Goal: Task Accomplishment & Management: Complete application form

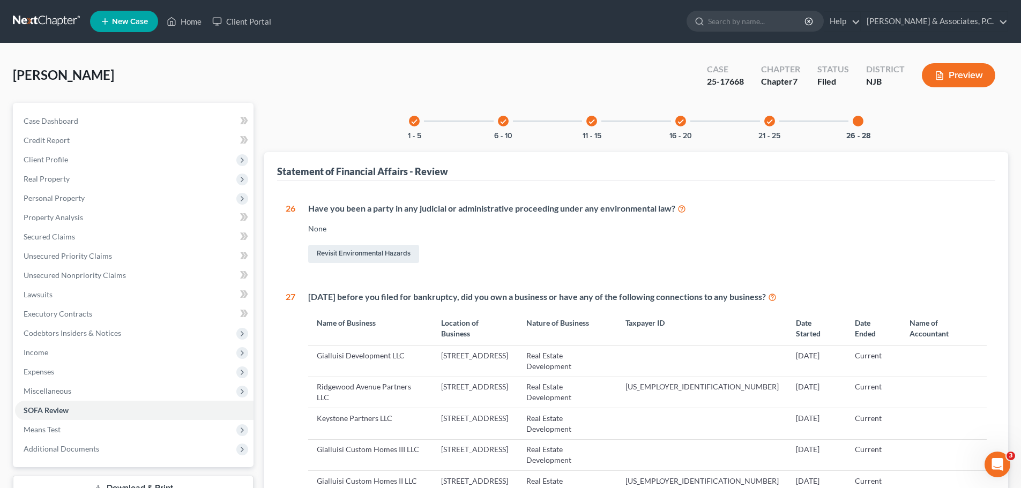
click at [40, 17] on link at bounding box center [47, 21] width 69 height 19
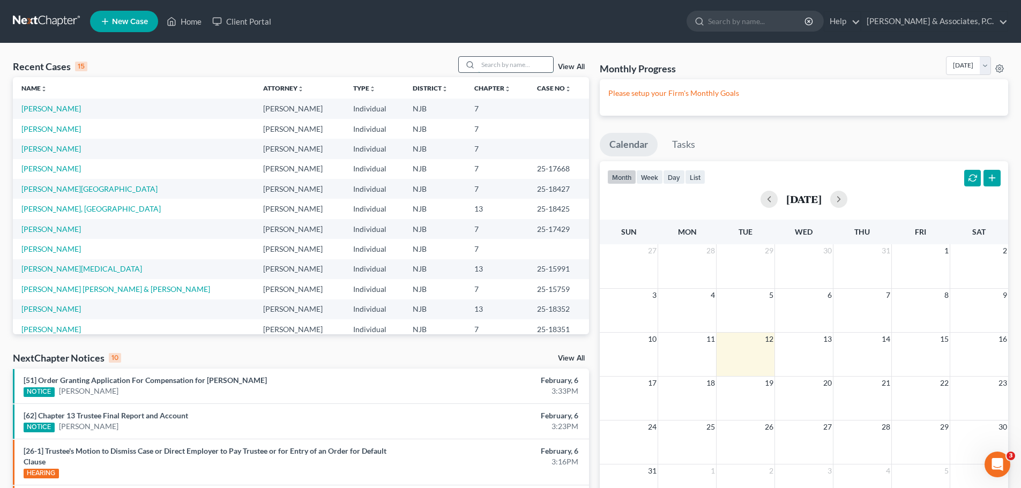
click at [508, 61] on input "search" at bounding box center [515, 65] width 75 height 16
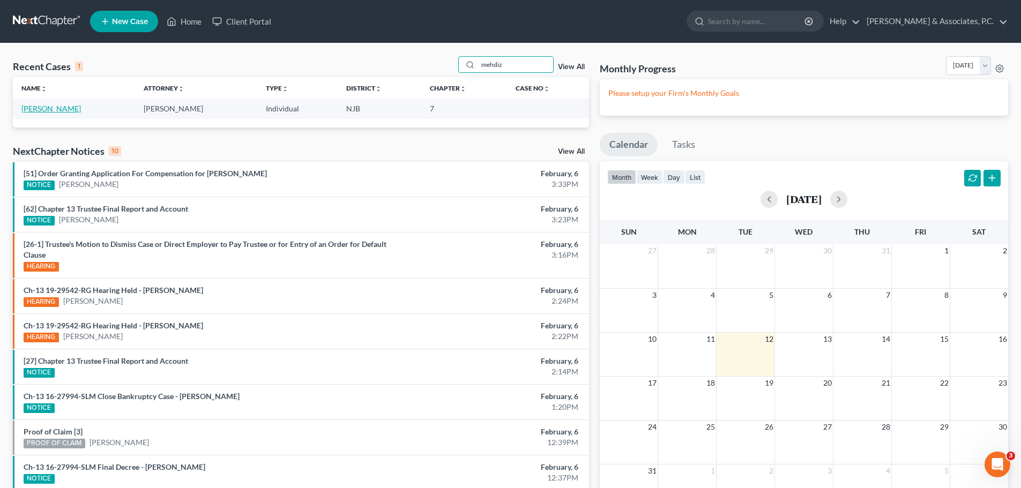
type input "mehdiz"
drag, startPoint x: 49, startPoint y: 110, endPoint x: 328, endPoint y: 188, distance: 289.7
click at [49, 110] on link "[PERSON_NAME]" at bounding box center [50, 108] width 59 height 9
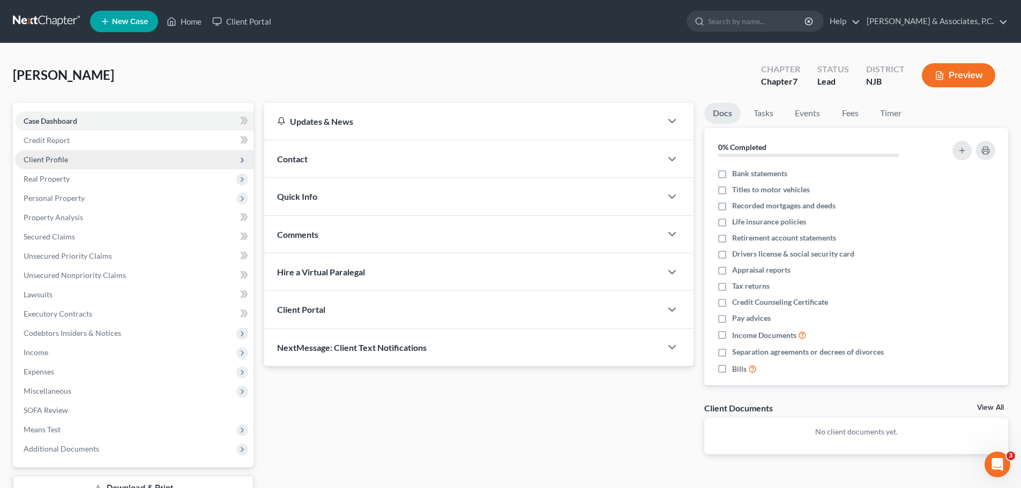
click at [69, 161] on span "Client Profile" at bounding box center [134, 159] width 238 height 19
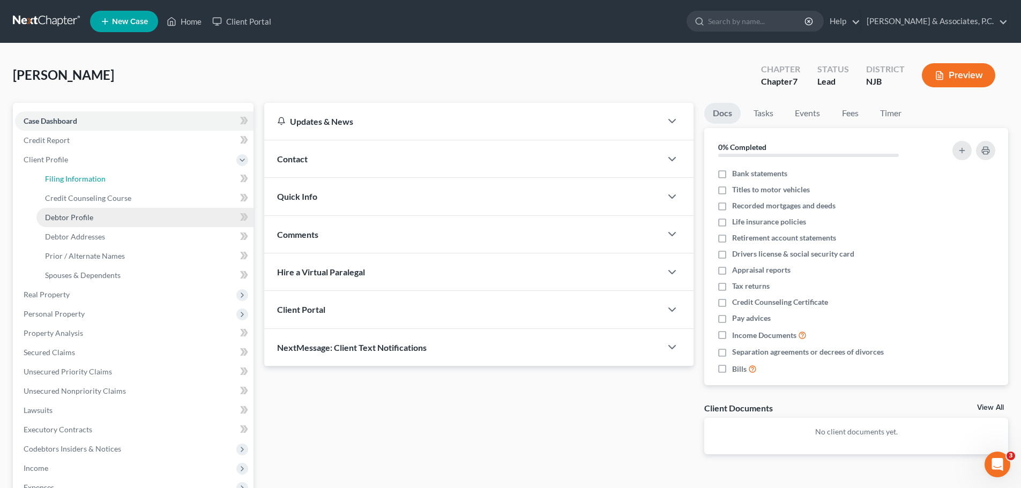
click at [104, 181] on link "Filing Information" at bounding box center [144, 178] width 217 height 19
select select "1"
select select "0"
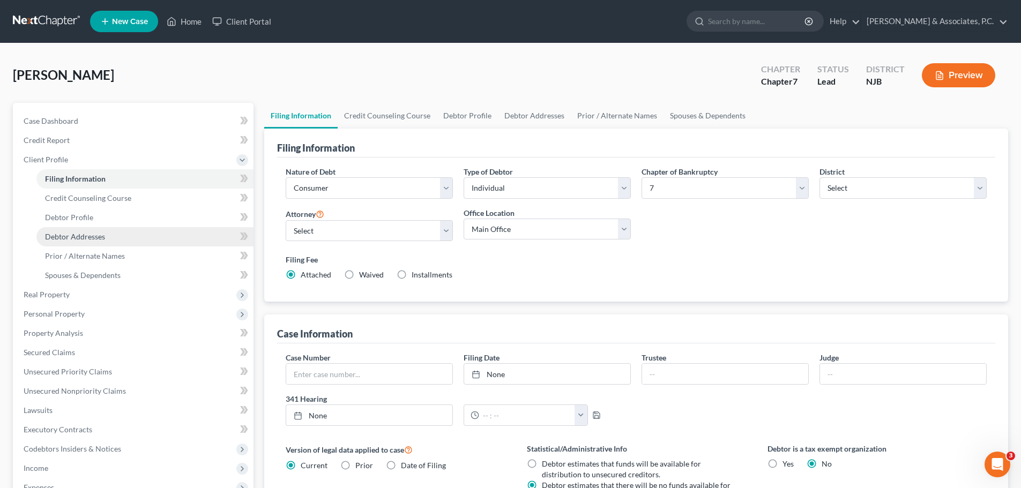
click at [100, 237] on span "Debtor Addresses" at bounding box center [75, 236] width 60 height 9
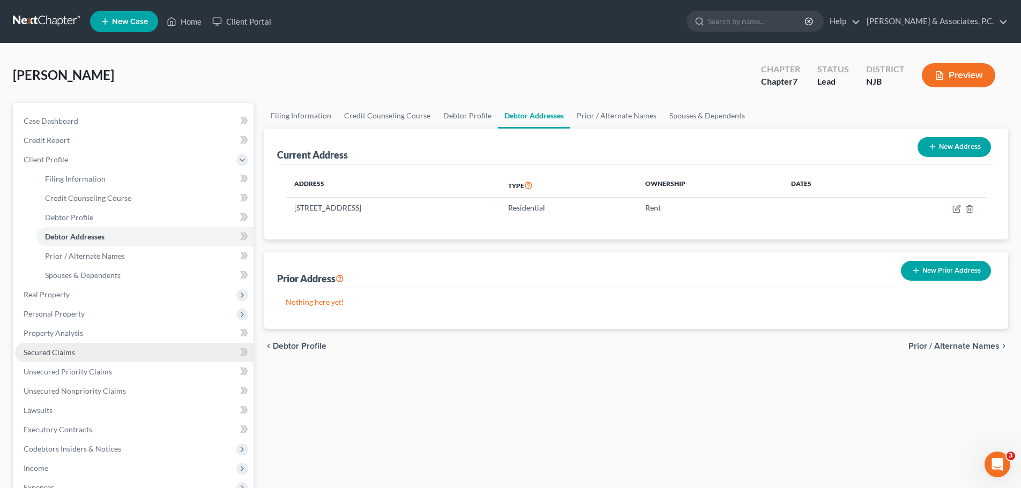
click at [55, 352] on span "Secured Claims" at bounding box center [49, 352] width 51 height 9
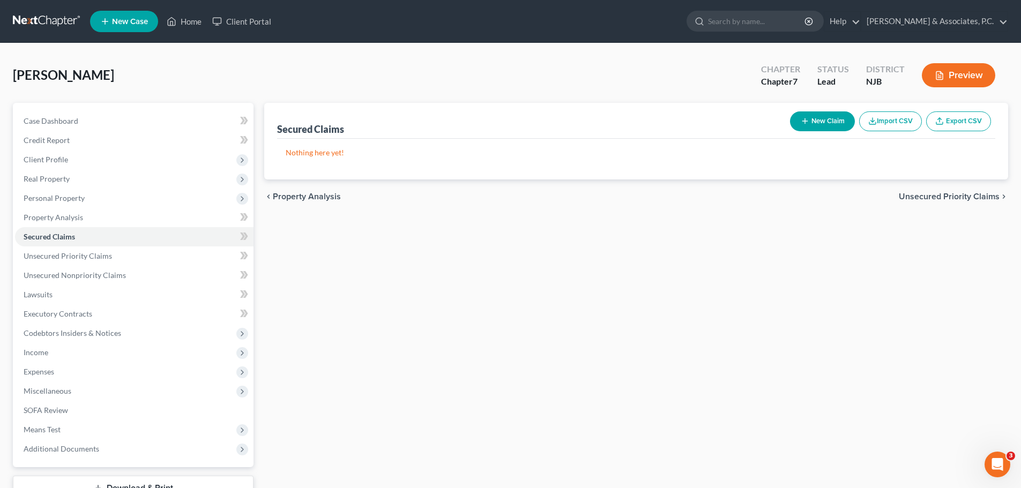
click at [928, 200] on span "Unsecured Priority Claims" at bounding box center [949, 196] width 101 height 9
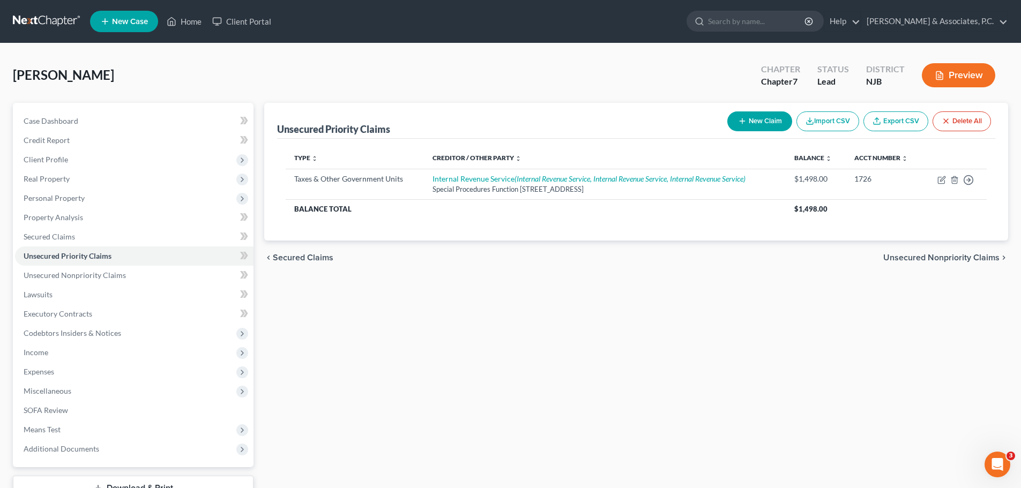
click at [919, 258] on span "Unsecured Nonpriority Claims" at bounding box center [941, 257] width 116 height 9
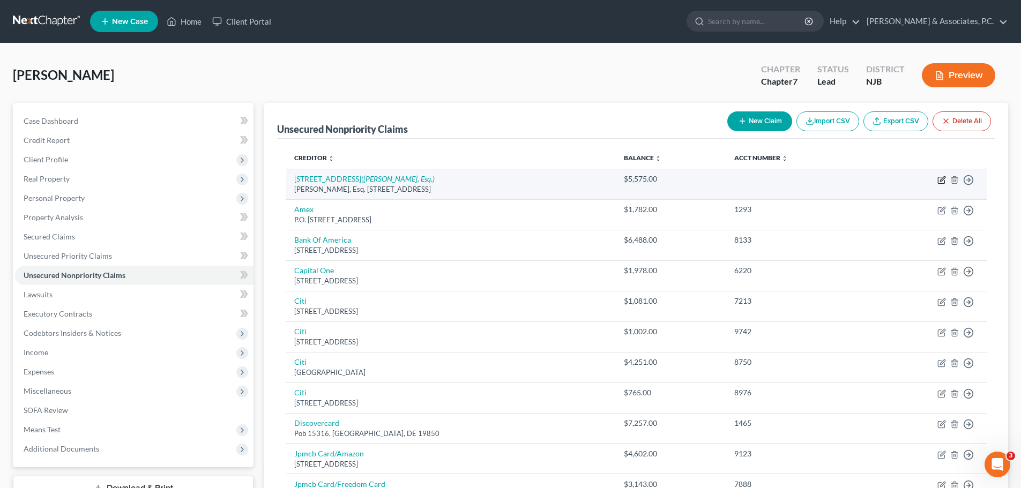
click at [941, 178] on icon "button" at bounding box center [941, 180] width 9 height 9
select select "33"
select select "14"
select select "0"
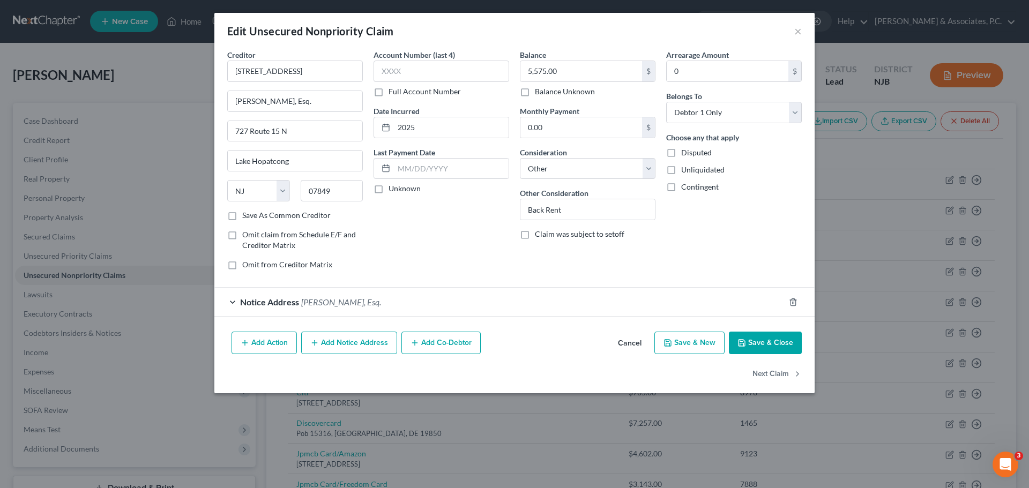
click at [631, 343] on button "Cancel" at bounding box center [629, 343] width 41 height 21
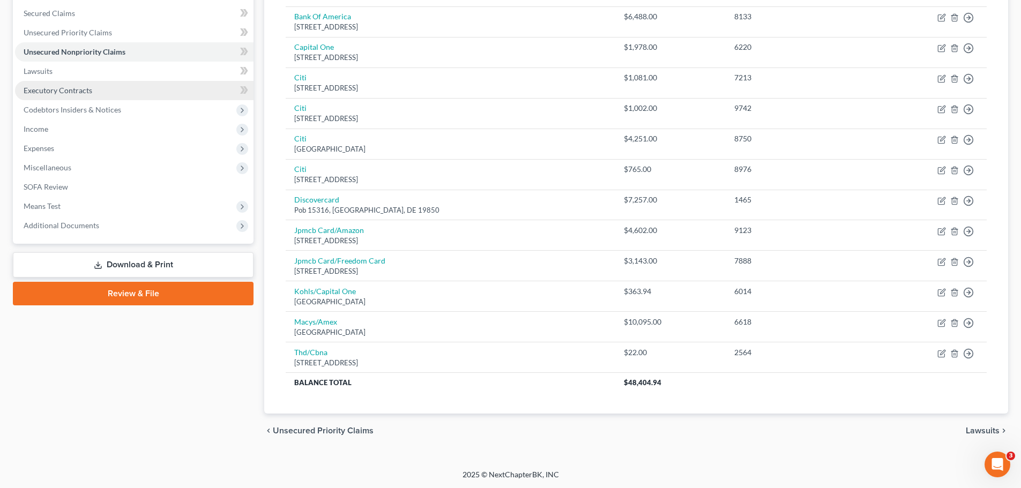
scroll to position [63, 0]
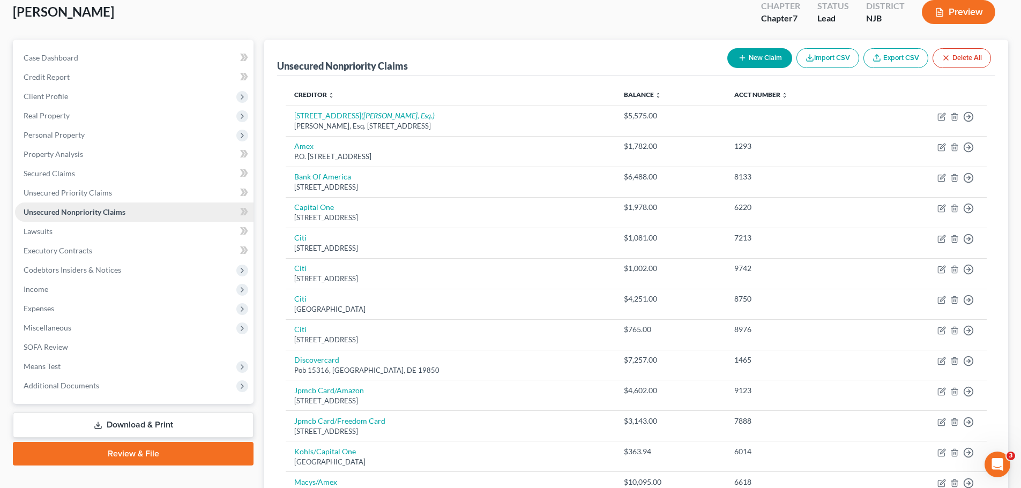
click at [63, 213] on span "Unsecured Nonpriority Claims" at bounding box center [75, 211] width 102 height 9
click at [68, 174] on span "Secured Claims" at bounding box center [49, 173] width 51 height 9
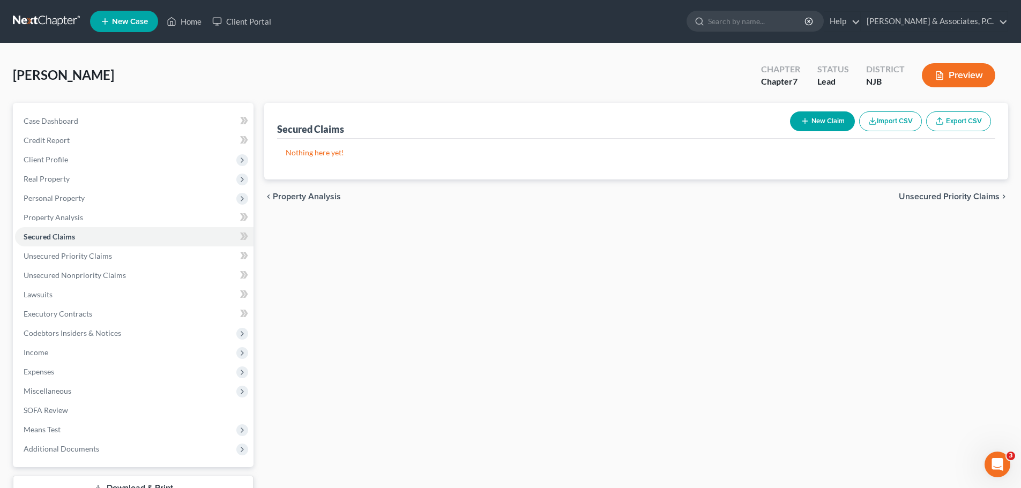
click at [953, 192] on span "Unsecured Priority Claims" at bounding box center [949, 196] width 101 height 9
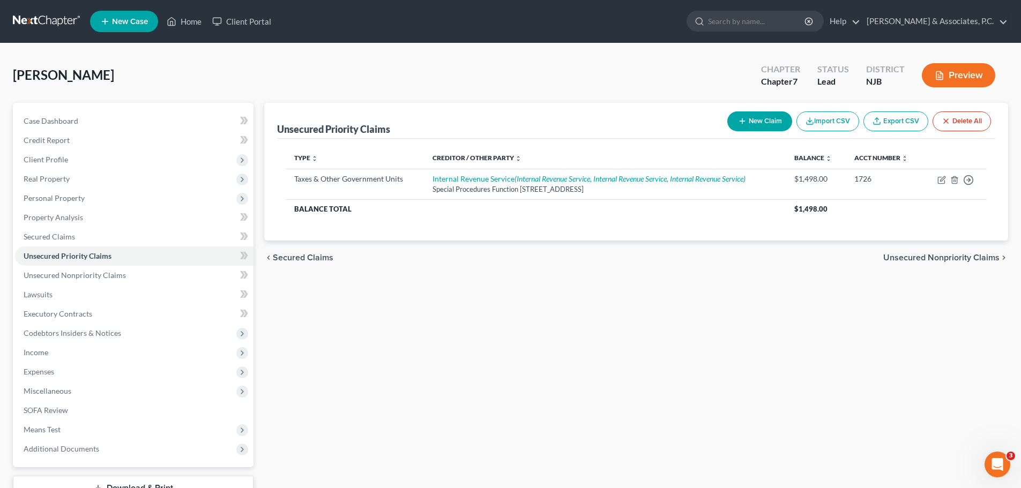
click at [943, 257] on span "Unsecured Nonpriority Claims" at bounding box center [941, 257] width 116 height 9
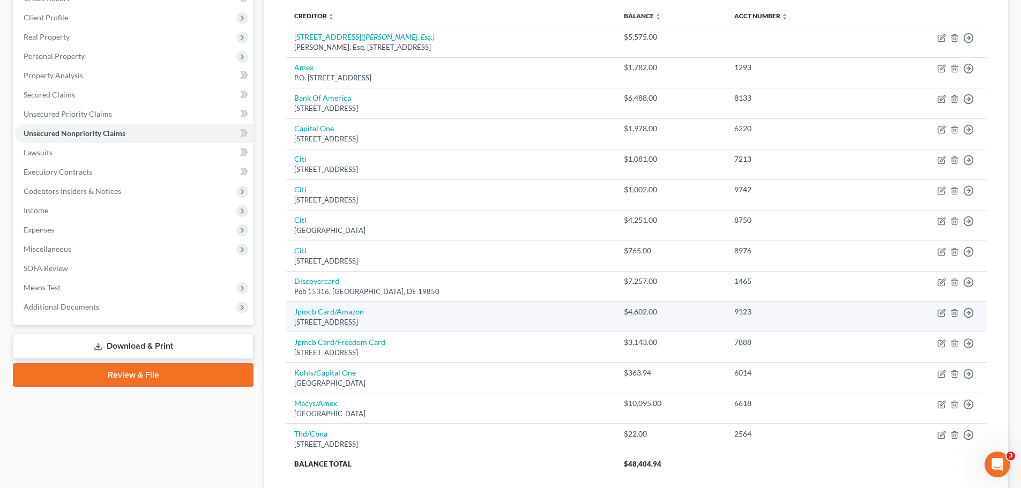
scroll to position [224, 0]
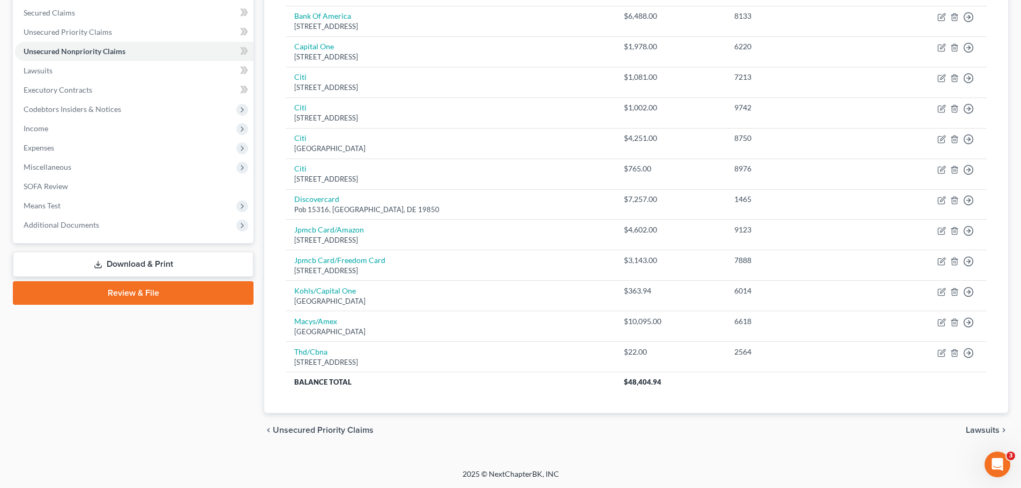
drag, startPoint x: 985, startPoint y: 431, endPoint x: 969, endPoint y: 426, distance: 16.4
click at [984, 432] on span "Lawsuits" at bounding box center [983, 430] width 34 height 9
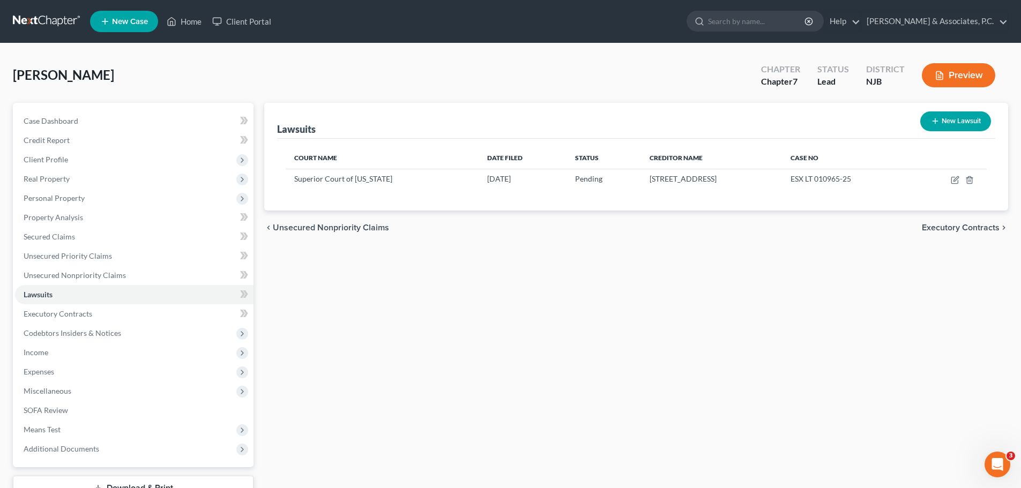
click at [935, 225] on span "Executory Contracts" at bounding box center [961, 227] width 78 height 9
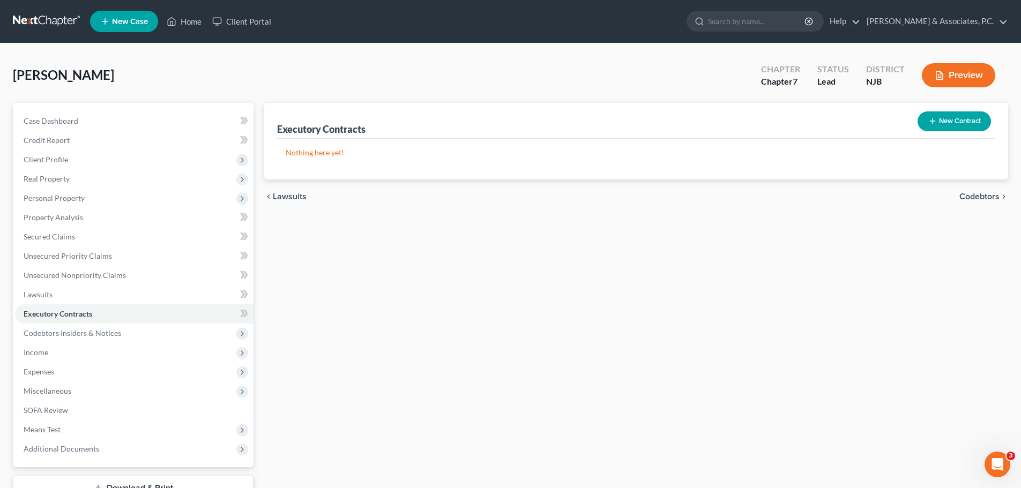
click at [979, 197] on span "Codebtors" at bounding box center [979, 196] width 40 height 9
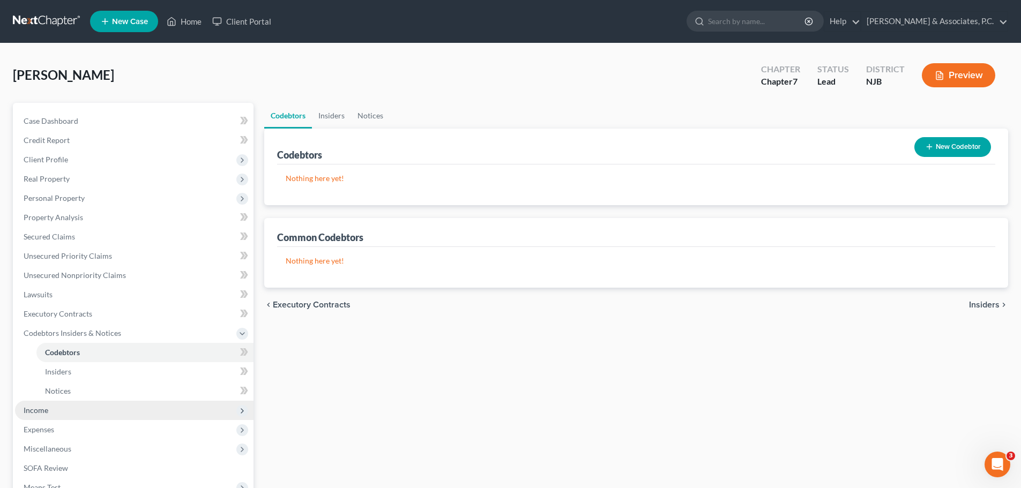
click at [50, 410] on span "Income" at bounding box center [134, 410] width 238 height 19
click at [118, 372] on link "Employment Income" at bounding box center [144, 371] width 217 height 19
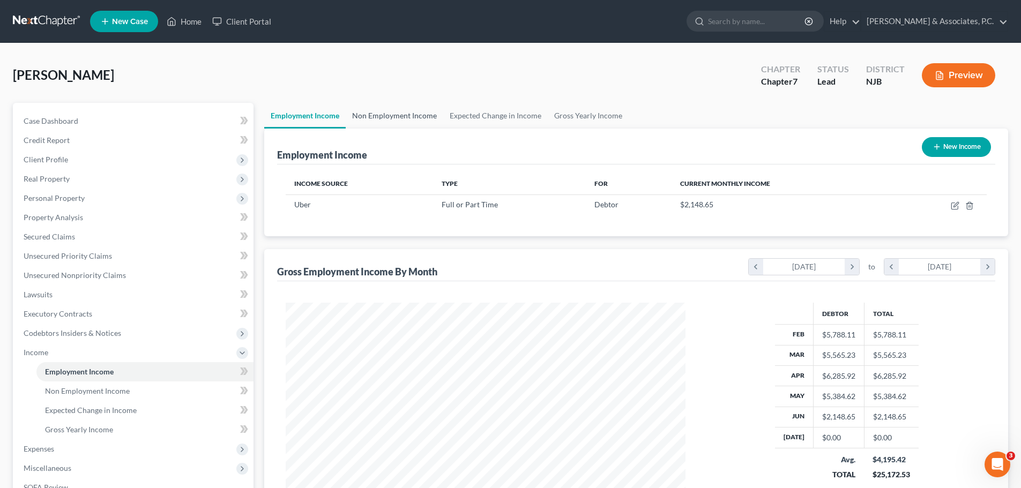
click at [375, 107] on link "Non Employment Income" at bounding box center [395, 116] width 98 height 26
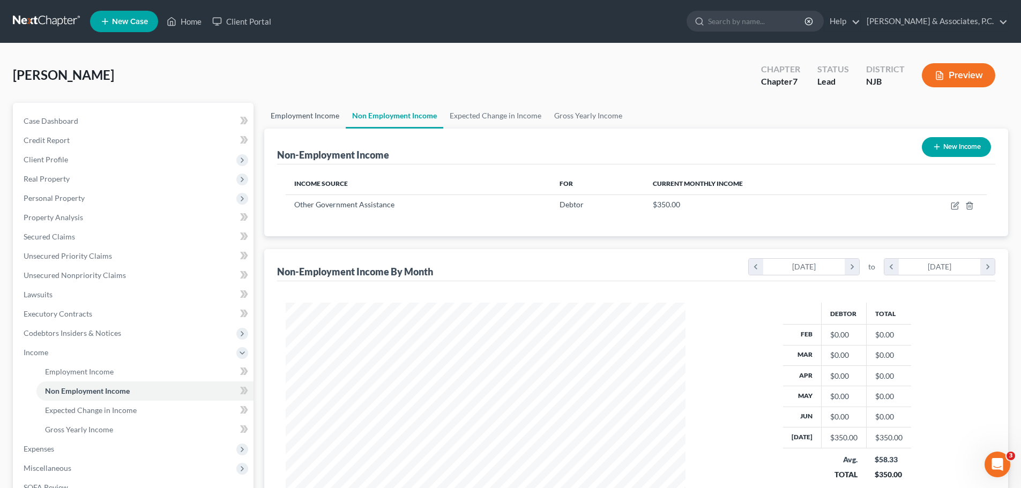
click at [303, 114] on link "Employment Income" at bounding box center [304, 116] width 81 height 26
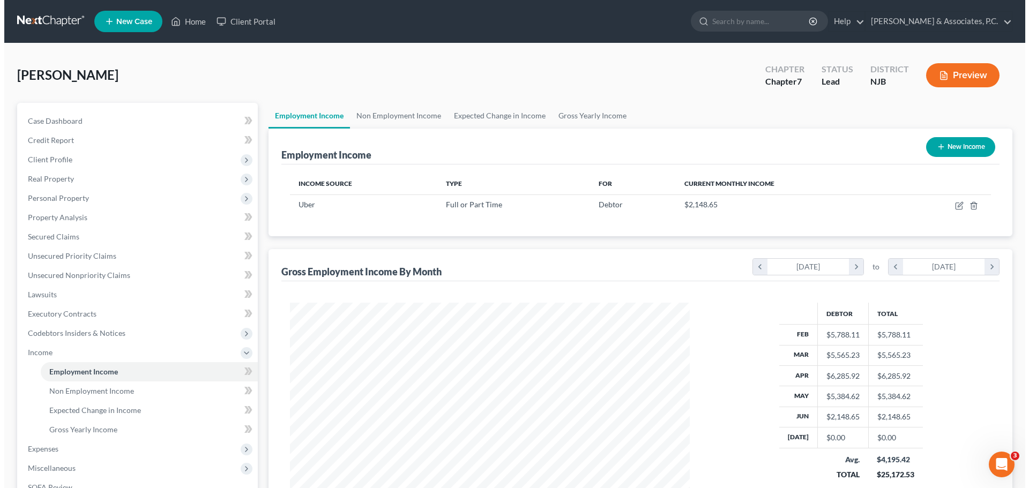
scroll to position [200, 421]
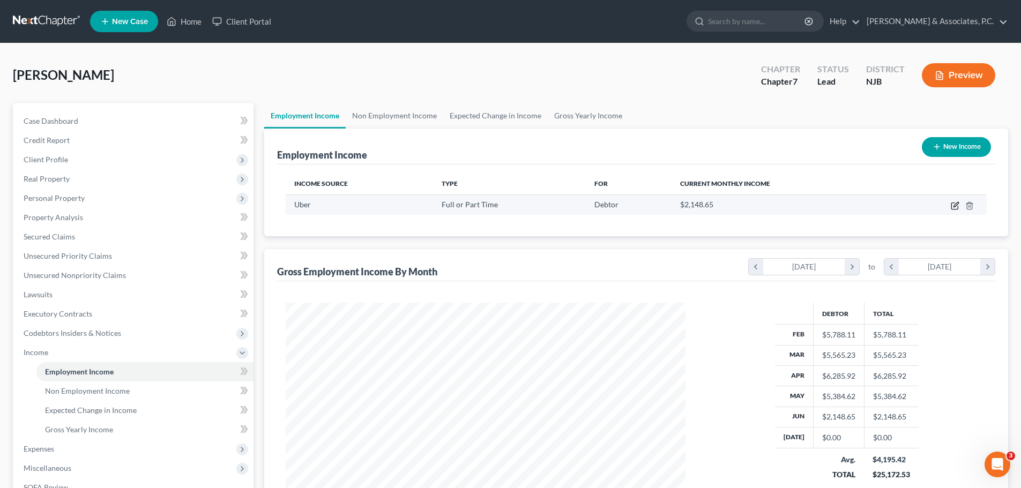
click at [956, 207] on icon "button" at bounding box center [955, 206] width 9 height 9
select select "0"
select select "33"
select select "0"
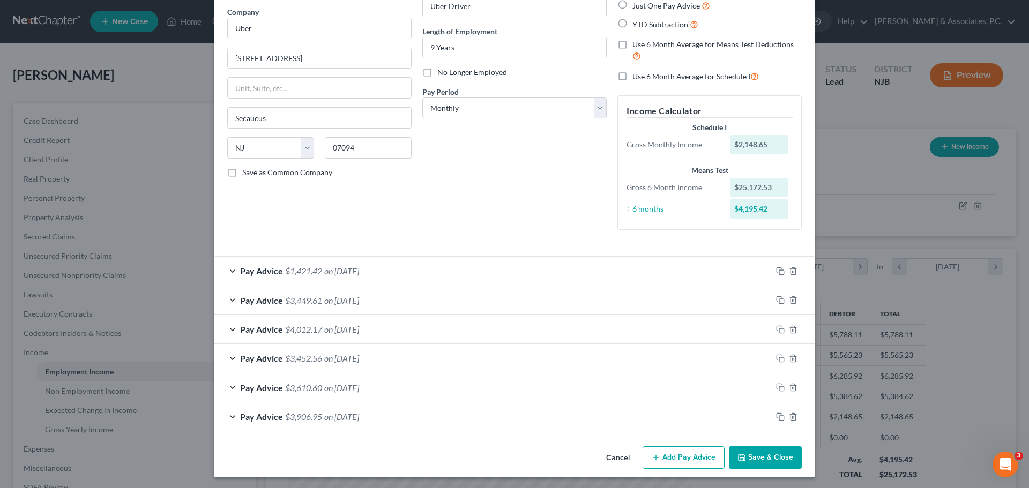
scroll to position [86, 0]
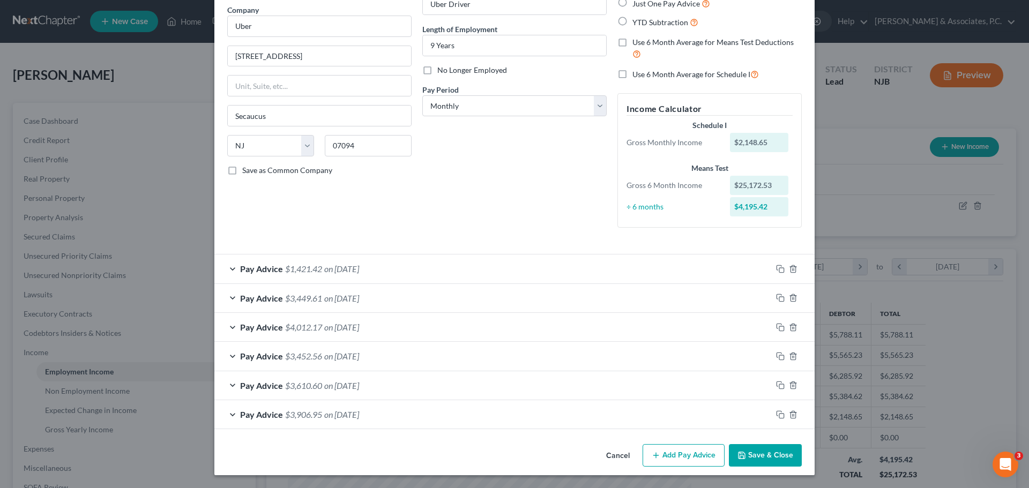
click at [411, 412] on div "Pay Advice $3,906.95 on [DATE]" at bounding box center [492, 414] width 557 height 28
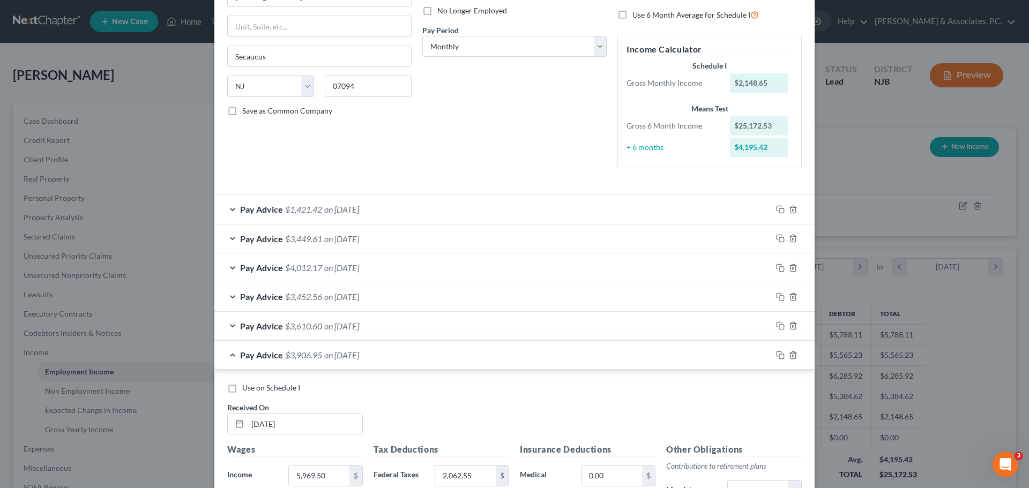
scroll to position [301, 0]
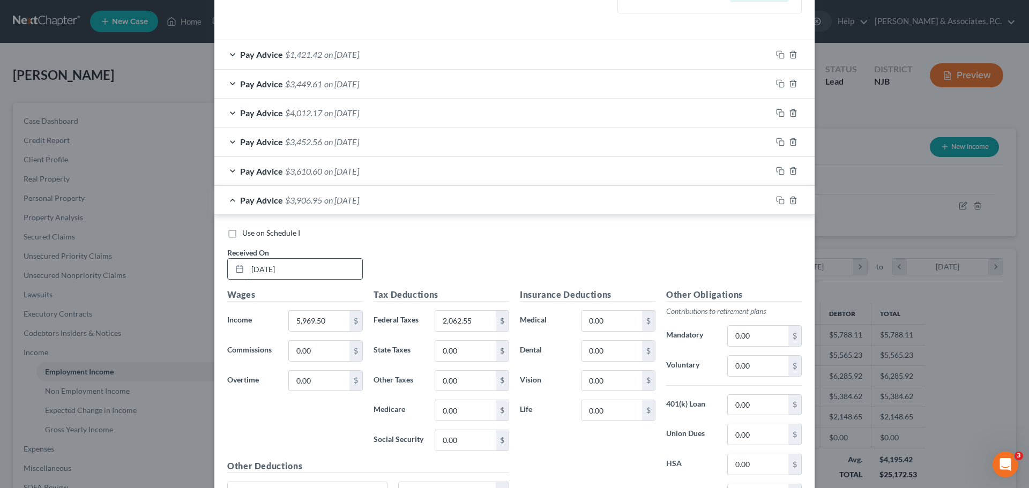
click at [316, 267] on input "[DATE]" at bounding box center [305, 269] width 115 height 20
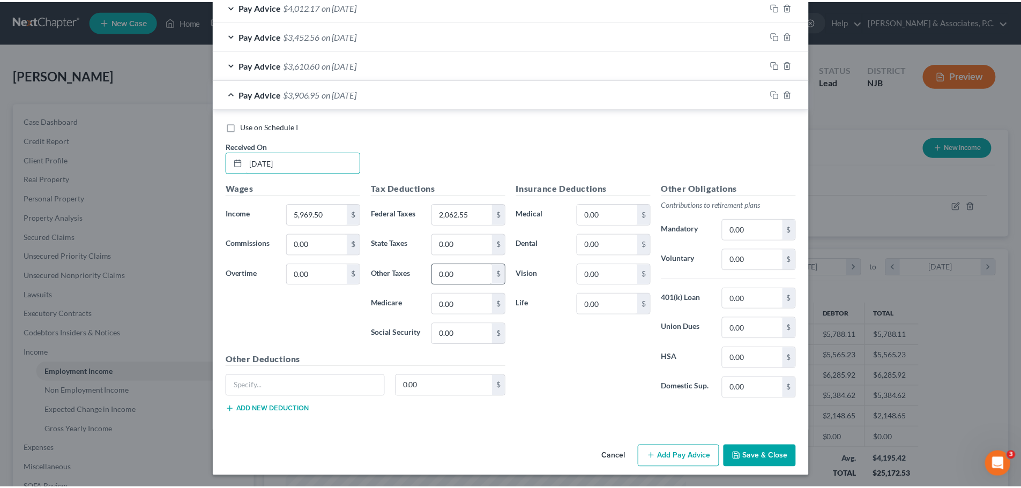
scroll to position [408, 0]
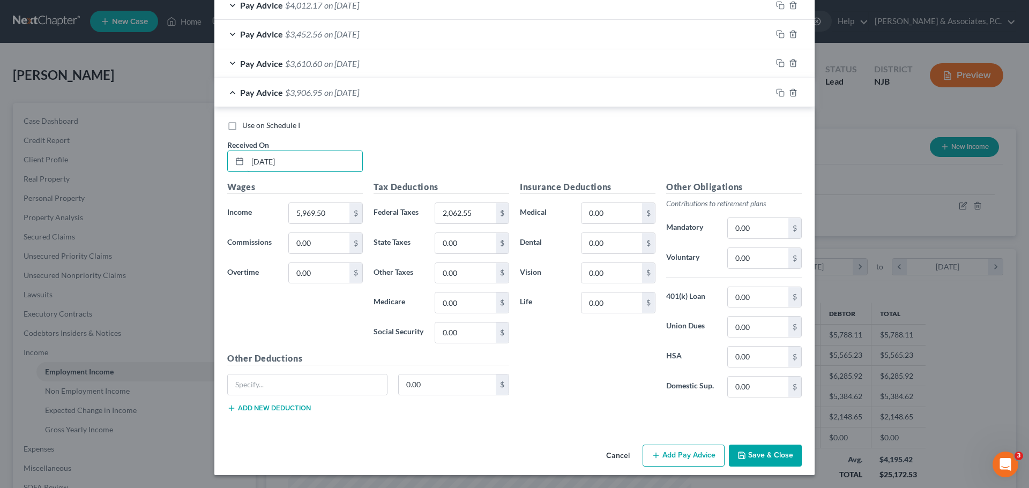
type input "[DATE]"
click at [760, 460] on button "Save & Close" at bounding box center [765, 456] width 73 height 23
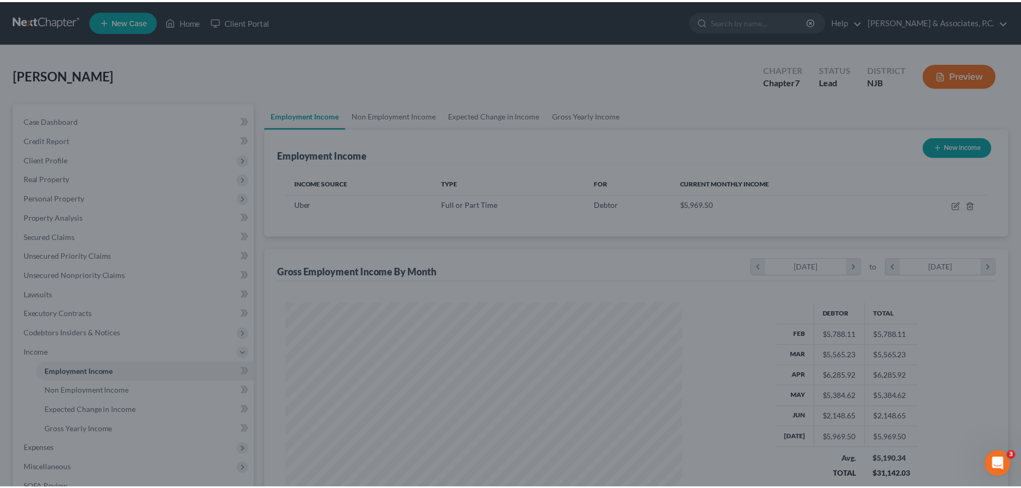
scroll to position [535721, 535500]
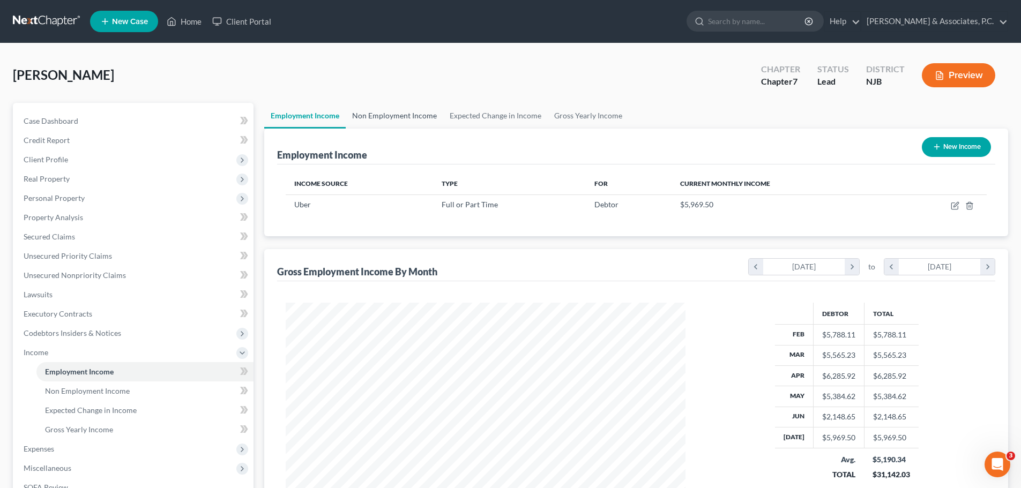
click at [391, 107] on link "Non Employment Income" at bounding box center [395, 116] width 98 height 26
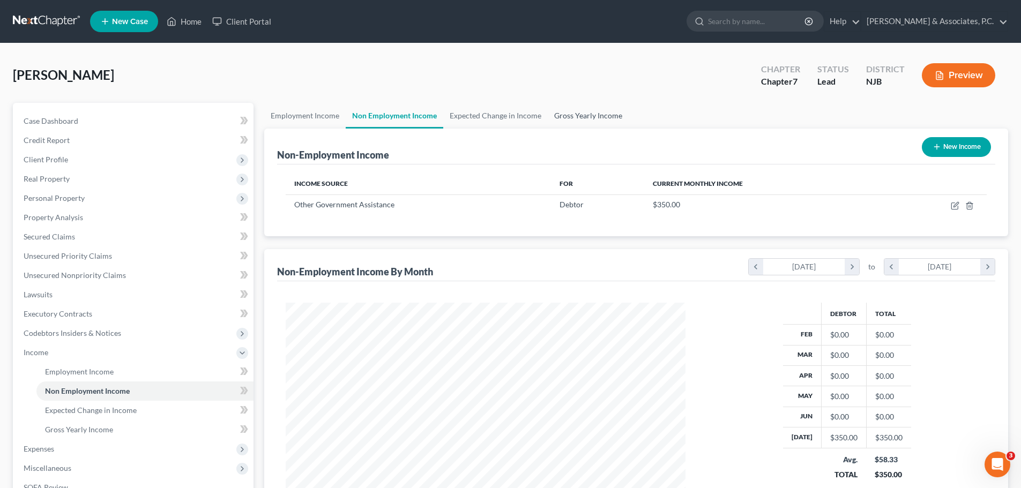
scroll to position [200, 421]
click at [520, 120] on link "Expected Change in Income" at bounding box center [495, 116] width 105 height 26
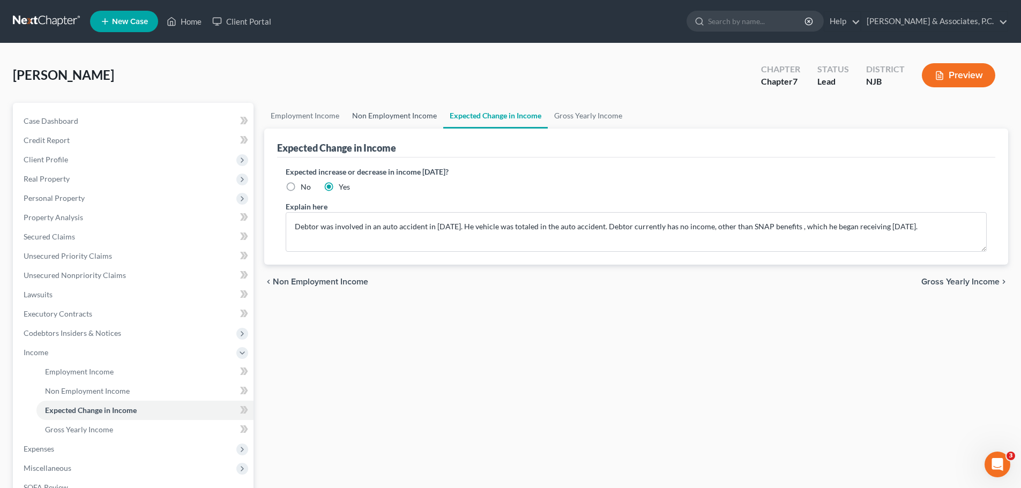
click at [381, 112] on link "Non Employment Income" at bounding box center [395, 116] width 98 height 26
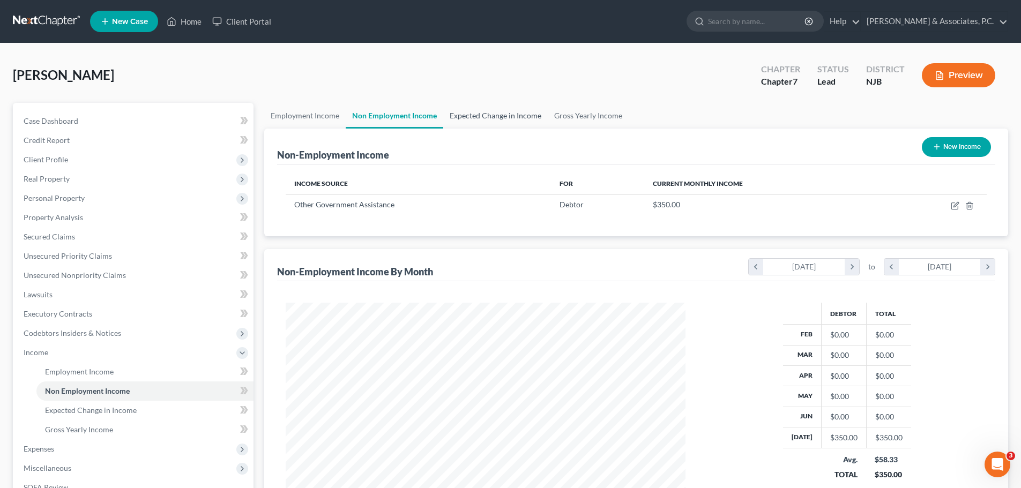
click at [499, 116] on link "Expected Change in Income" at bounding box center [495, 116] width 105 height 26
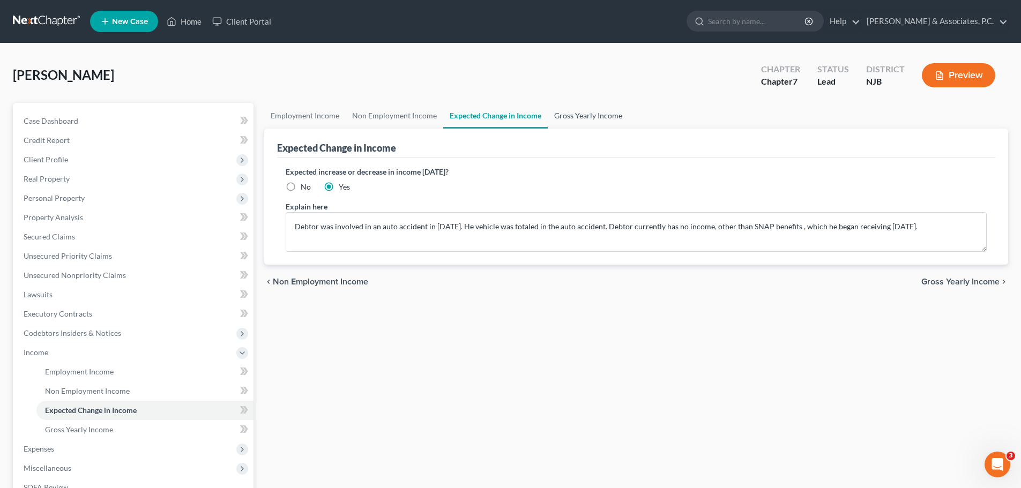
click at [573, 118] on link "Gross Yearly Income" at bounding box center [588, 116] width 81 height 26
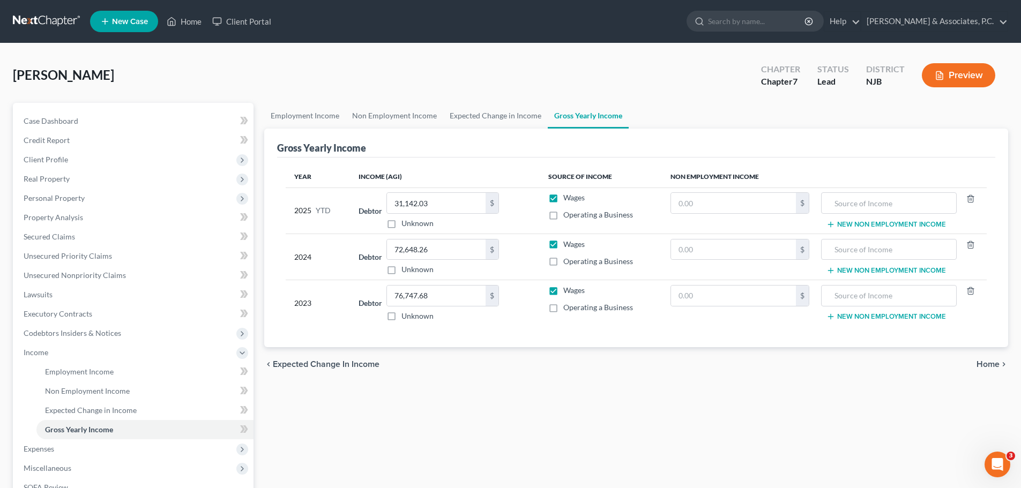
click at [992, 368] on span "Home" at bounding box center [987, 364] width 23 height 9
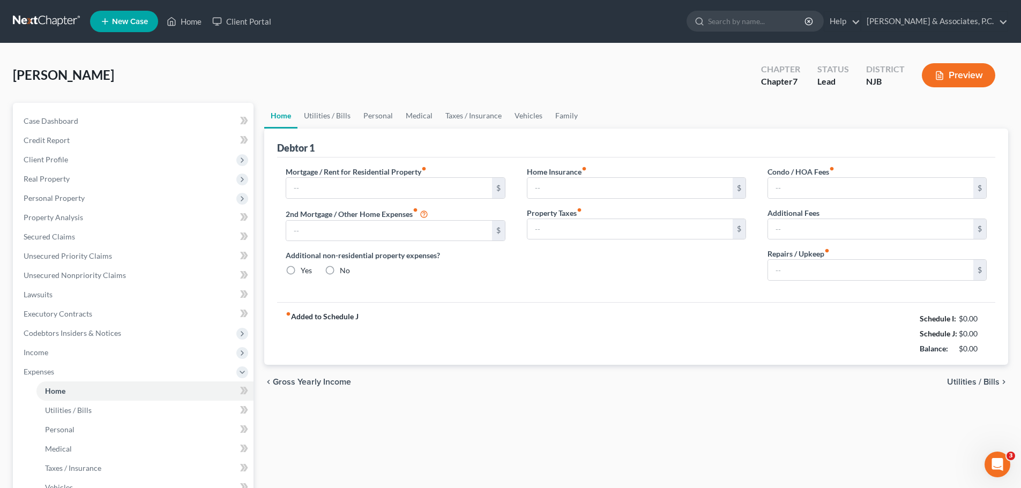
type input "0.00"
radio input "true"
type input "0.00"
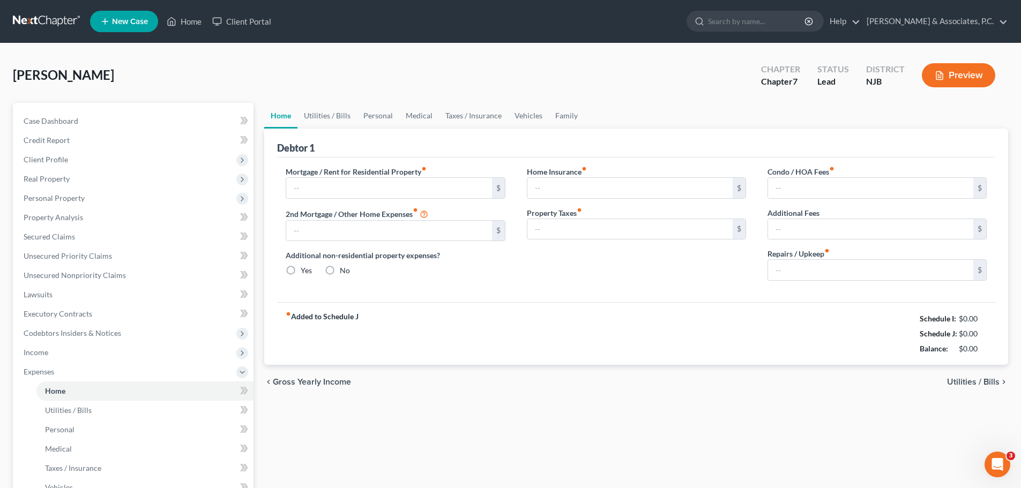
type input "0.00"
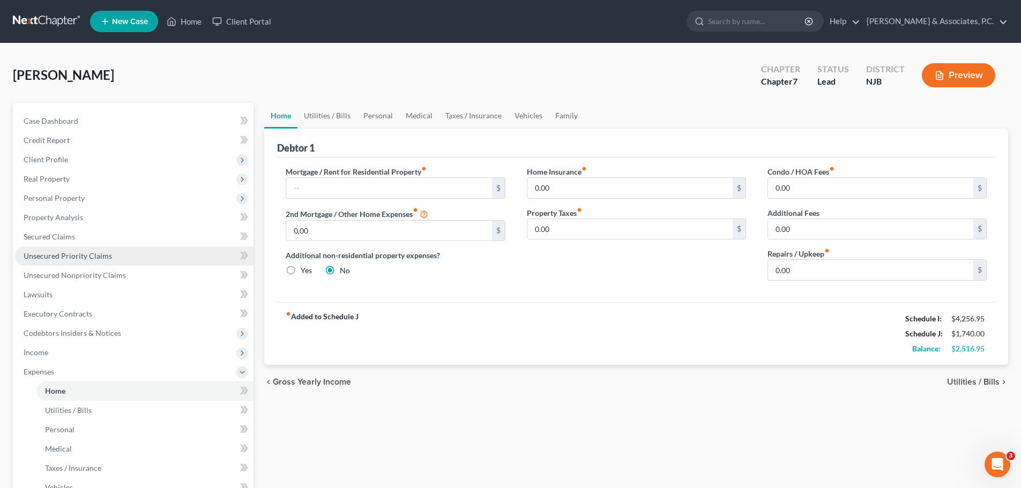
click at [54, 255] on span "Unsecured Priority Claims" at bounding box center [68, 255] width 88 height 9
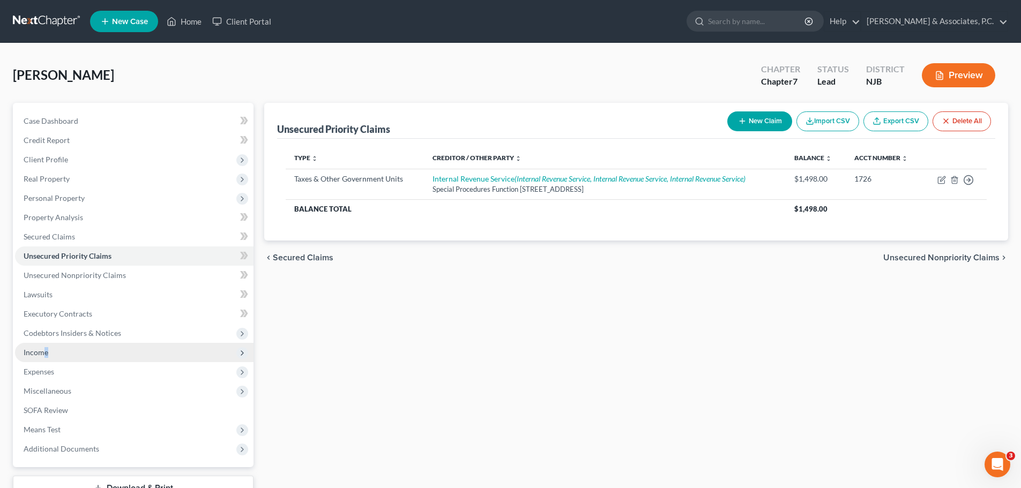
click at [46, 347] on span "Income" at bounding box center [134, 352] width 238 height 19
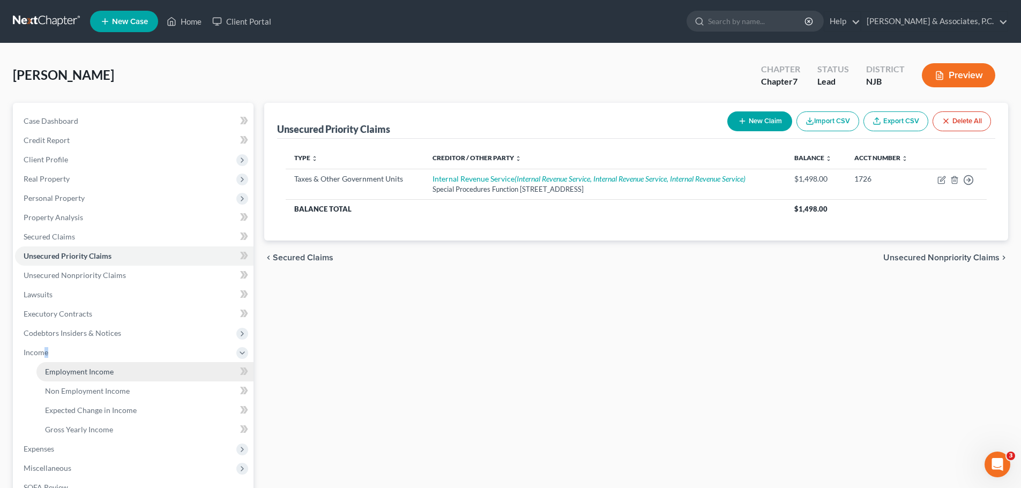
click at [91, 373] on span "Employment Income" at bounding box center [79, 371] width 69 height 9
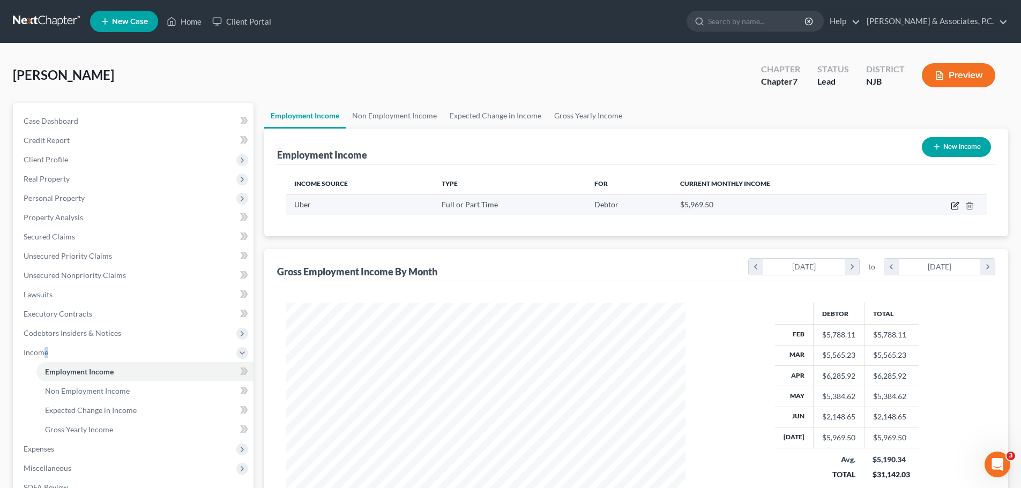
click at [954, 208] on icon "button" at bounding box center [955, 206] width 9 height 9
select select "0"
select select "33"
select select "0"
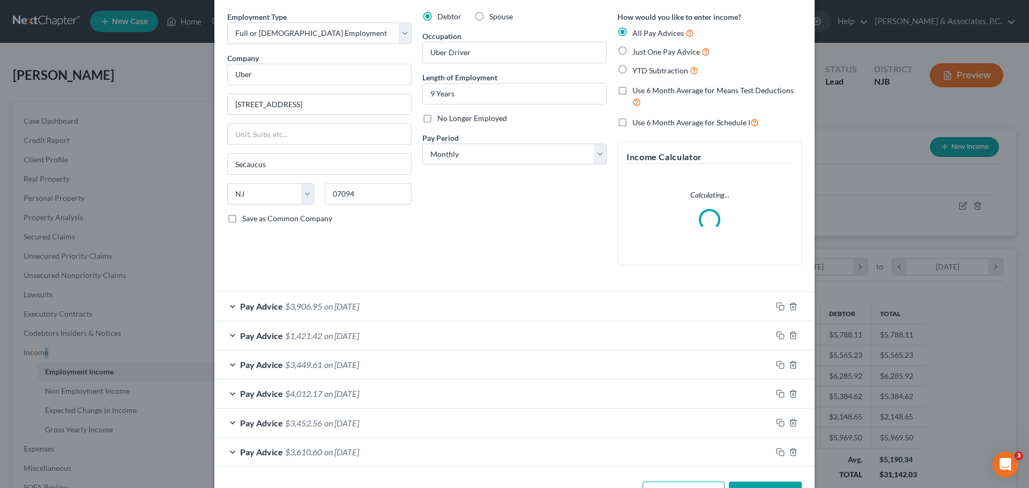
scroll to position [76, 0]
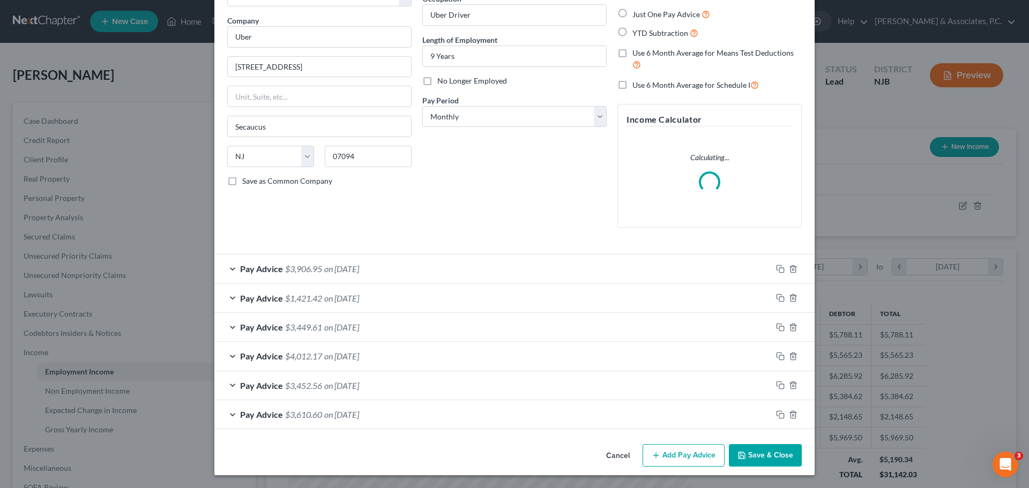
click at [407, 418] on div "Pay Advice $3,610.60 on [DATE]" at bounding box center [492, 414] width 557 height 28
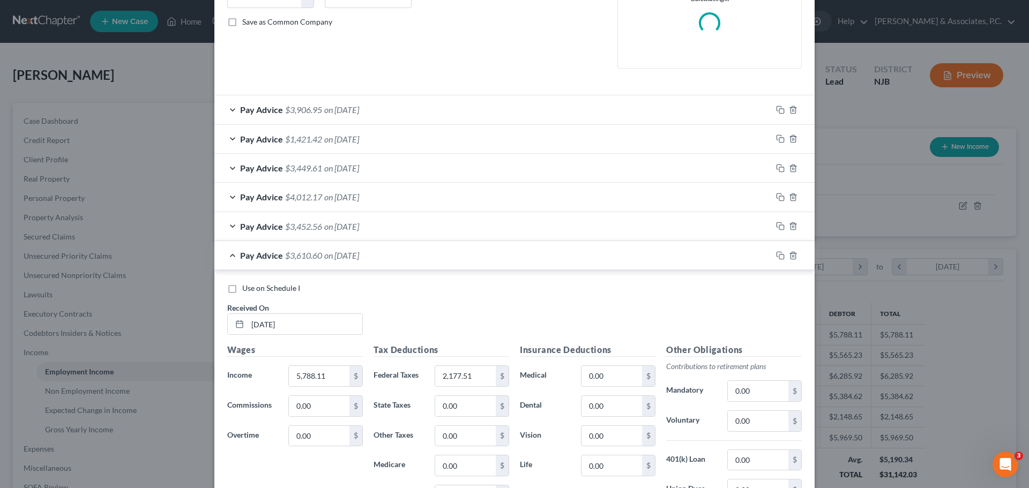
scroll to position [236, 0]
drag, startPoint x: 259, startPoint y: 322, endPoint x: 339, endPoint y: 321, distance: 79.9
click at [263, 322] on input "[DATE]" at bounding box center [305, 322] width 115 height 20
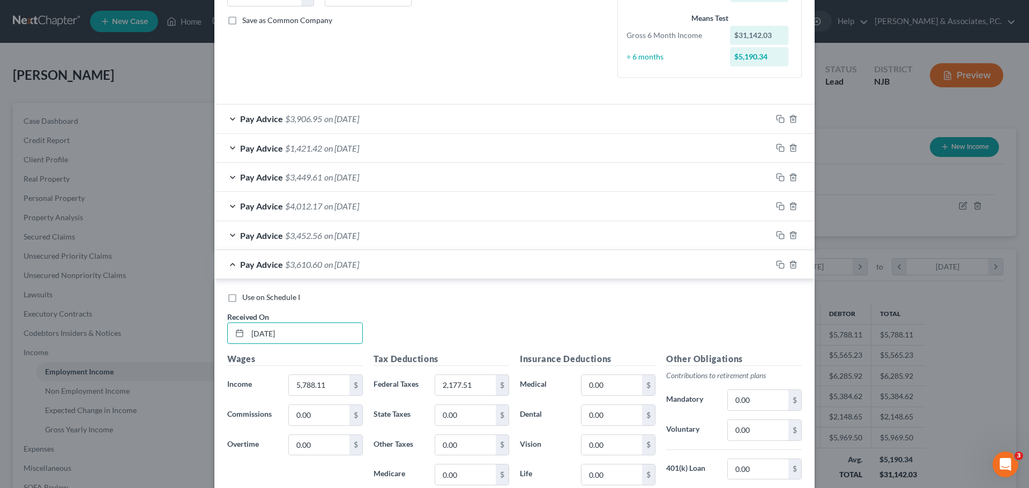
click at [388, 120] on div "Pay Advice $3,906.95 on [DATE]" at bounding box center [492, 119] width 557 height 28
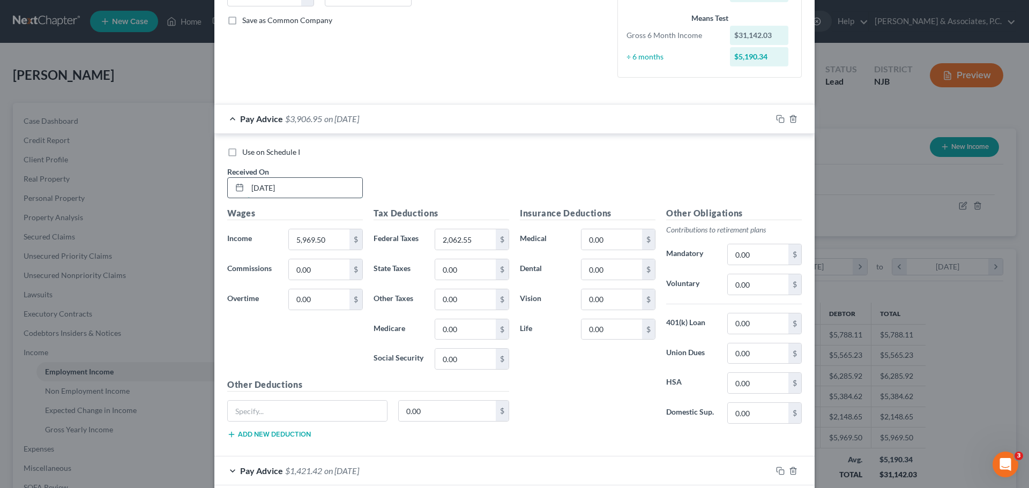
click at [311, 188] on input "[DATE]" at bounding box center [305, 188] width 115 height 20
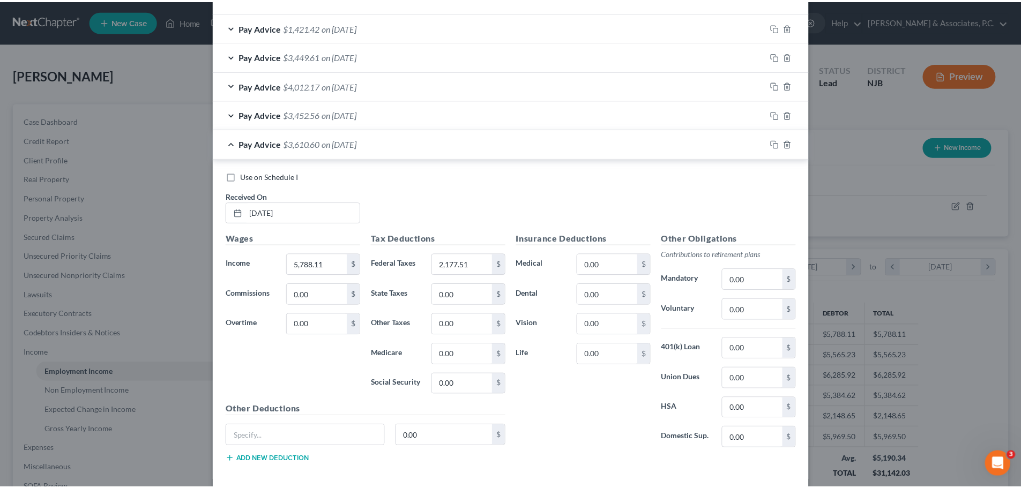
scroll to position [732, 0]
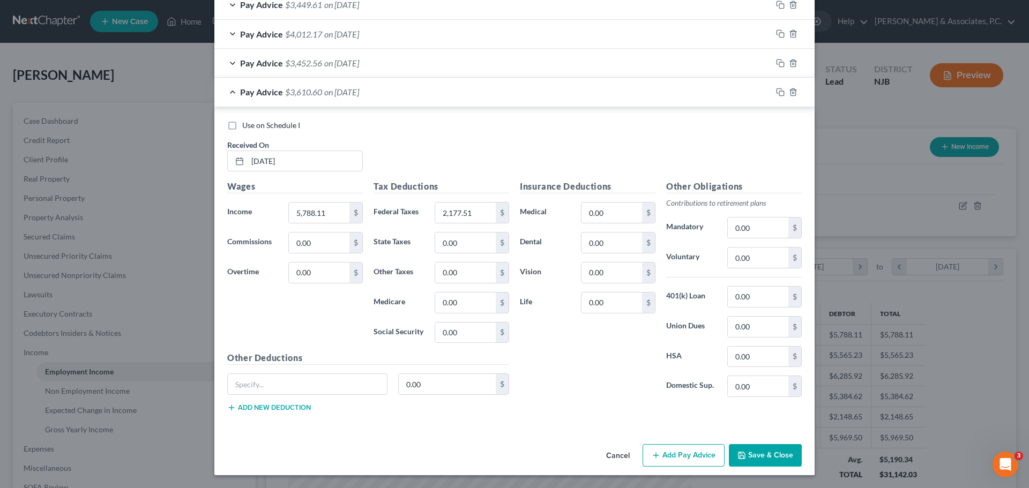
type input "[DATE]"
click at [764, 461] on button "Save & Close" at bounding box center [765, 455] width 73 height 23
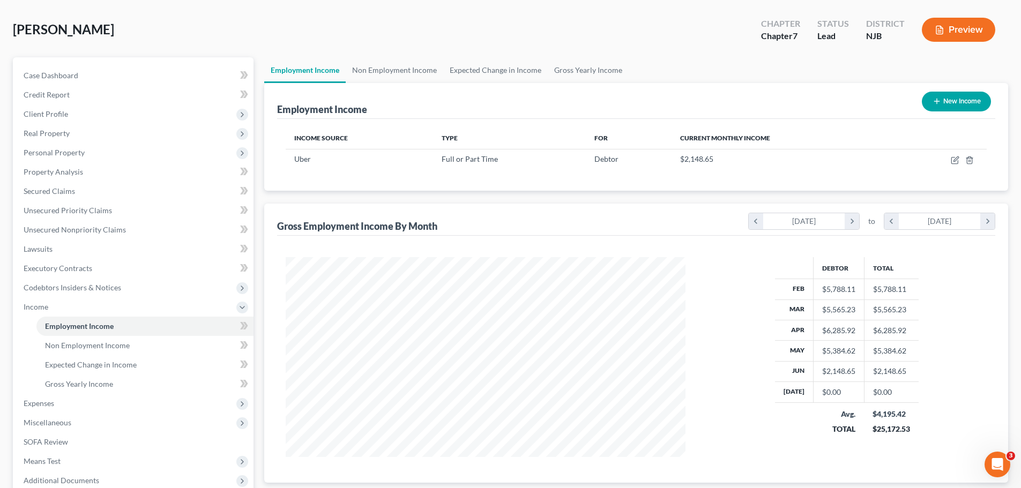
scroll to position [0, 0]
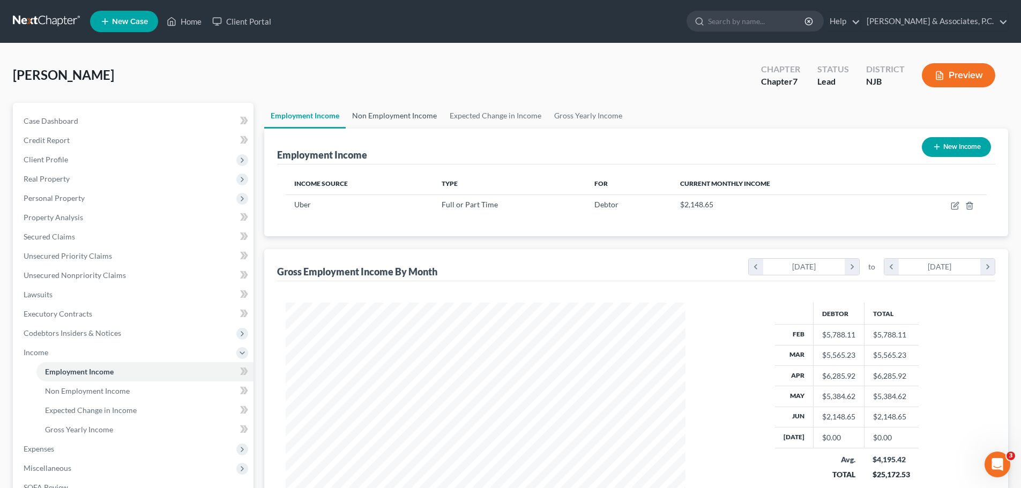
click at [404, 106] on link "Non Employment Income" at bounding box center [395, 116] width 98 height 26
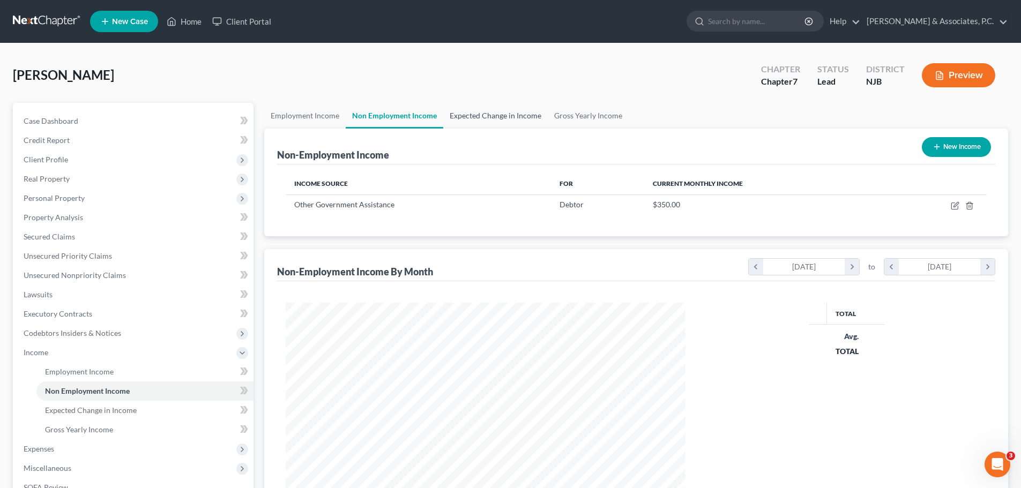
scroll to position [200, 421]
click at [514, 115] on link "Expected Change in Income" at bounding box center [495, 116] width 105 height 26
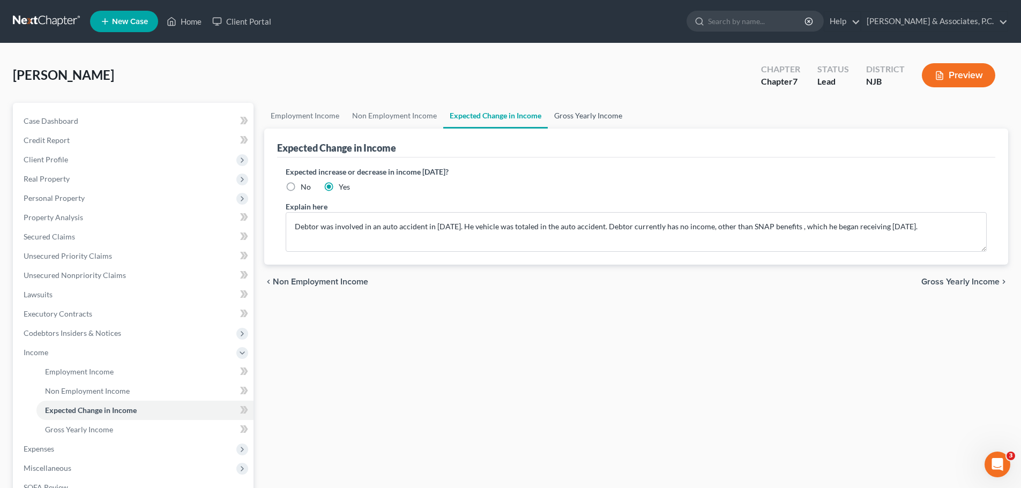
click at [605, 118] on link "Gross Yearly Income" at bounding box center [588, 116] width 81 height 26
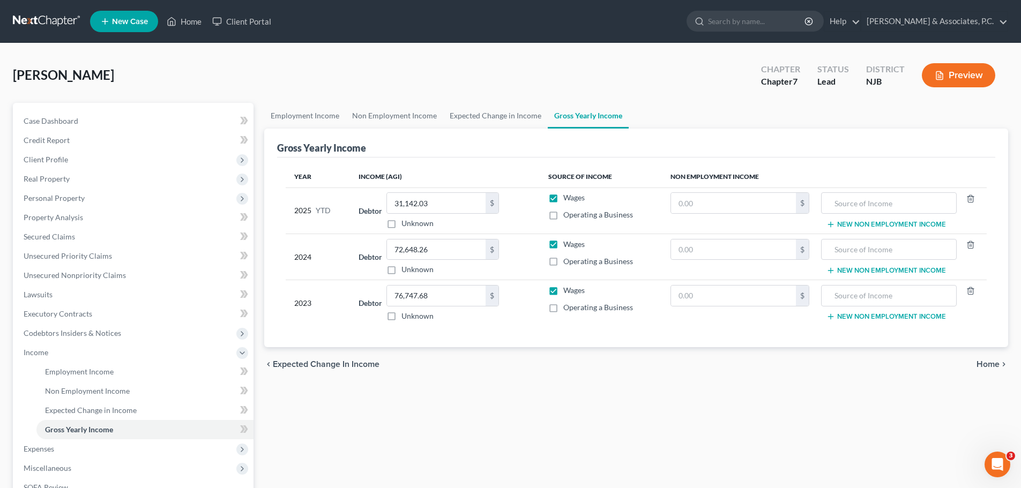
click at [993, 365] on span "Home" at bounding box center [987, 364] width 23 height 9
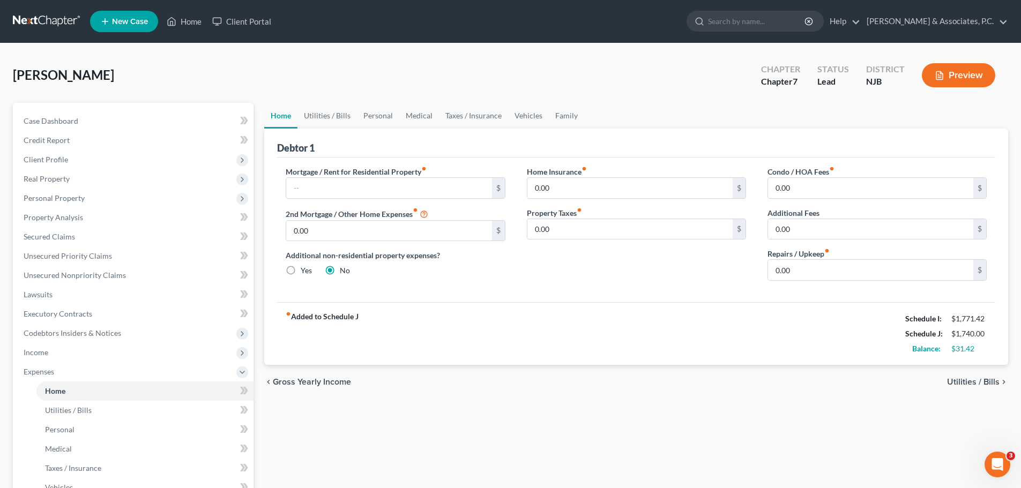
click at [967, 385] on div "chevron_left Gross Yearly Income Utilities / Bills chevron_right" at bounding box center [636, 382] width 744 height 34
click at [967, 382] on span "Utilities / Bills" at bounding box center [973, 382] width 53 height 9
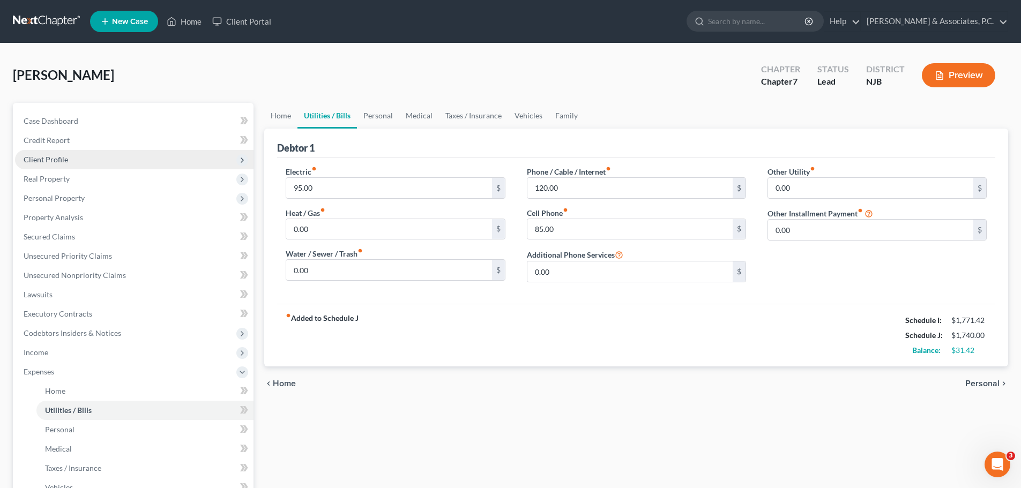
click at [80, 163] on span "Client Profile" at bounding box center [134, 159] width 238 height 19
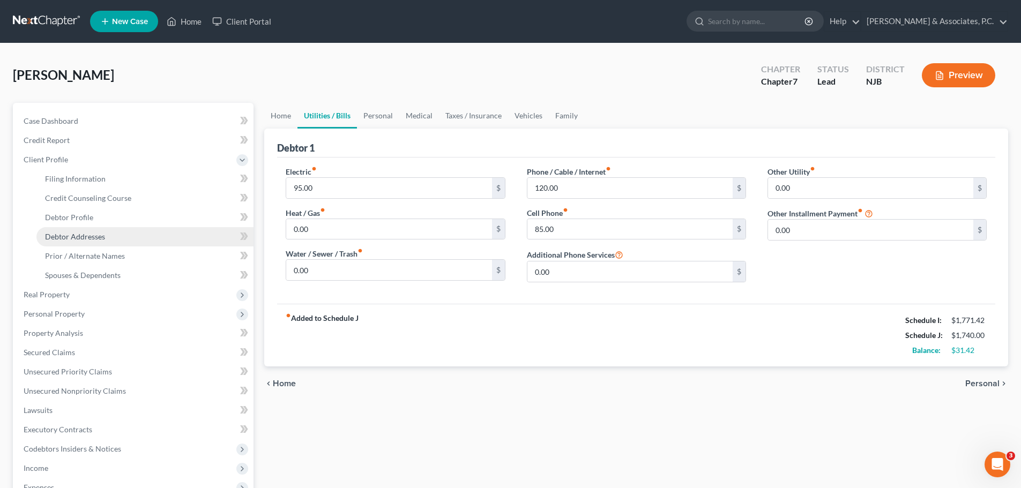
click at [103, 236] on span "Debtor Addresses" at bounding box center [75, 236] width 60 height 9
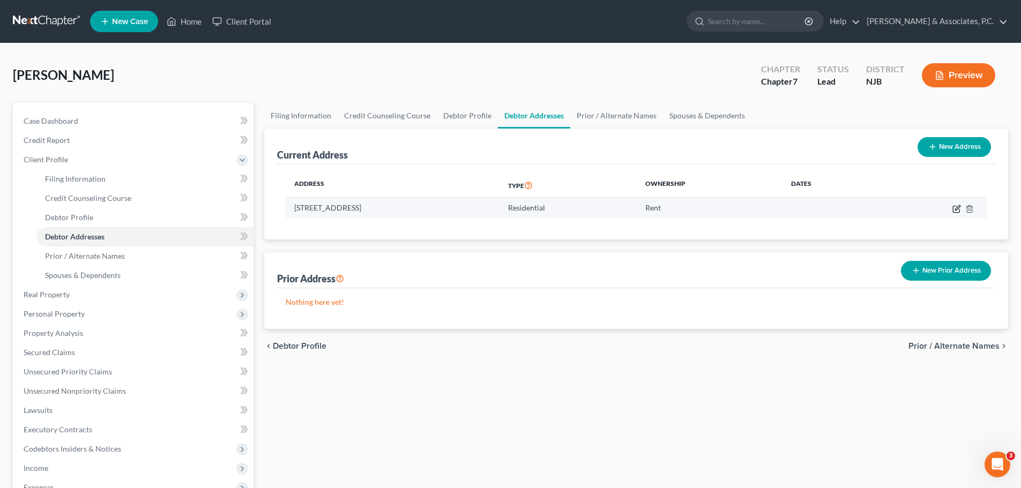
click at [956, 207] on icon "button" at bounding box center [956, 209] width 9 height 9
select select "33"
select select "6"
select select "0"
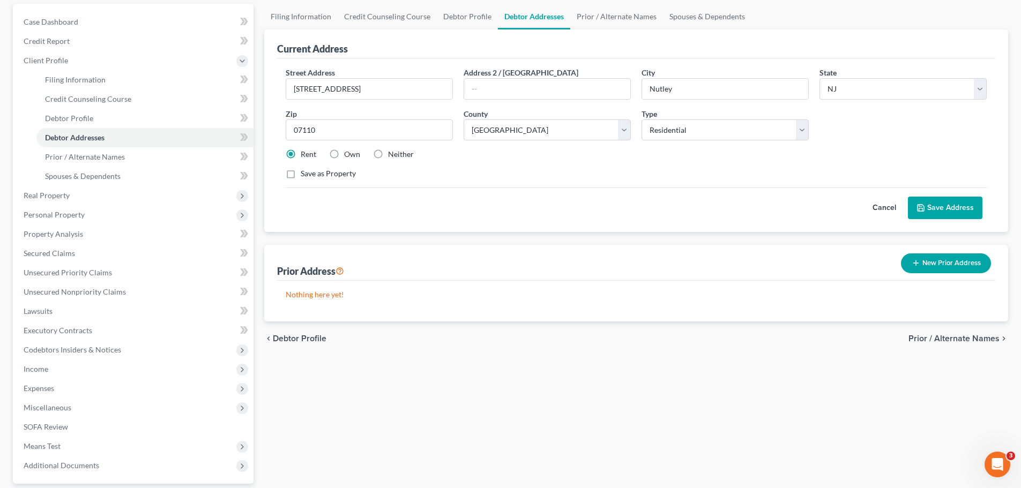
scroll to position [107, 0]
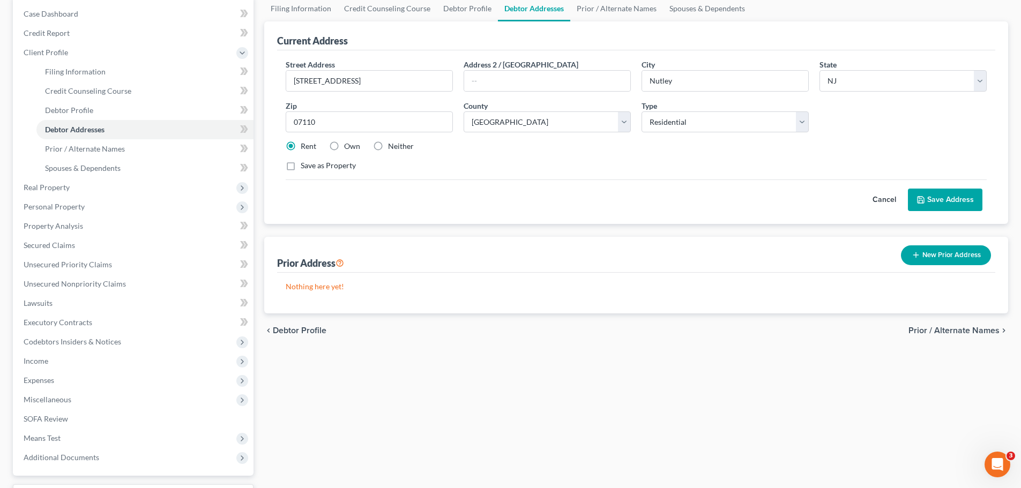
drag, startPoint x: 928, startPoint y: 330, endPoint x: 913, endPoint y: 331, distance: 14.6
click at [926, 330] on span "Prior / Alternate Names" at bounding box center [953, 330] width 91 height 9
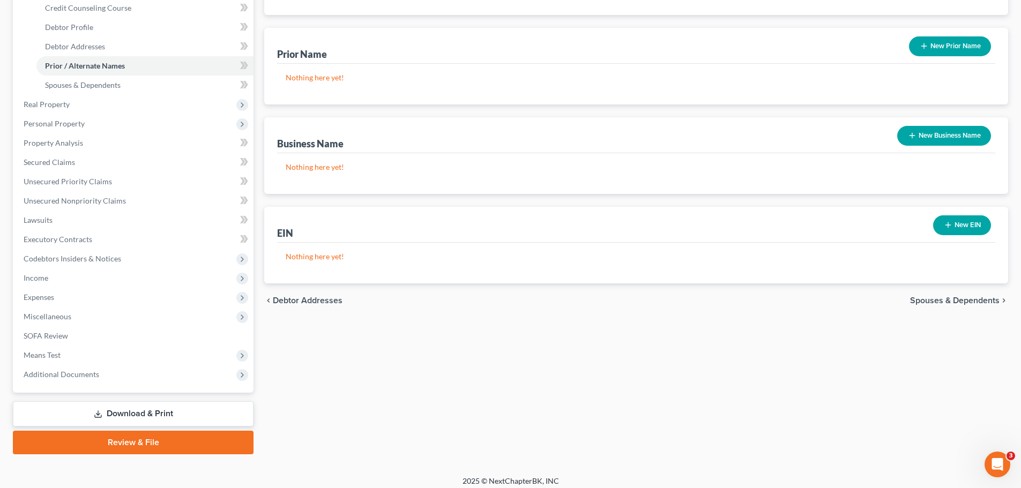
scroll to position [197, 0]
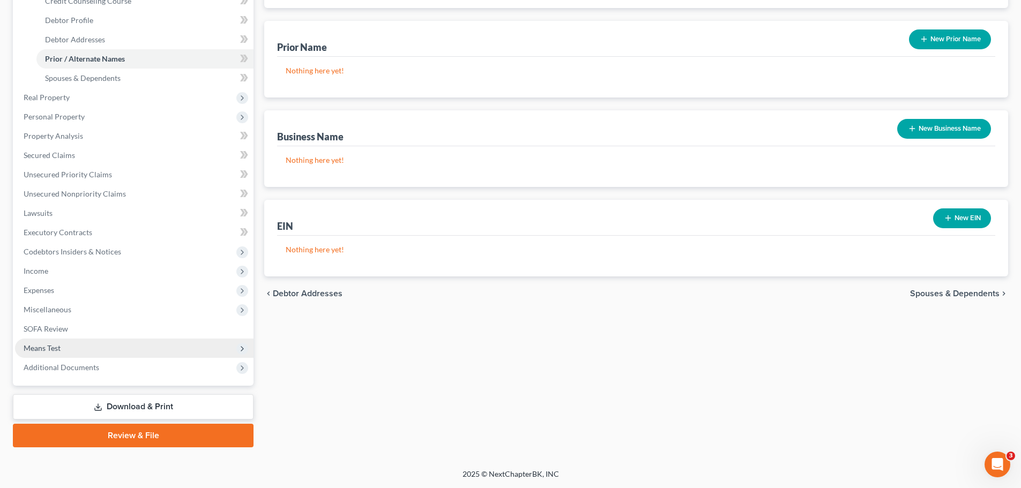
click at [40, 347] on span "Means Test" at bounding box center [42, 348] width 37 height 9
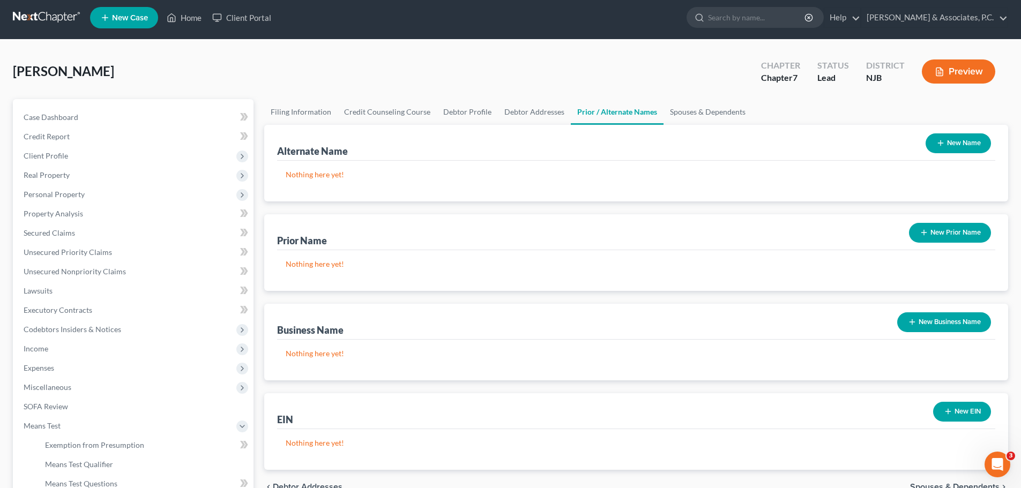
scroll to position [0, 0]
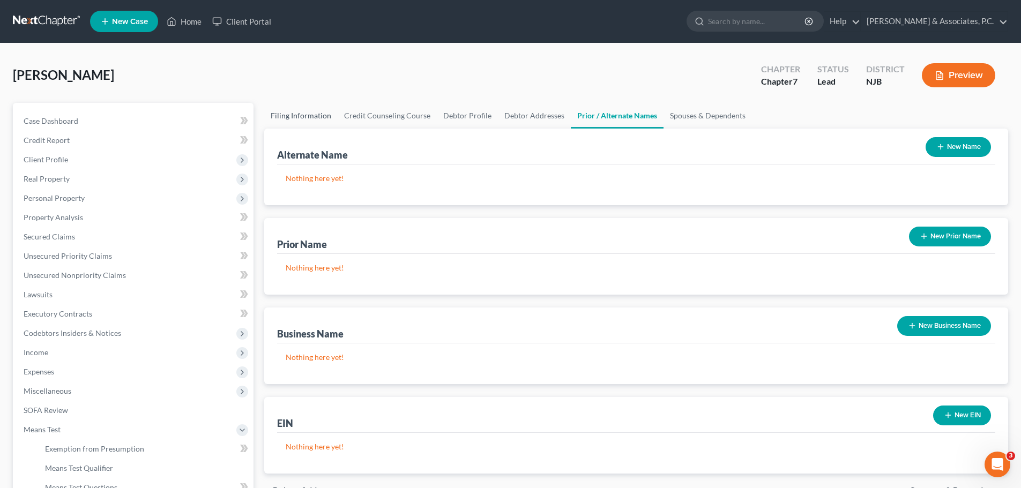
click at [295, 119] on link "Filing Information" at bounding box center [300, 116] width 73 height 26
select select "1"
select select "0"
select select "51"
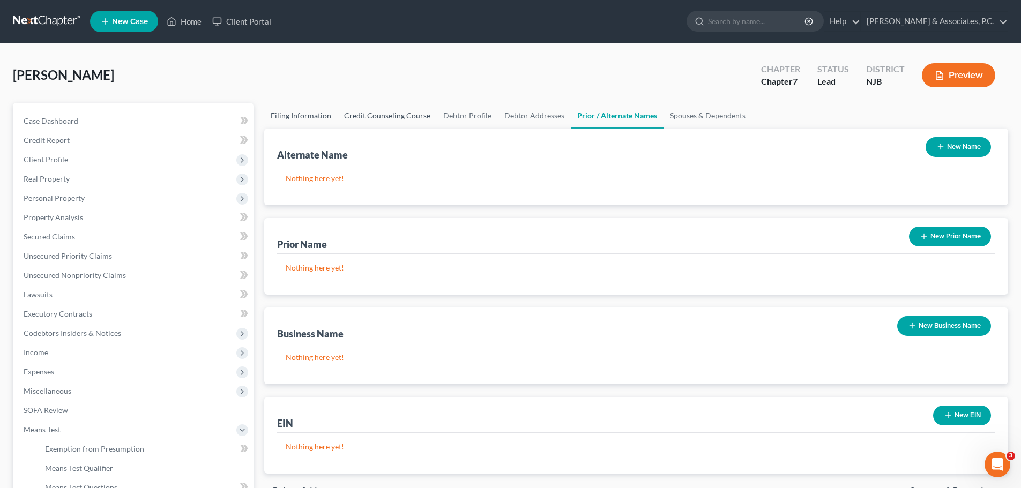
select select "0"
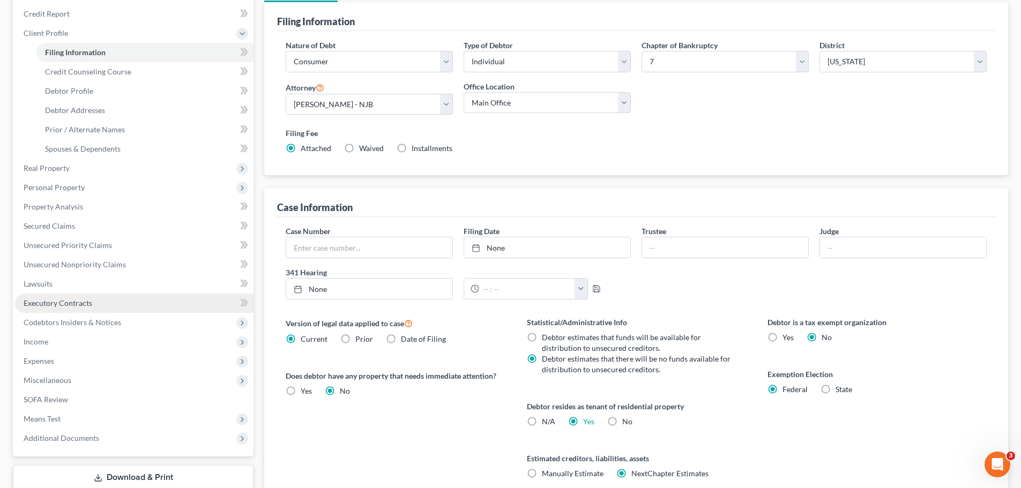
scroll to position [218, 0]
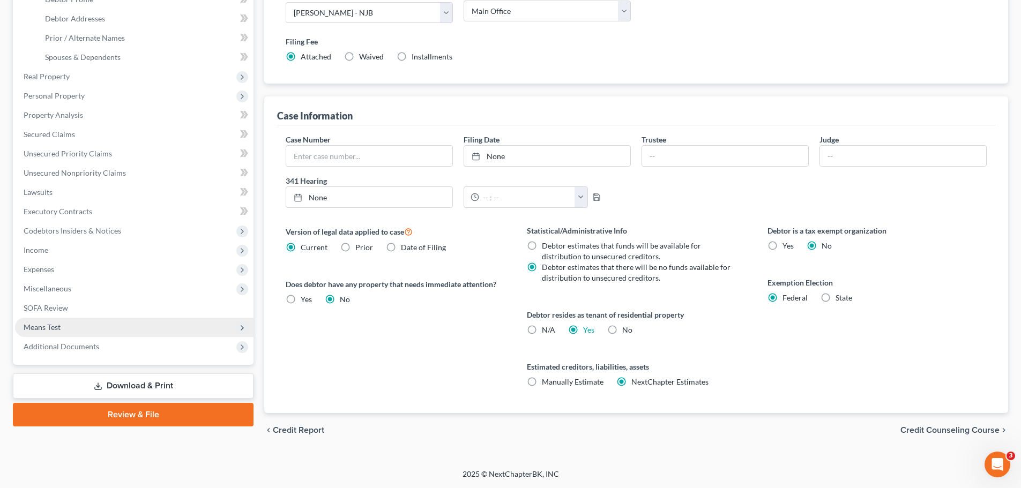
click at [53, 320] on span "Means Test" at bounding box center [134, 327] width 238 height 19
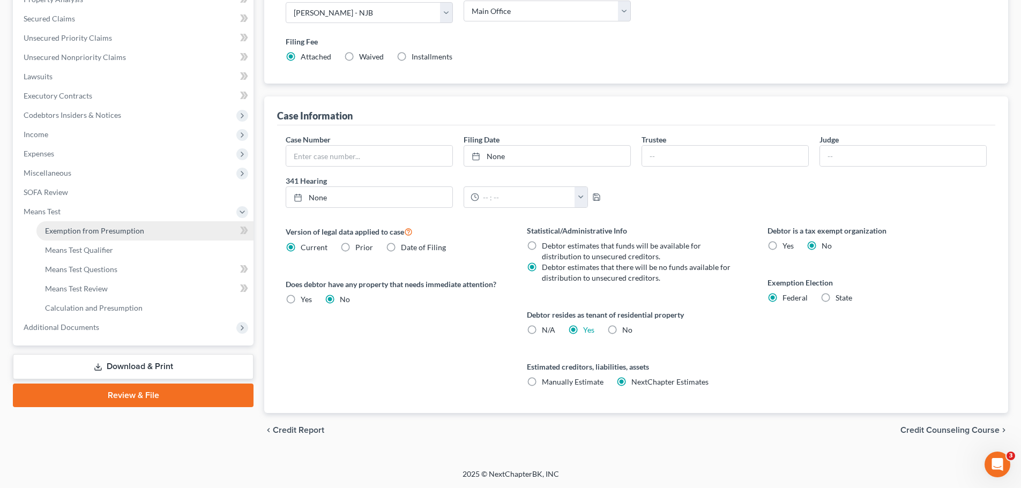
click at [122, 232] on span "Exemption from Presumption" at bounding box center [94, 230] width 99 height 9
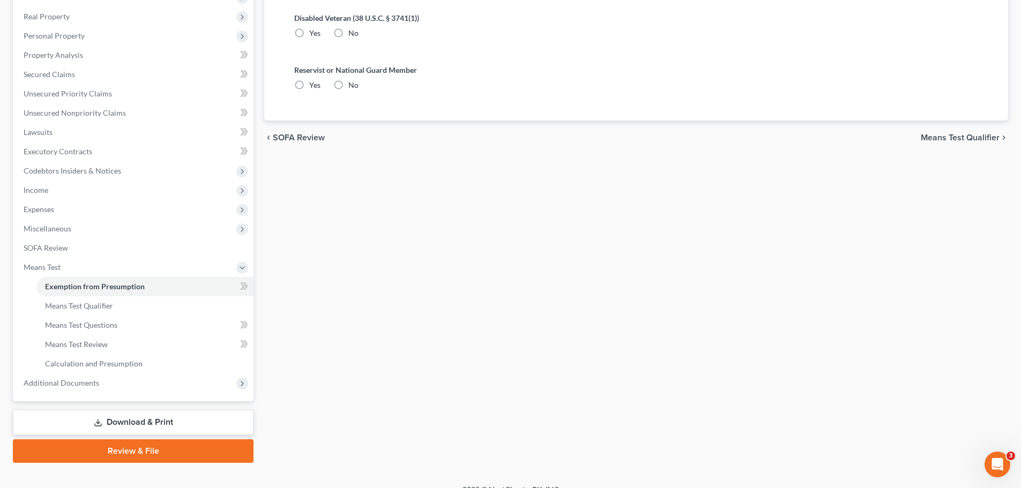
radio input "true"
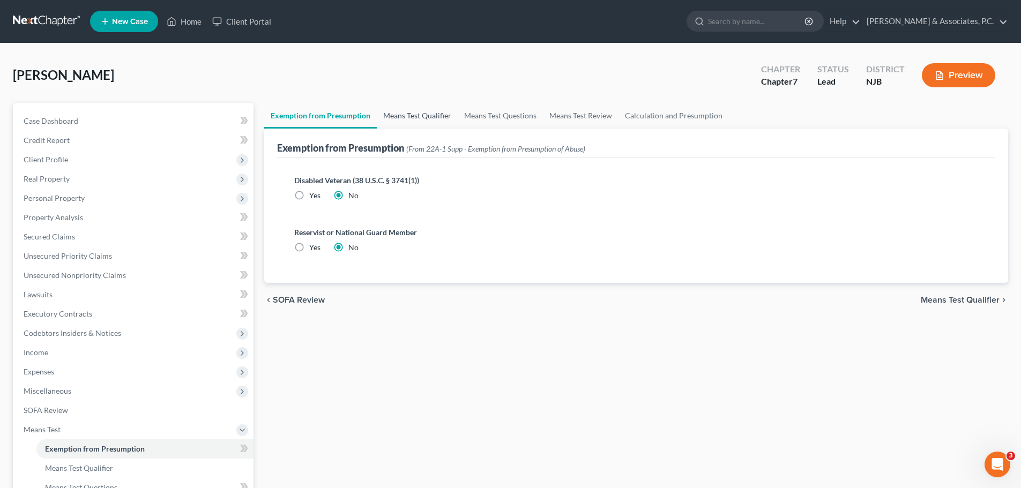
click at [405, 111] on link "Means Test Qualifier" at bounding box center [417, 116] width 81 height 26
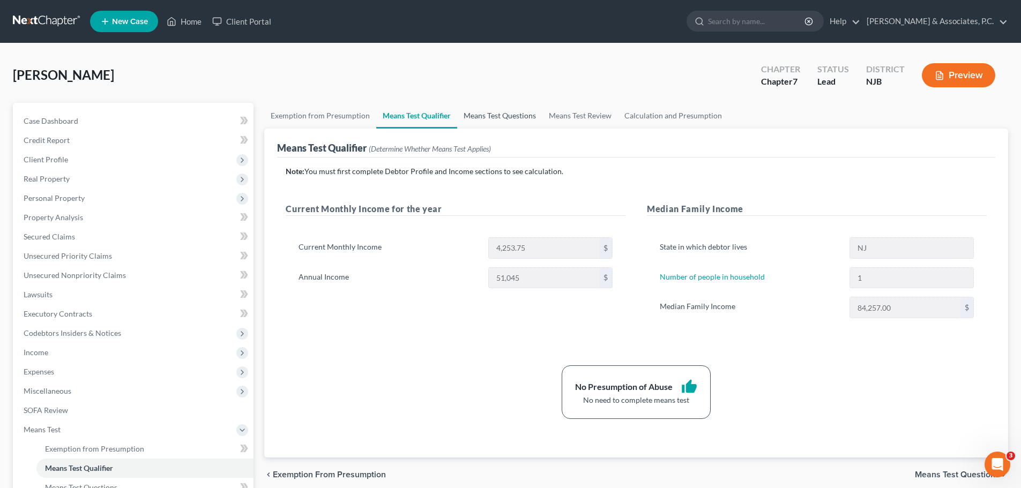
click at [510, 115] on link "Means Test Questions" at bounding box center [499, 116] width 85 height 26
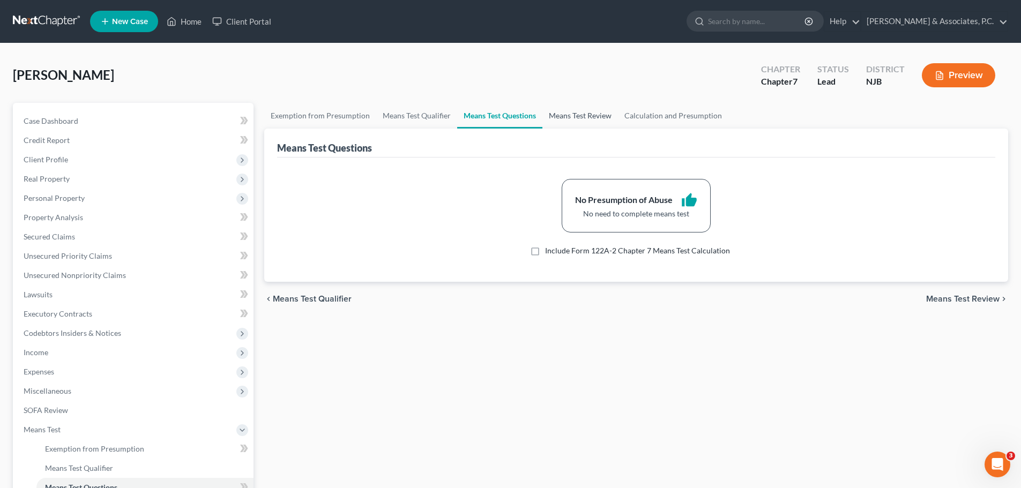
click at [594, 117] on link "Means Test Review" at bounding box center [580, 116] width 76 height 26
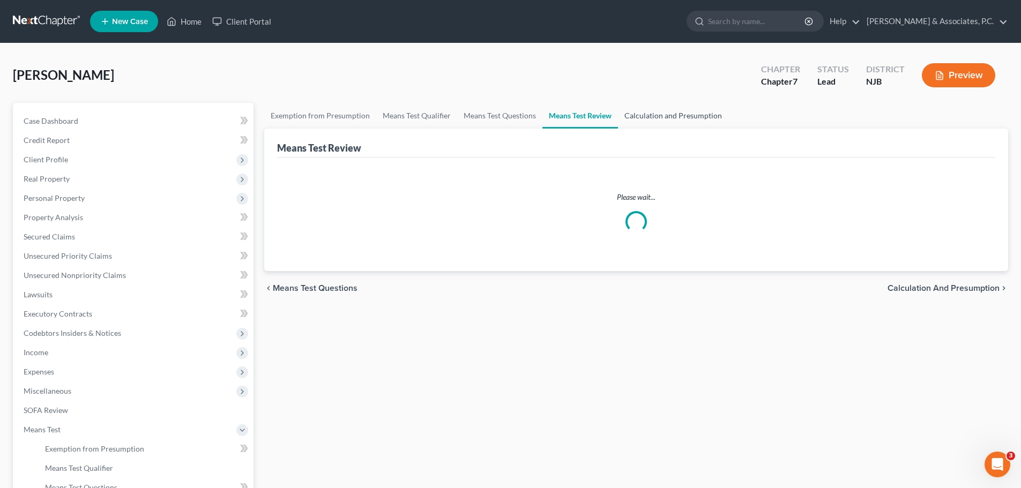
click at [687, 110] on link "Calculation and Presumption" at bounding box center [673, 116] width 110 height 26
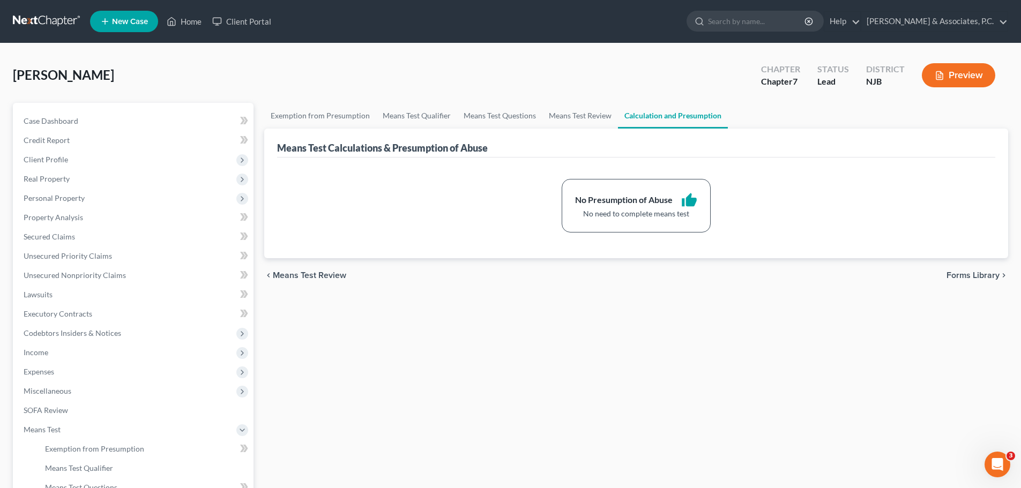
click at [977, 275] on span "Forms Library" at bounding box center [972, 275] width 53 height 9
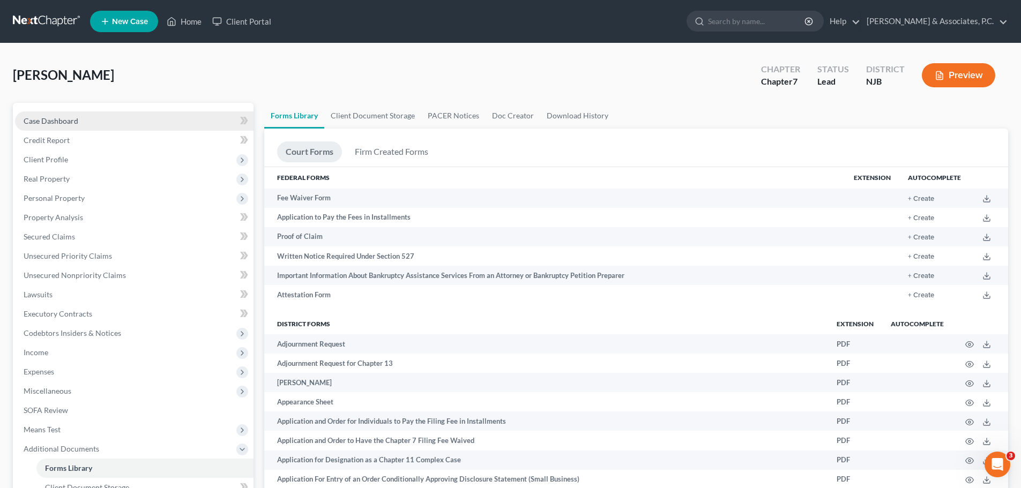
click at [74, 116] on span "Case Dashboard" at bounding box center [51, 120] width 55 height 9
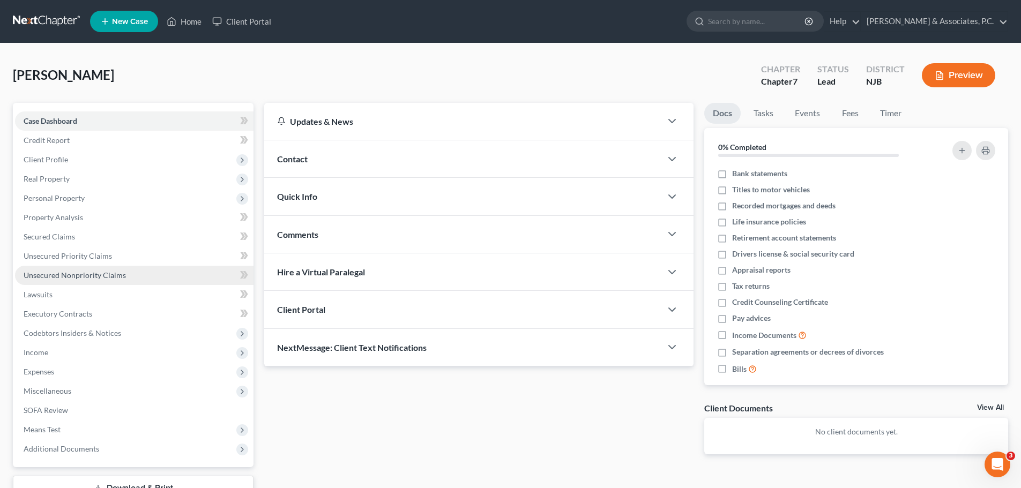
click at [82, 277] on span "Unsecured Nonpriority Claims" at bounding box center [75, 275] width 102 height 9
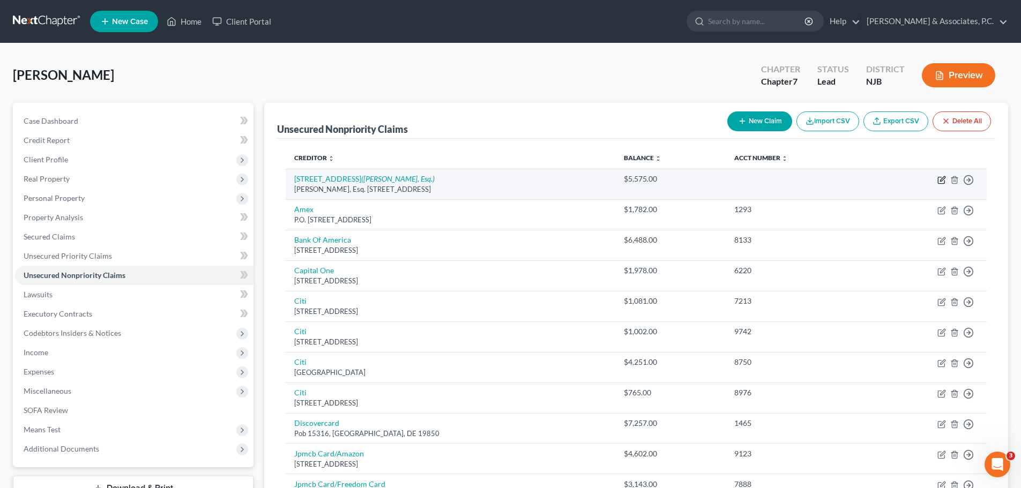
click at [940, 179] on icon "button" at bounding box center [941, 180] width 9 height 9
select select "33"
select select "14"
select select "0"
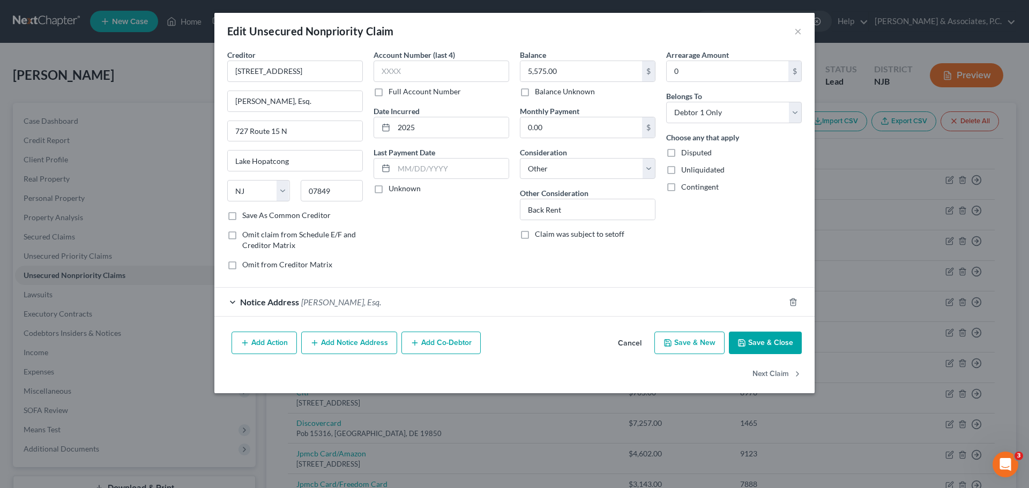
click at [419, 301] on div "Notice Address [PERSON_NAME], Esq." at bounding box center [499, 302] width 570 height 28
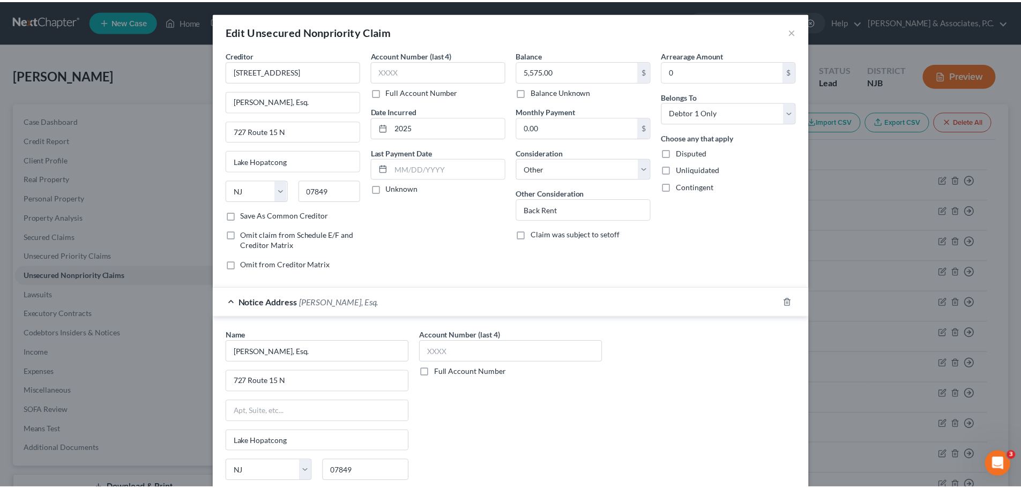
scroll to position [120, 0]
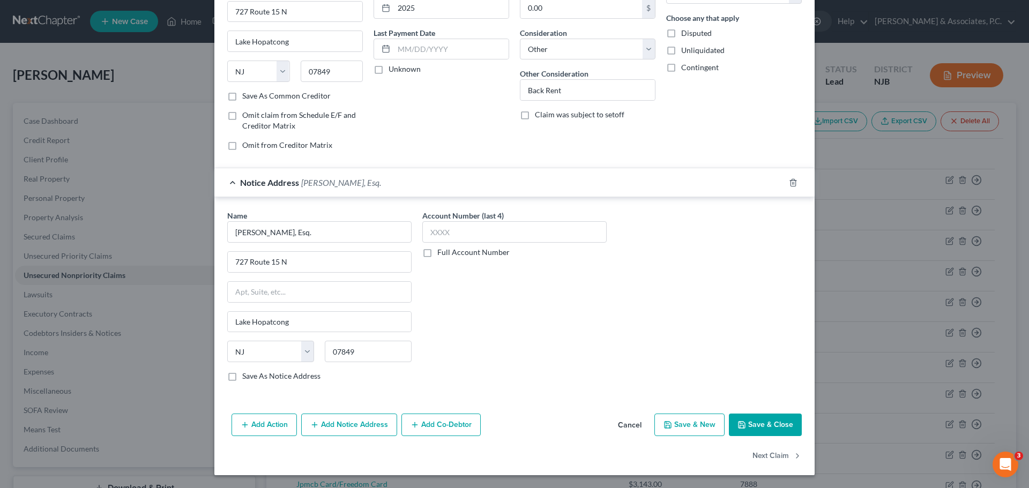
click at [615, 429] on button "Cancel" at bounding box center [629, 425] width 41 height 21
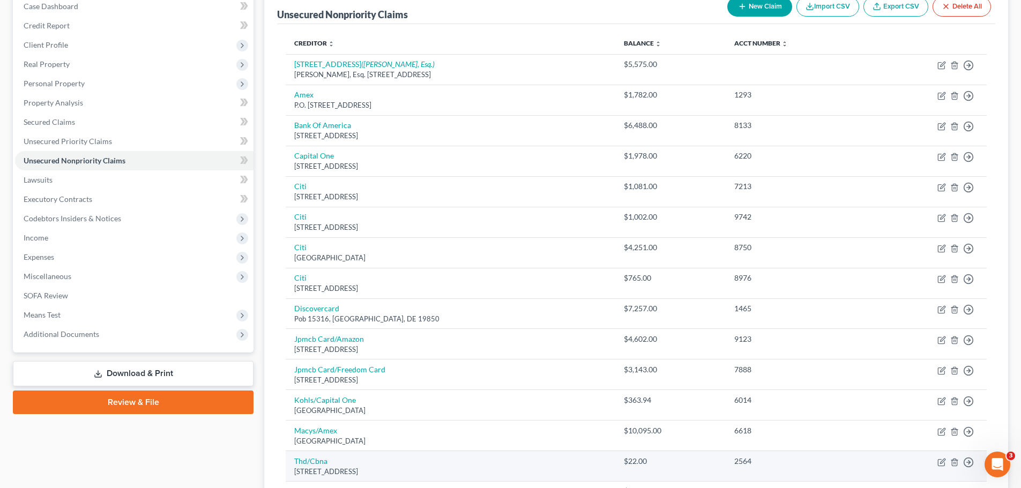
scroll to position [0, 0]
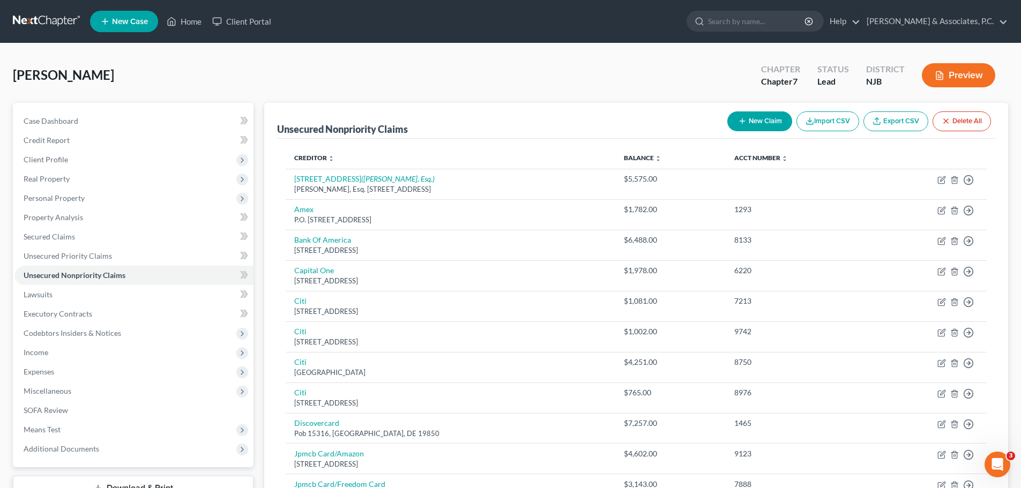
click at [34, 19] on link at bounding box center [47, 21] width 69 height 19
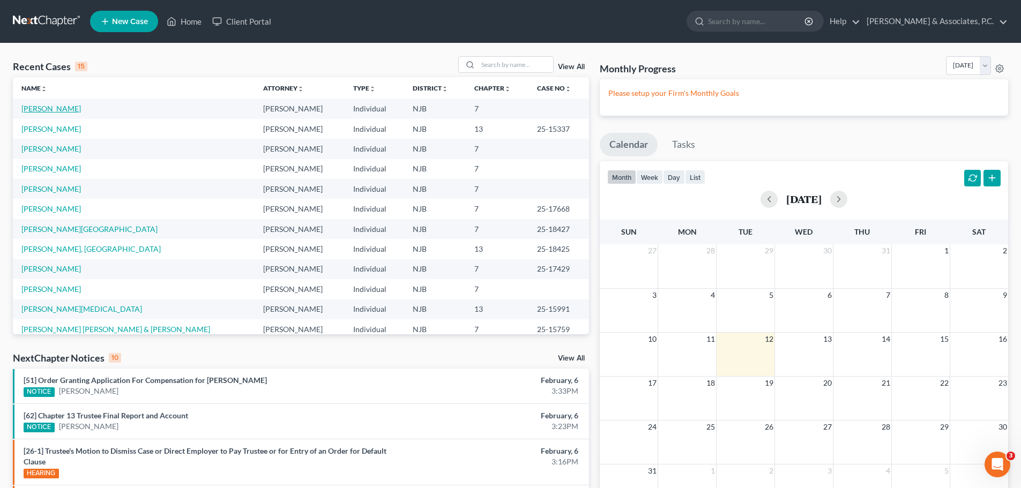
click at [70, 106] on link "[PERSON_NAME]" at bounding box center [50, 108] width 59 height 9
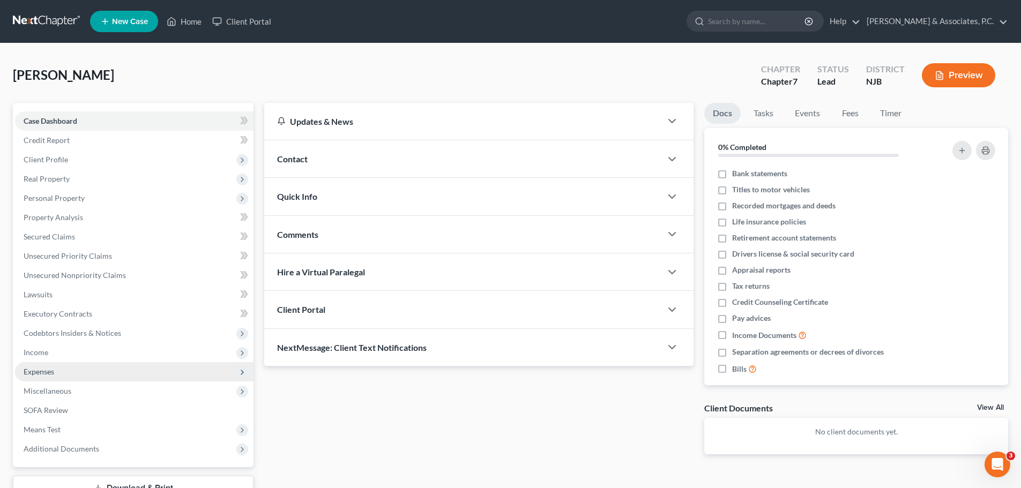
click at [55, 372] on span "Expenses" at bounding box center [134, 371] width 238 height 19
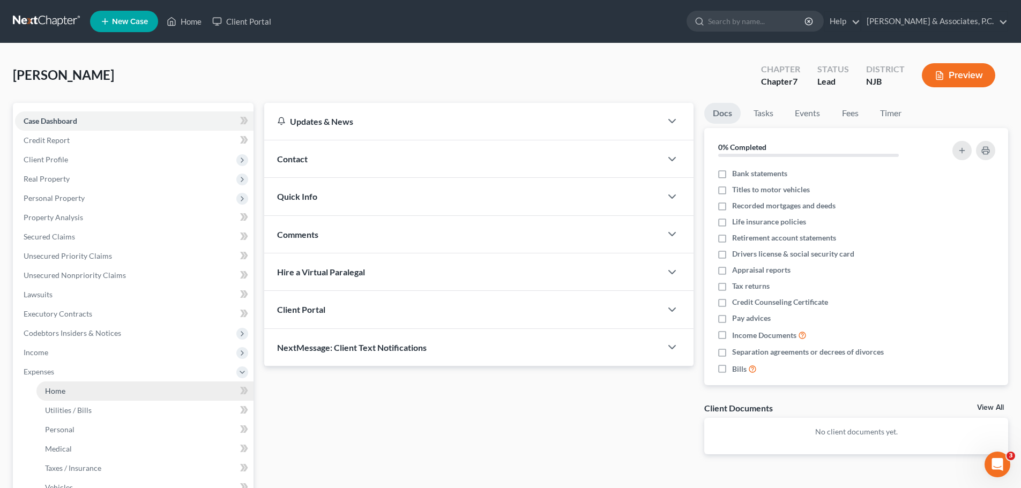
click at [70, 394] on link "Home" at bounding box center [144, 391] width 217 height 19
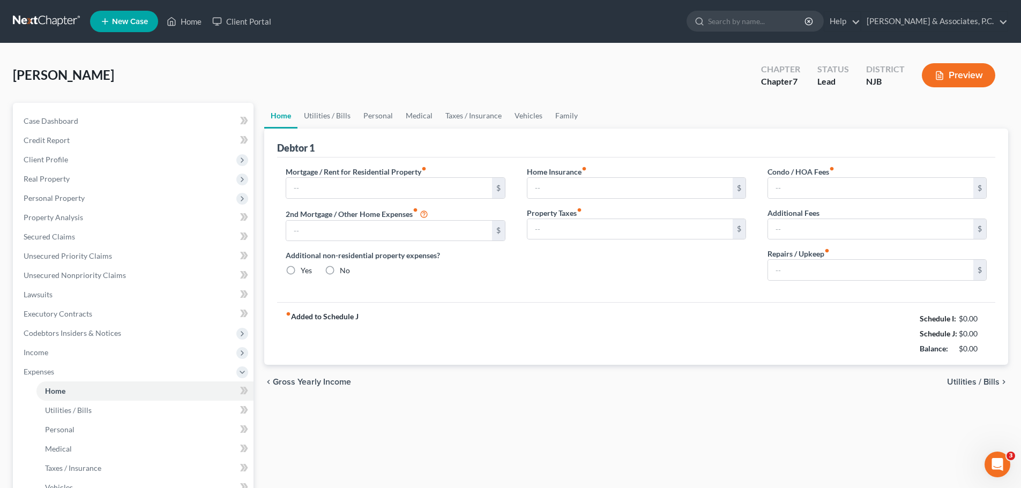
type input "0.00"
radio input "true"
type input "0.00"
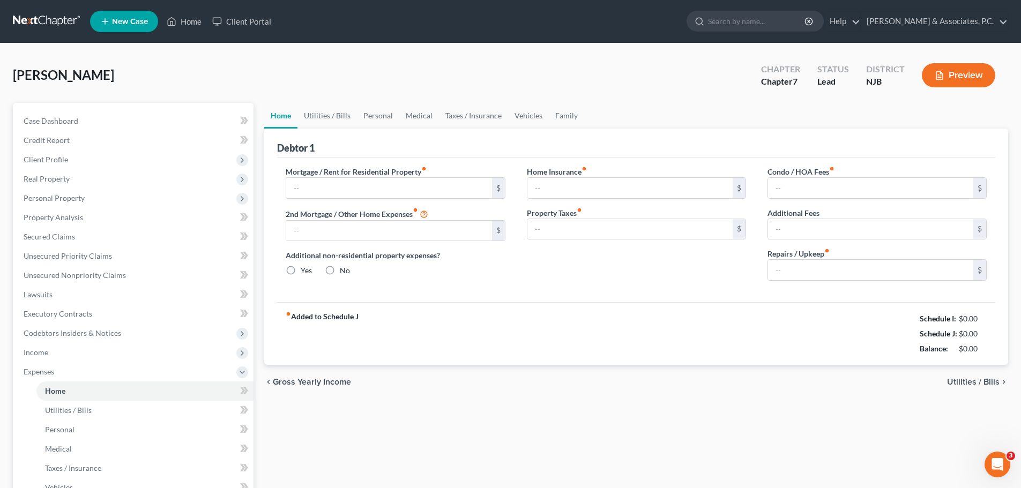
type input "0.00"
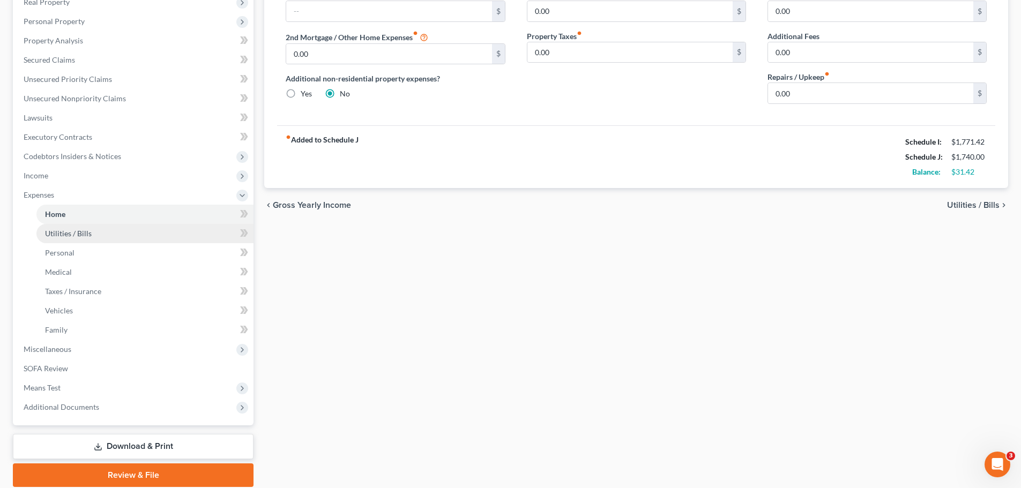
scroll to position [214, 0]
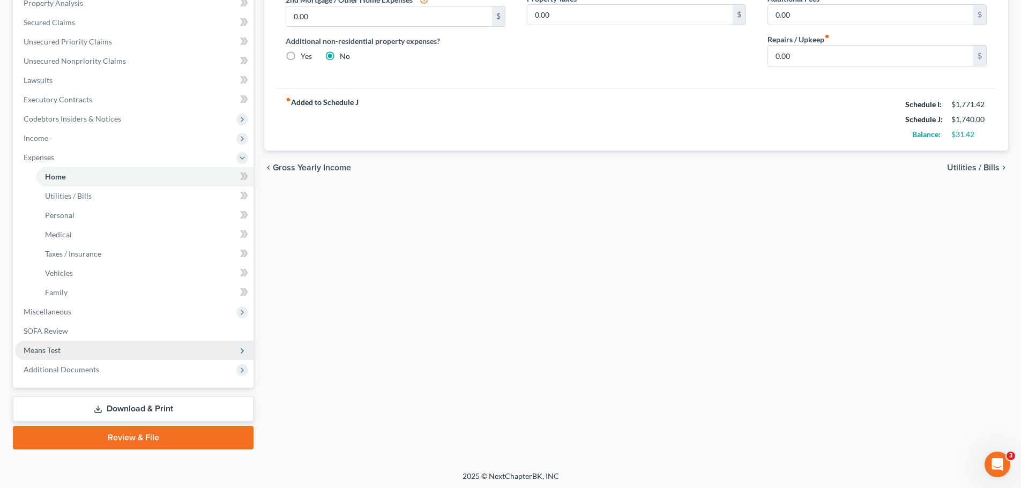
click at [63, 349] on span "Means Test" at bounding box center [134, 350] width 238 height 19
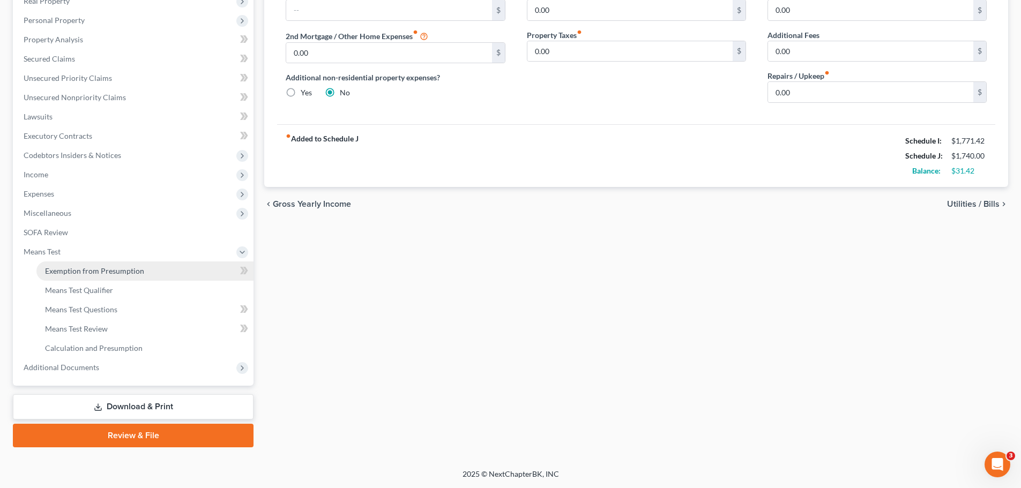
click at [106, 271] on span "Exemption from Presumption" at bounding box center [94, 270] width 99 height 9
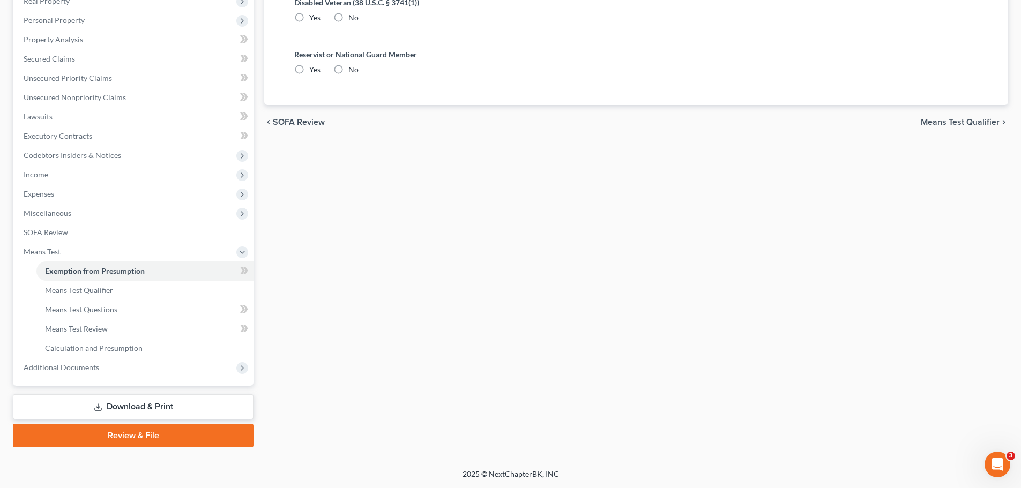
radio input "true"
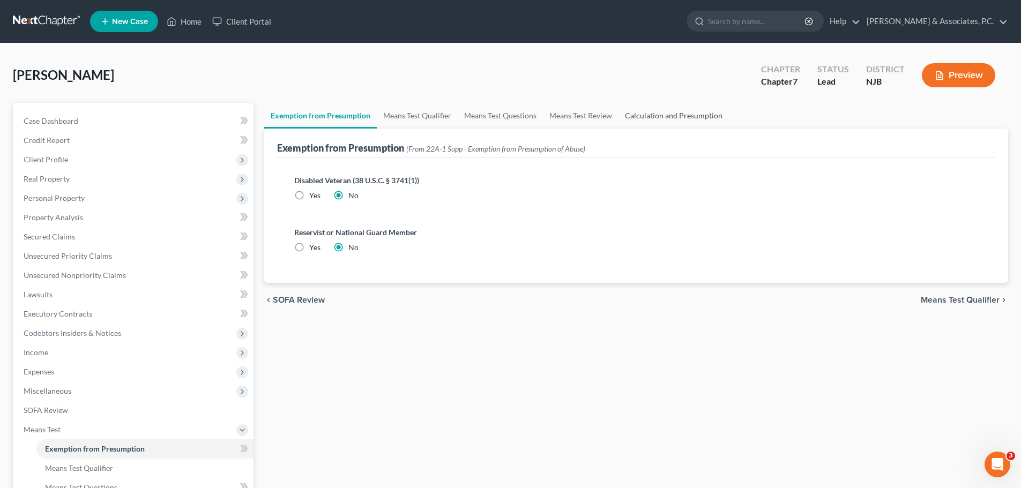
click at [659, 115] on link "Calculation and Presumption" at bounding box center [673, 116] width 110 height 26
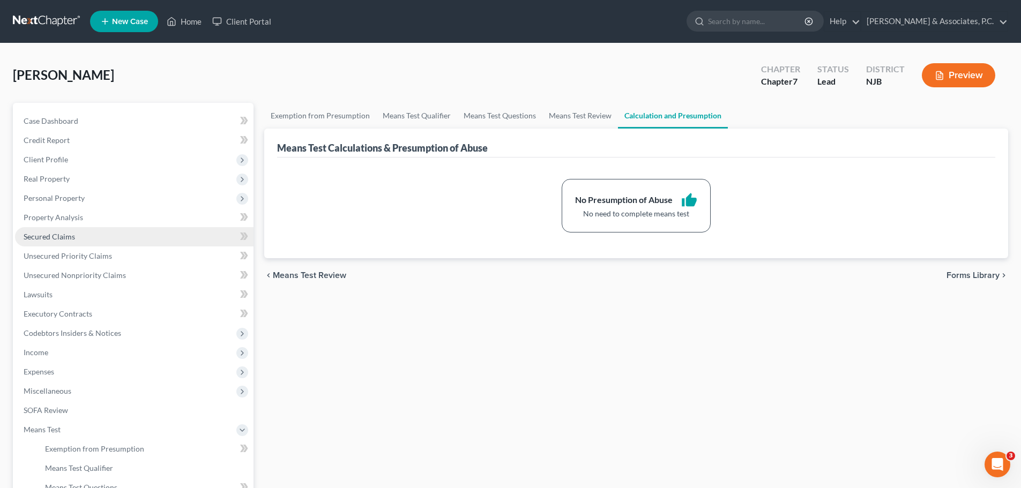
click at [71, 232] on span "Secured Claims" at bounding box center [49, 236] width 51 height 9
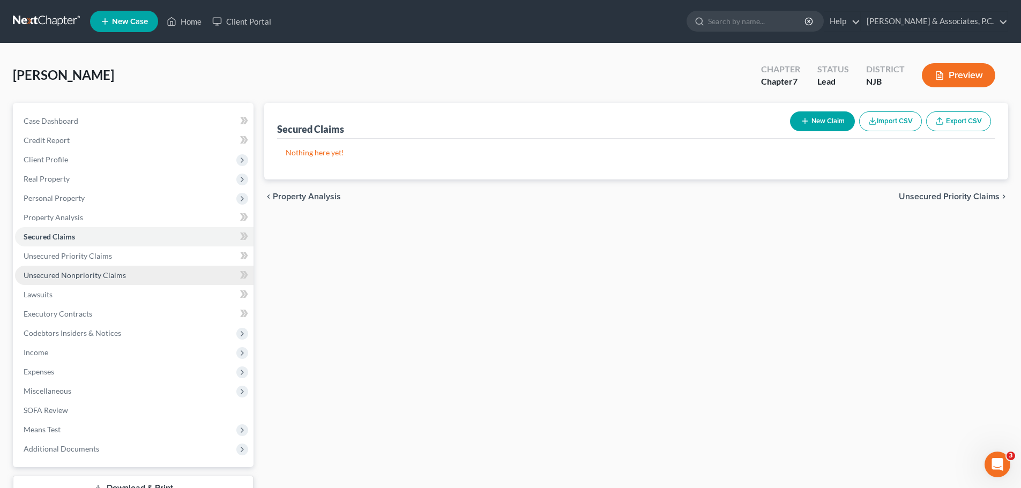
click at [99, 274] on span "Unsecured Nonpriority Claims" at bounding box center [75, 275] width 102 height 9
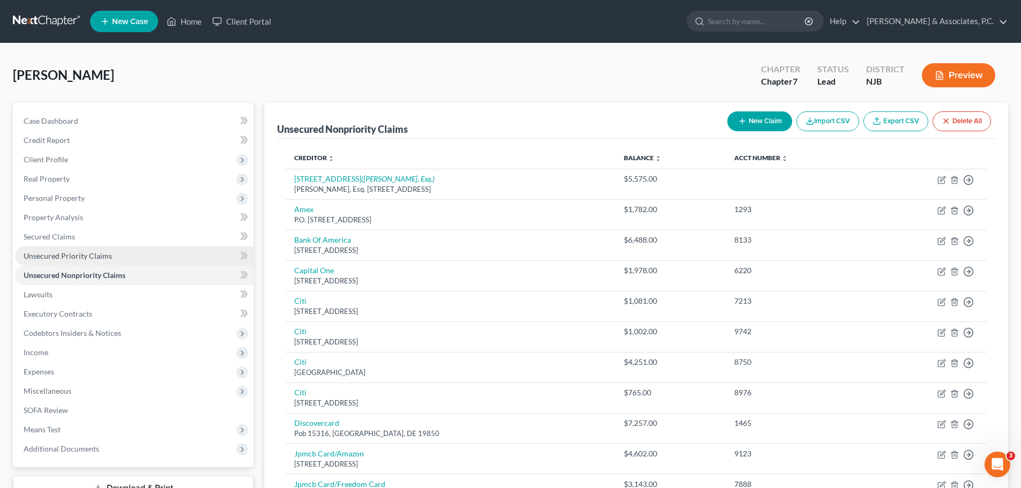
click at [69, 258] on span "Unsecured Priority Claims" at bounding box center [68, 255] width 88 height 9
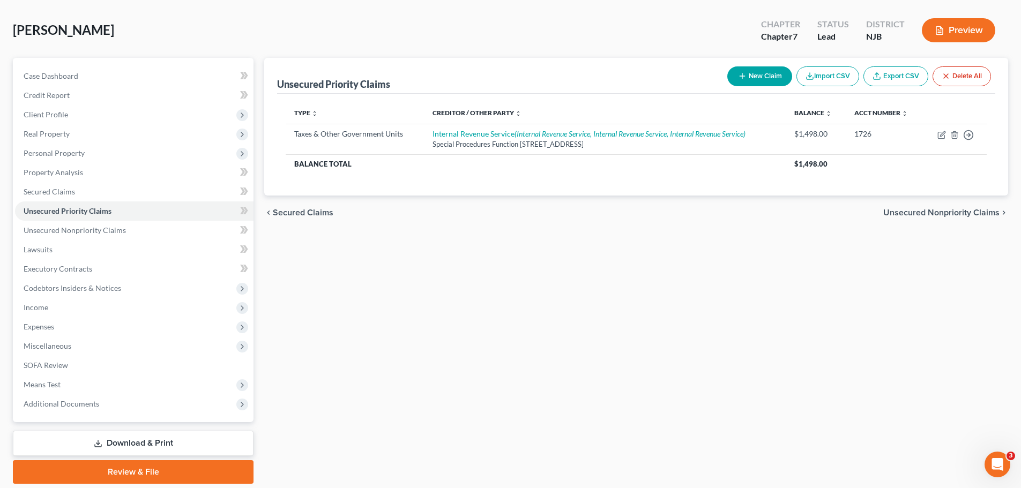
scroll to position [81, 0]
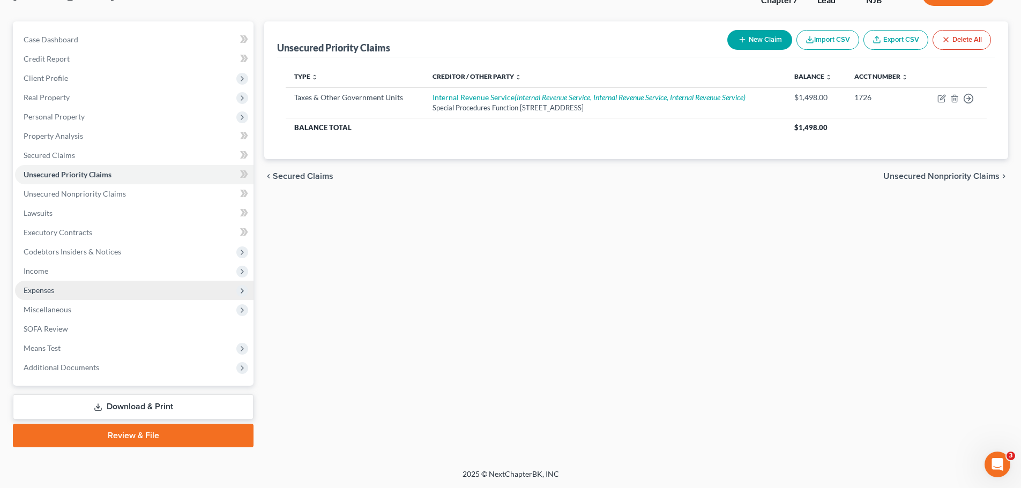
drag, startPoint x: 44, startPoint y: 288, endPoint x: 190, endPoint y: 281, distance: 146.5
click at [43, 288] on span "Expenses" at bounding box center [39, 290] width 31 height 9
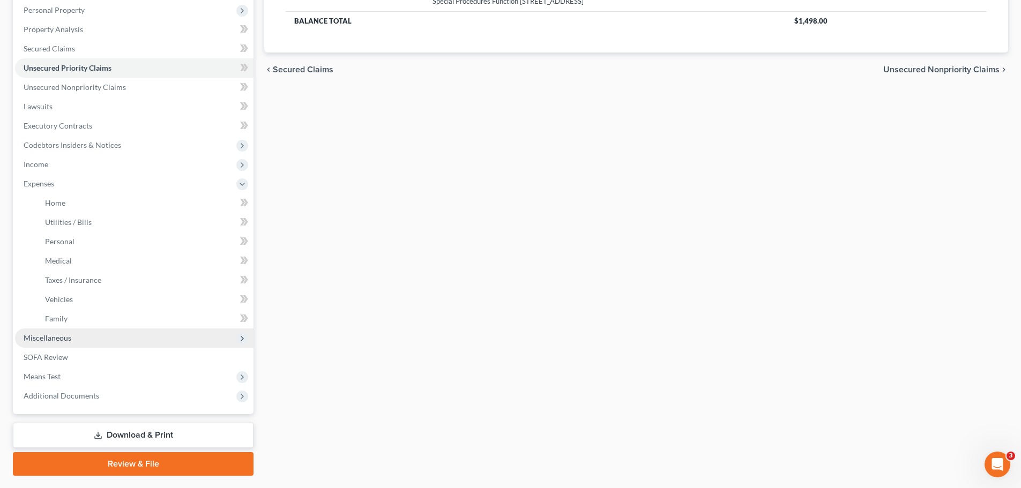
scroll to position [189, 0]
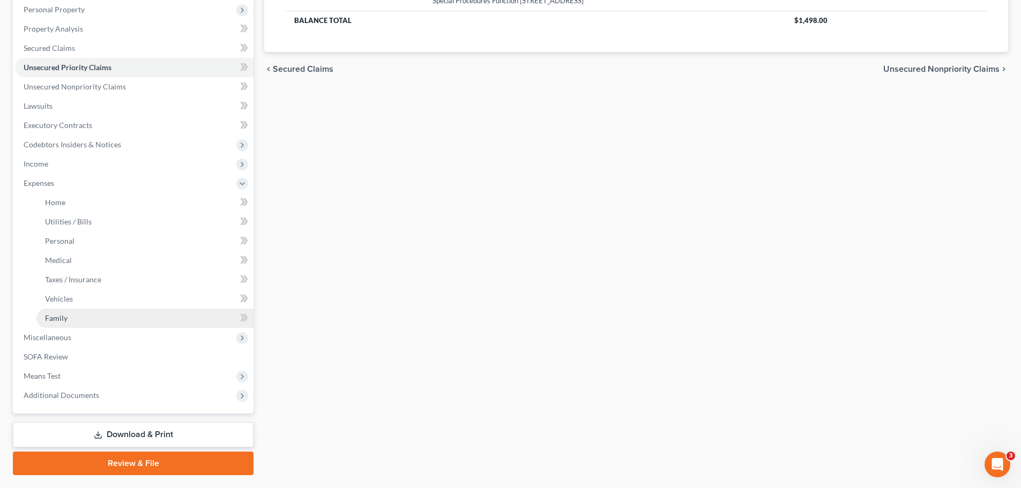
click at [63, 315] on span "Family" at bounding box center [56, 318] width 23 height 9
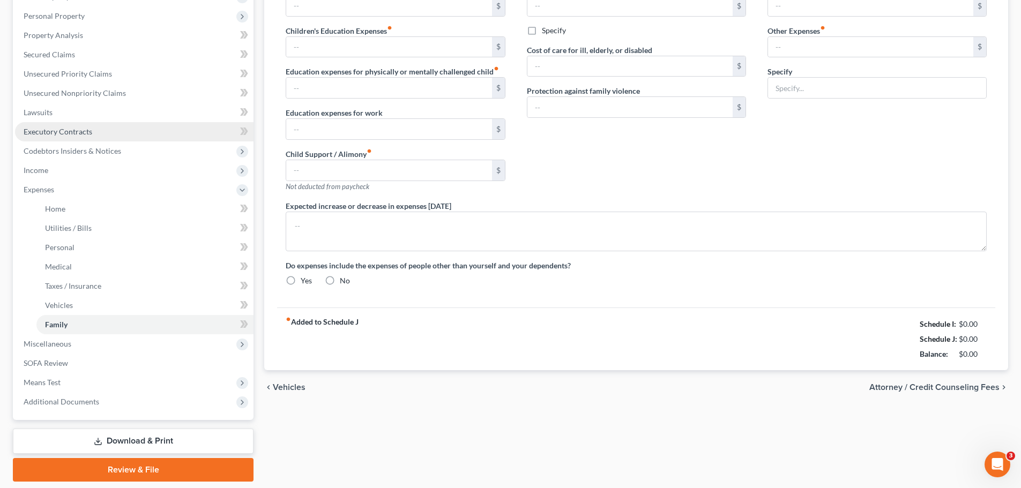
type input "0.00"
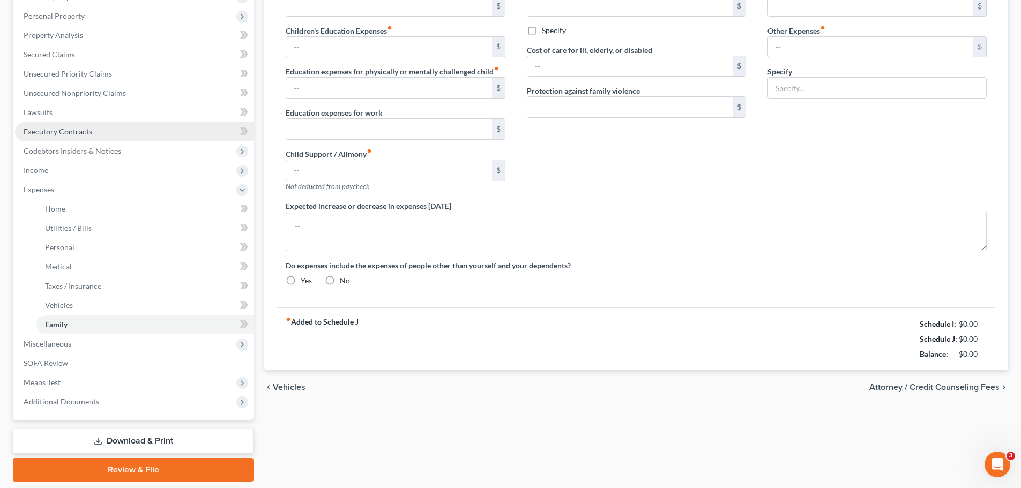
type input "0.00"
type input "200.00"
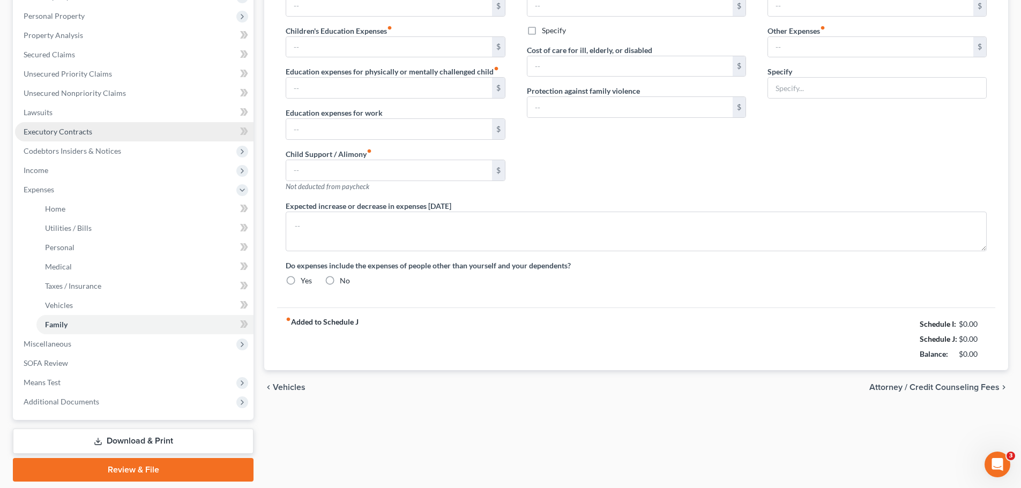
type input "Food & Beverages while at work"
type textarea "Debtor is looking from employment. Currently his only income is SNAP benefits w…"
radio input "true"
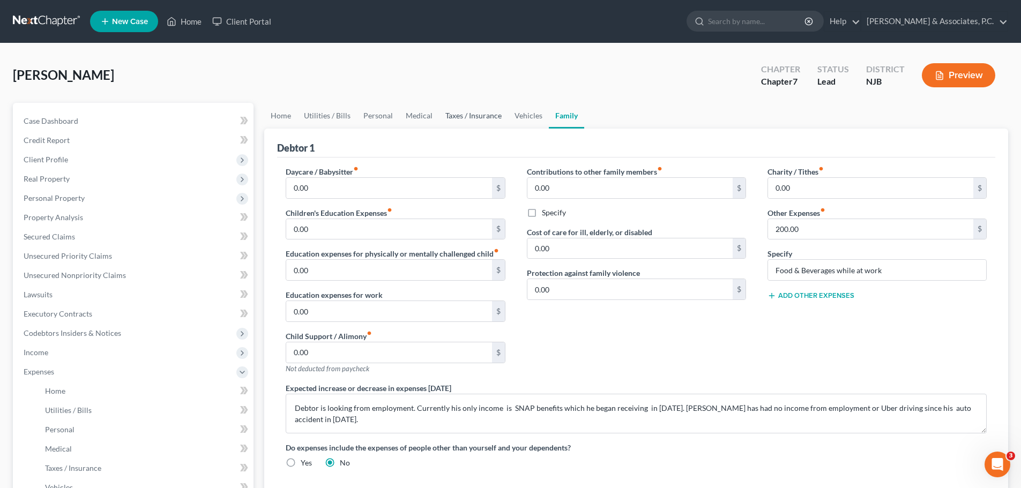
click at [490, 116] on link "Taxes / Insurance" at bounding box center [473, 116] width 69 height 26
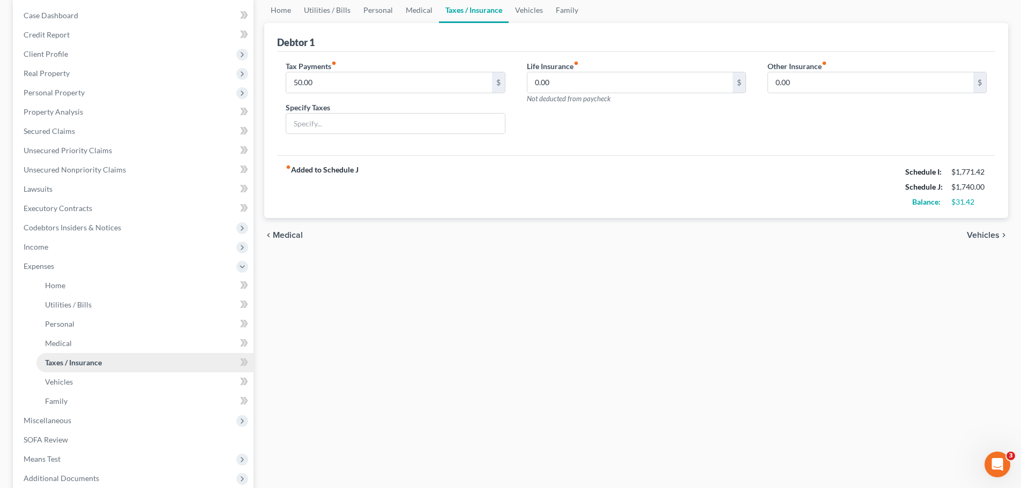
scroll to position [217, 0]
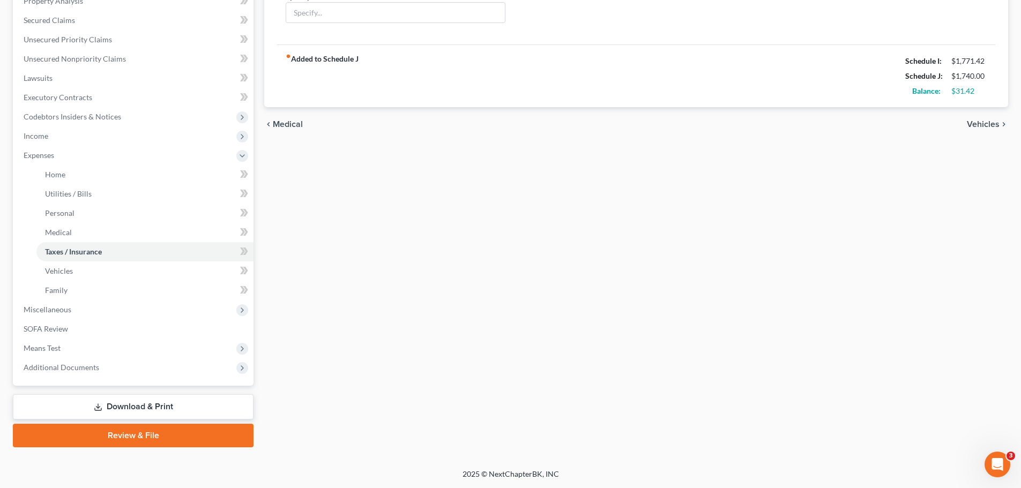
click at [175, 439] on link "Review & File" at bounding box center [133, 436] width 241 height 24
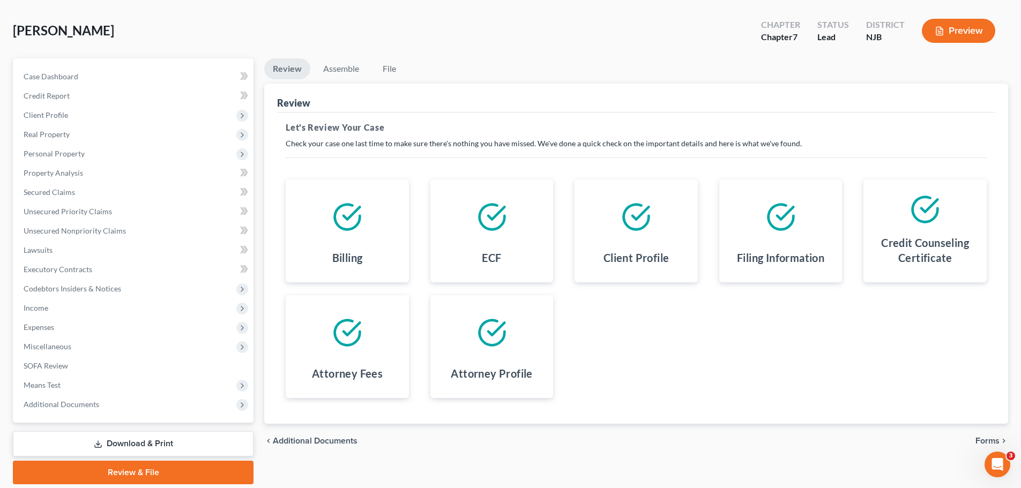
scroll to position [81, 0]
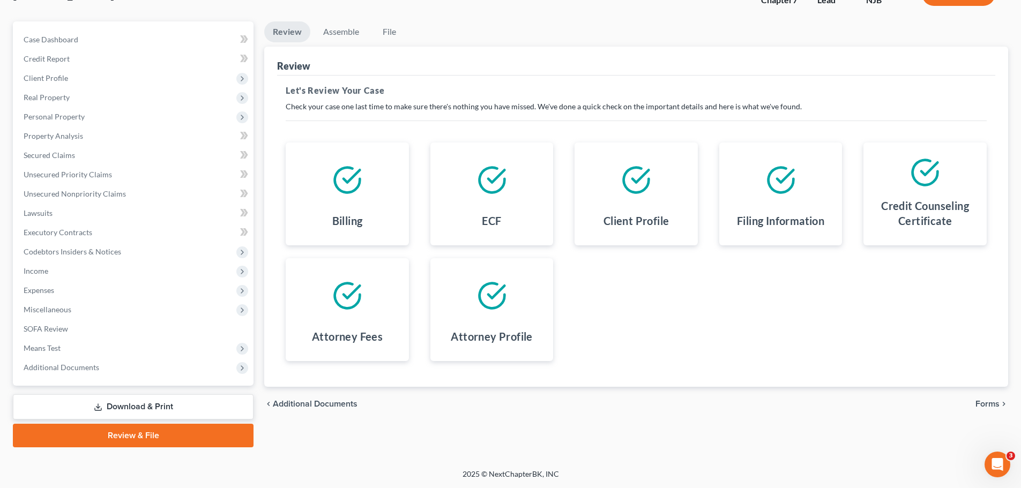
drag, startPoint x: 1002, startPoint y: 401, endPoint x: 984, endPoint y: 404, distance: 17.4
click at [998, 402] on button "Forms chevron_right" at bounding box center [991, 404] width 33 height 9
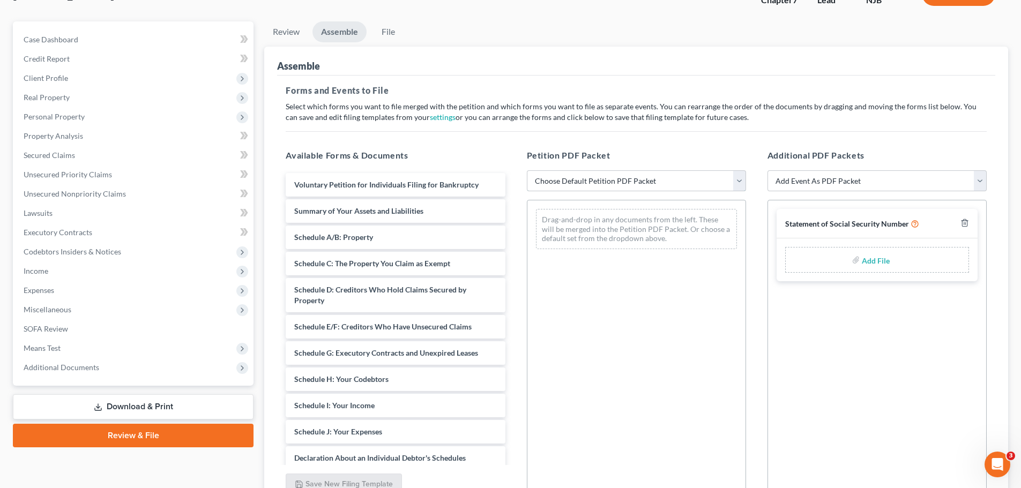
click at [737, 182] on select "Choose Default Petition PDF Packet Complete Bankruptcy Petition (all forms and …" at bounding box center [636, 180] width 219 height 21
select select "0"
click at [527, 170] on select "Choose Default Petition PDF Packet Complete Bankruptcy Petition (all forms and …" at bounding box center [636, 180] width 219 height 21
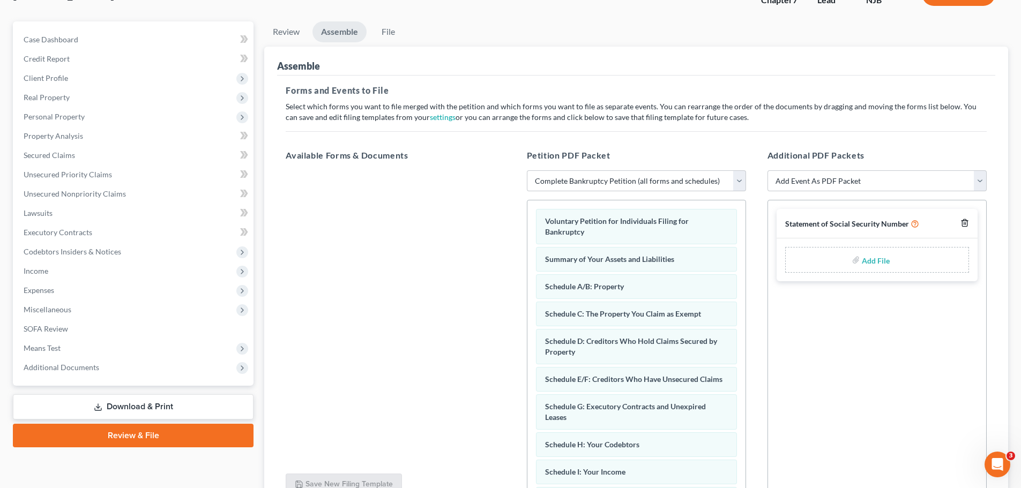
click at [968, 221] on polyline "button" at bounding box center [964, 221] width 6 height 0
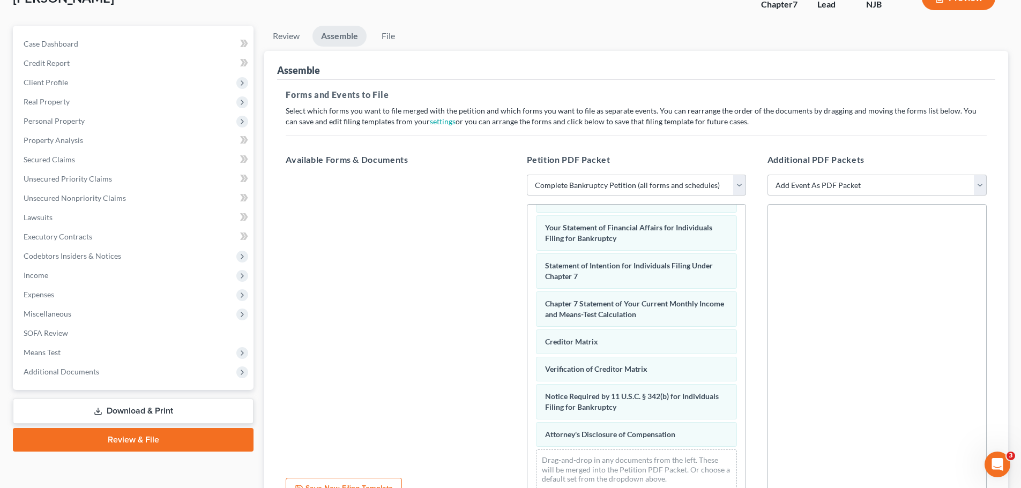
scroll to position [184, 0]
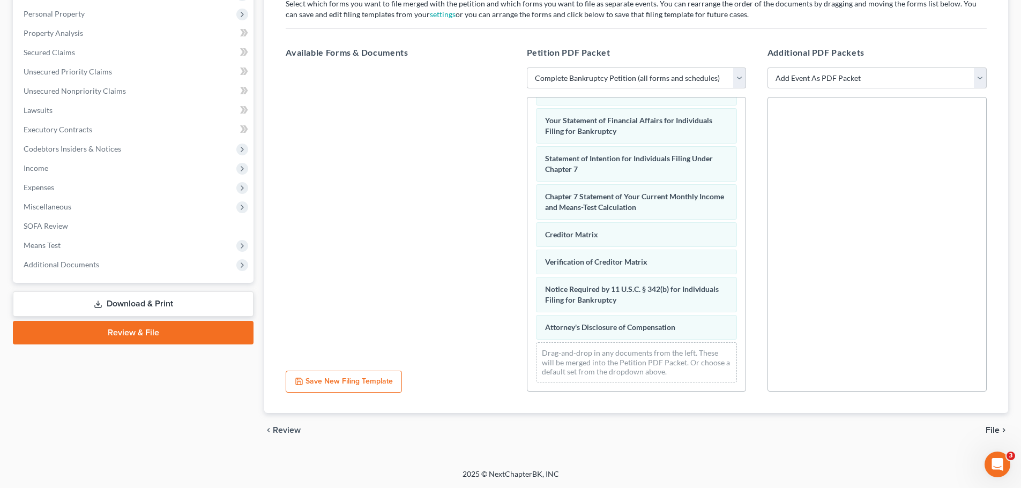
click at [993, 429] on span "File" at bounding box center [993, 430] width 14 height 9
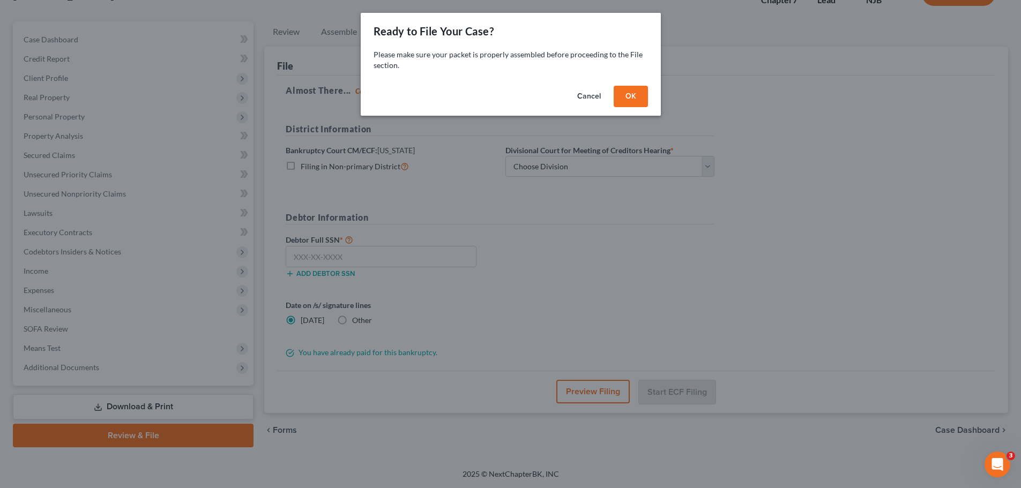
scroll to position [81, 0]
drag, startPoint x: 642, startPoint y: 101, endPoint x: 658, endPoint y: 108, distance: 17.0
click at [642, 101] on button "OK" at bounding box center [634, 96] width 34 height 21
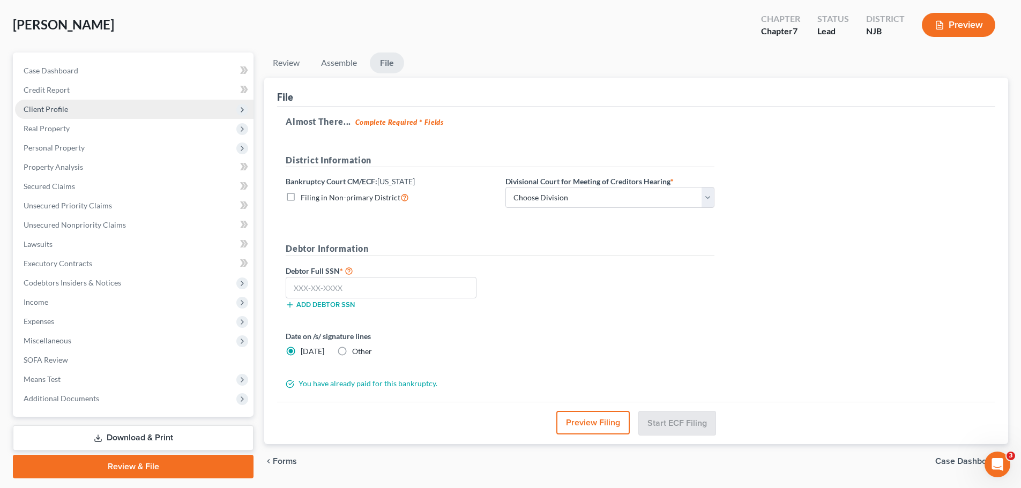
scroll to position [0, 0]
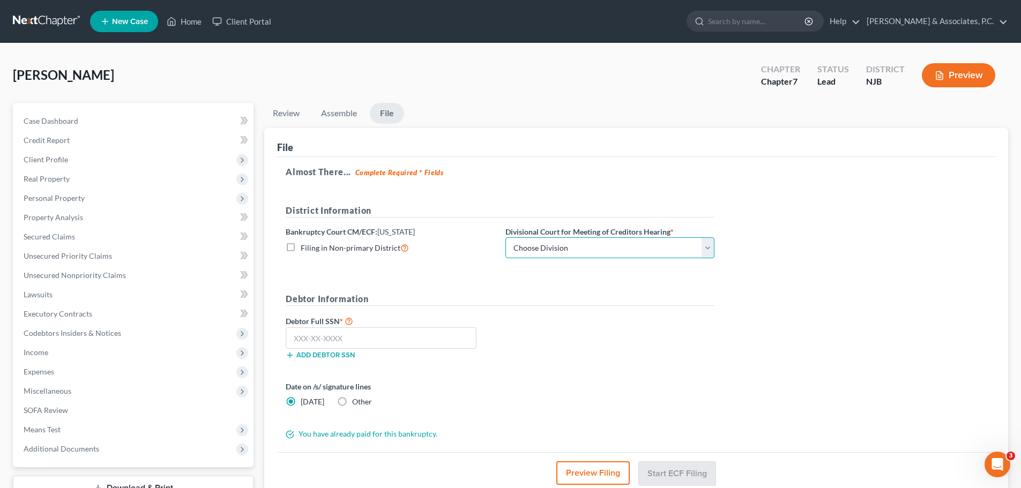
click at [678, 248] on select "Choose Division Camden Camden/Trenton Newark Trenton" at bounding box center [609, 247] width 209 height 21
select select "2"
click at [505, 237] on select "Choose Division Camden Camden/Trenton Newark Trenton" at bounding box center [609, 247] width 209 height 21
click at [459, 271] on form "District Information Bankruptcy Court CM/ECF: New Jersey Filing in Non-primary …" at bounding box center [500, 322] width 429 height 236
click at [393, 340] on input "text" at bounding box center [381, 337] width 191 height 21
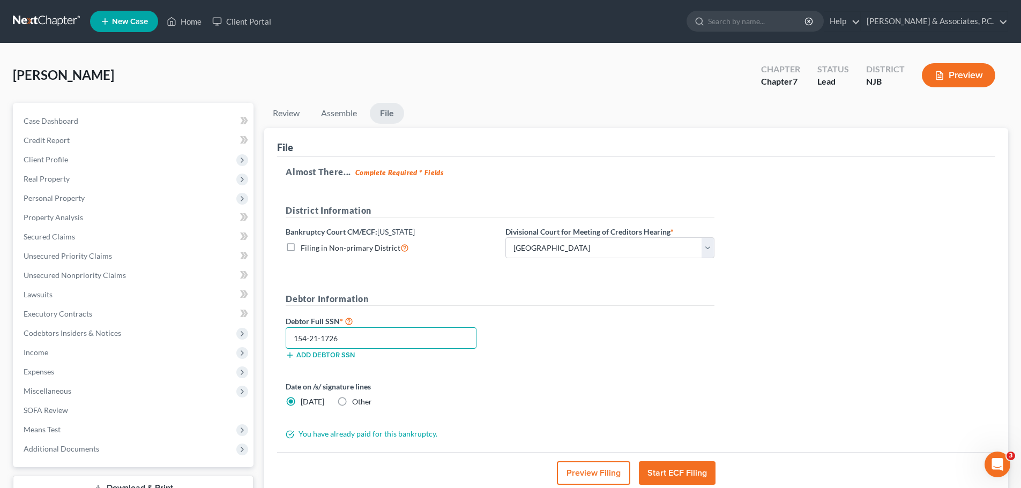
type input "154-21-1726"
drag, startPoint x: 340, startPoint y: 401, endPoint x: 346, endPoint y: 399, distance: 6.5
click at [352, 402] on label "Other" at bounding box center [362, 402] width 20 height 11
click at [356, 402] on input "Other" at bounding box center [359, 400] width 7 height 7
radio input "true"
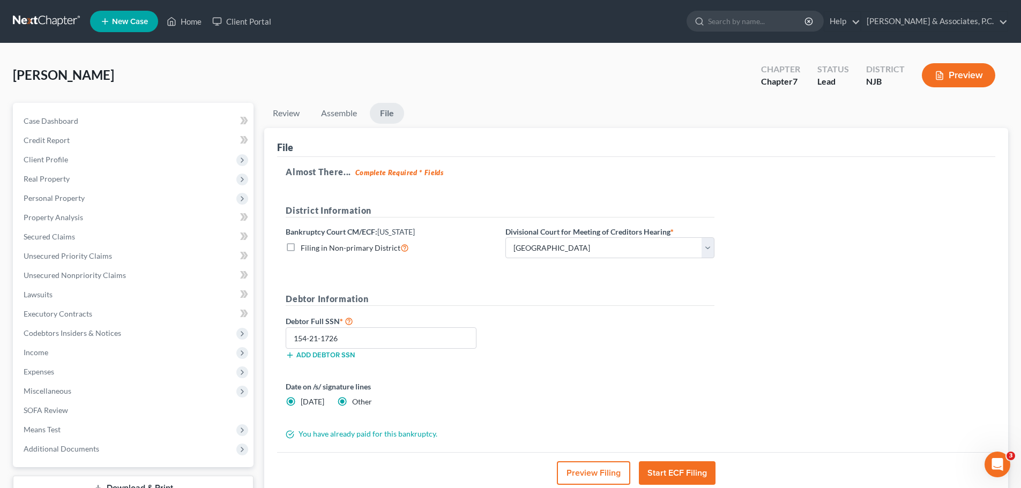
radio input "false"
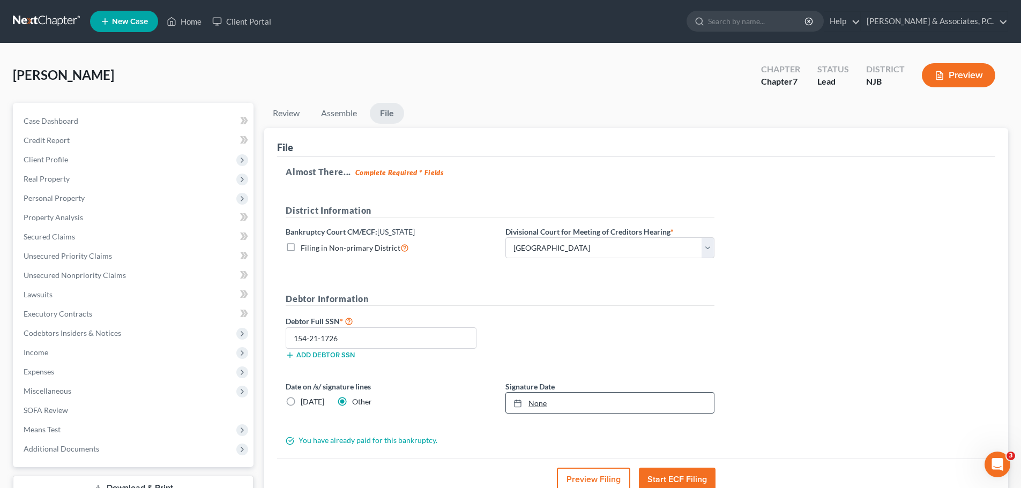
type input "8/12/2025"
click at [569, 406] on link "None" at bounding box center [610, 403] width 208 height 20
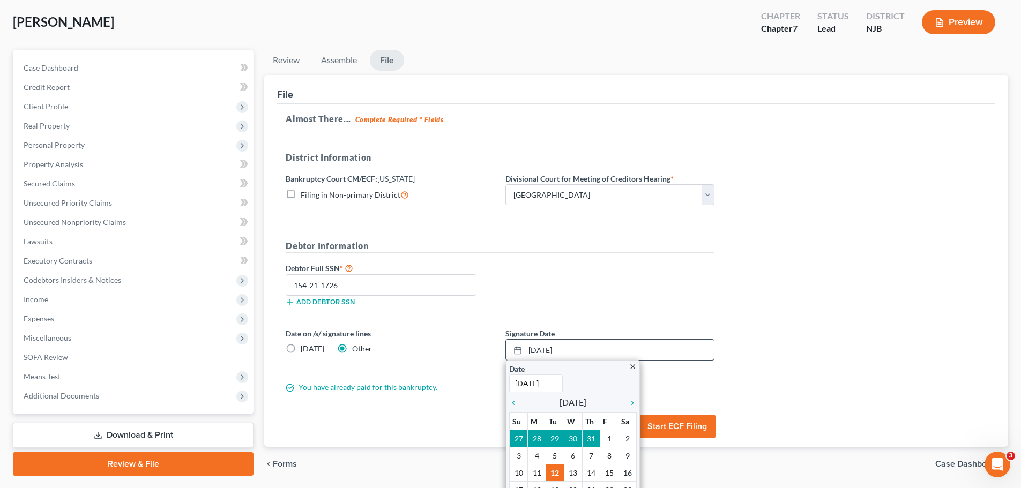
scroll to position [54, 0]
click at [513, 399] on icon "chevron_left" at bounding box center [516, 402] width 14 height 9
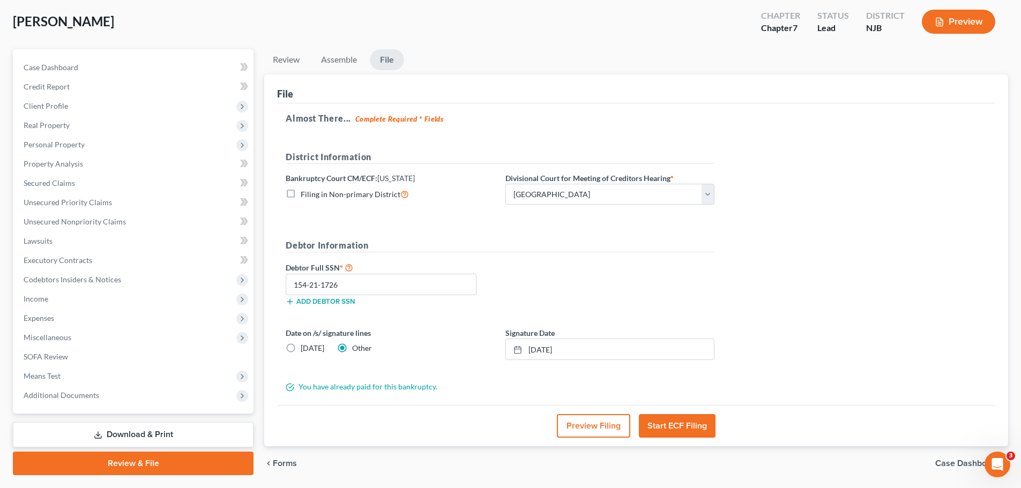
click at [638, 277] on div "Debtor Full SSN * 154-21-1726 Add debtor SSN" at bounding box center [499, 288] width 439 height 54
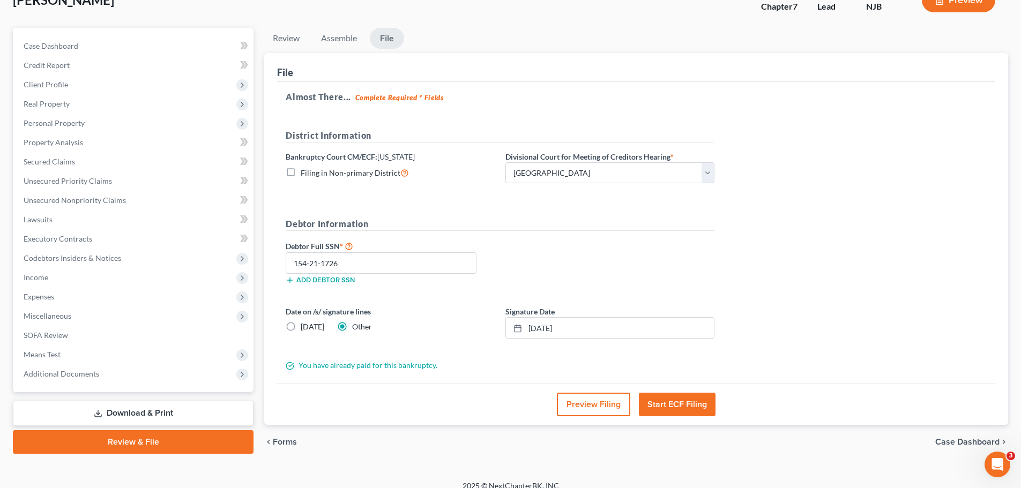
scroll to position [87, 0]
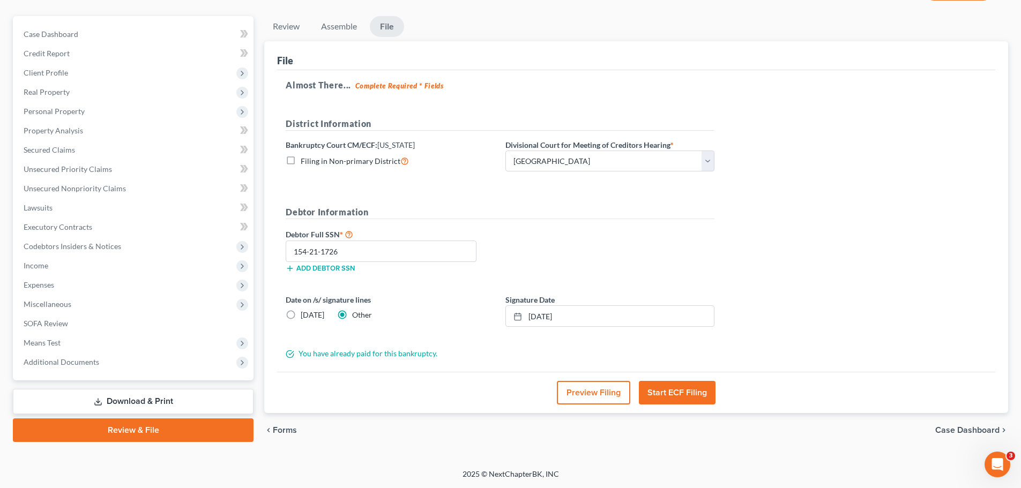
click at [690, 393] on button "Start ECF Filing" at bounding box center [677, 393] width 77 height 24
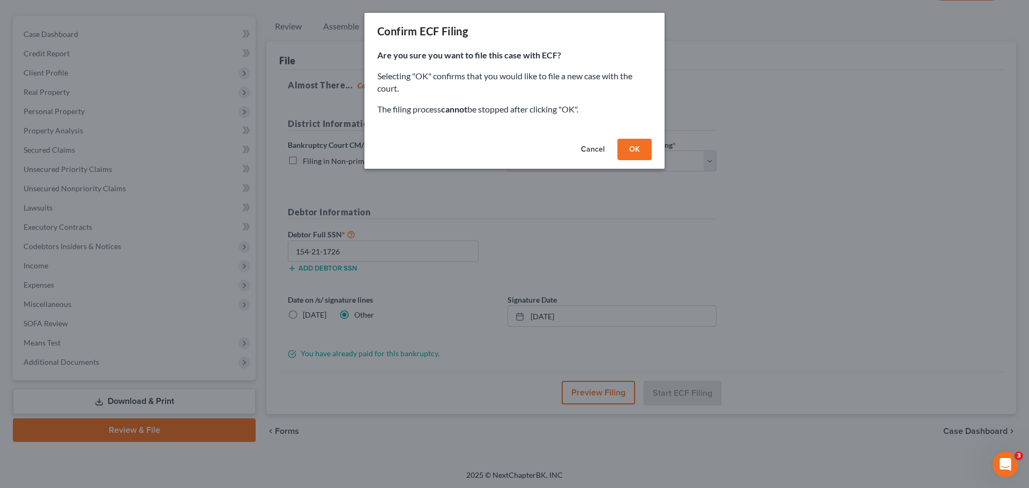
click at [643, 151] on button "OK" at bounding box center [634, 149] width 34 height 21
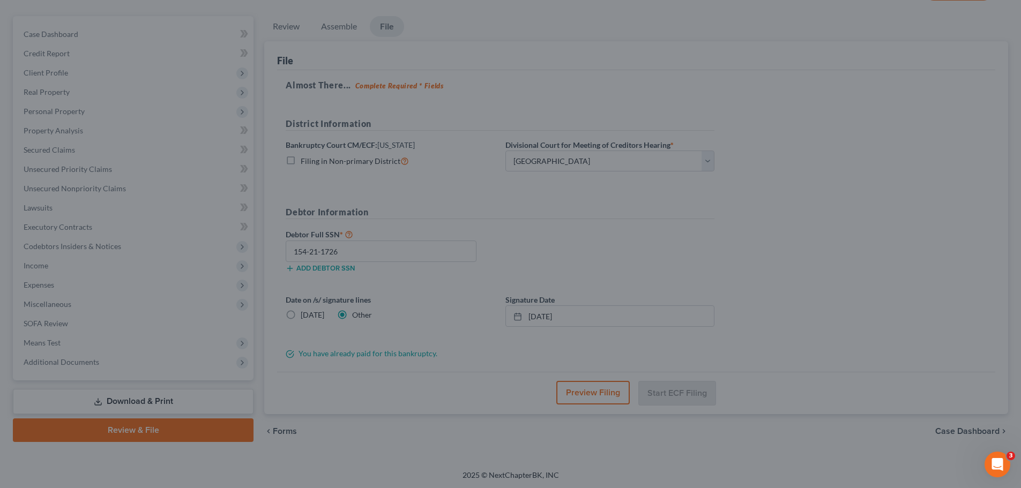
scroll to position [81, 0]
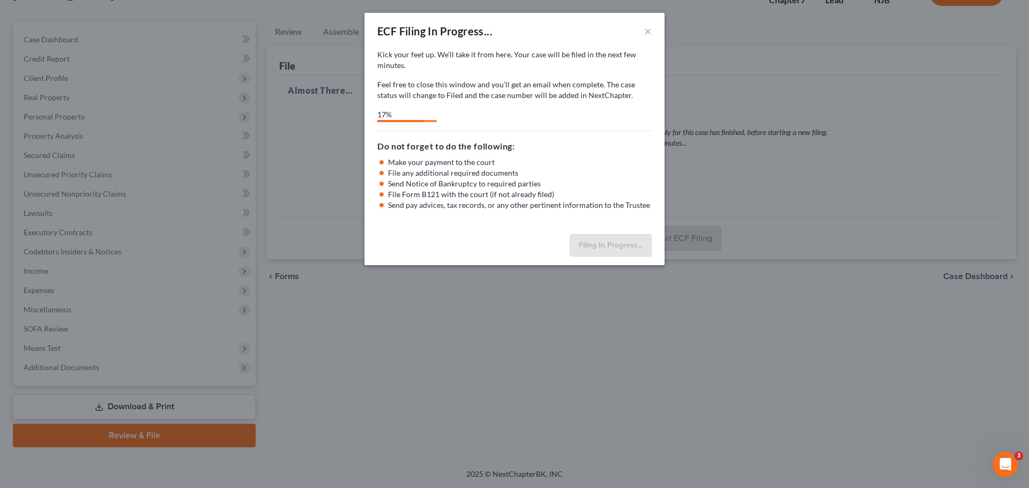
select select "2"
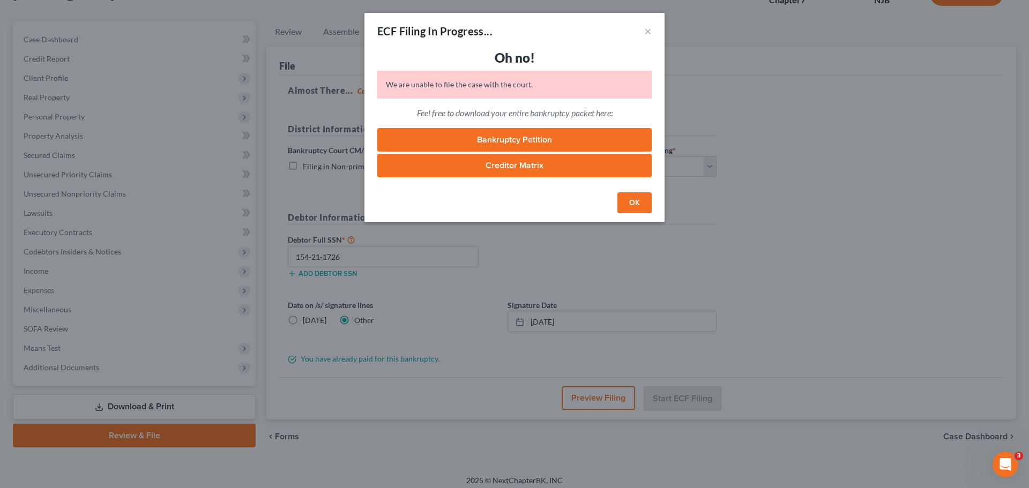
click at [636, 205] on button "OK" at bounding box center [634, 202] width 34 height 21
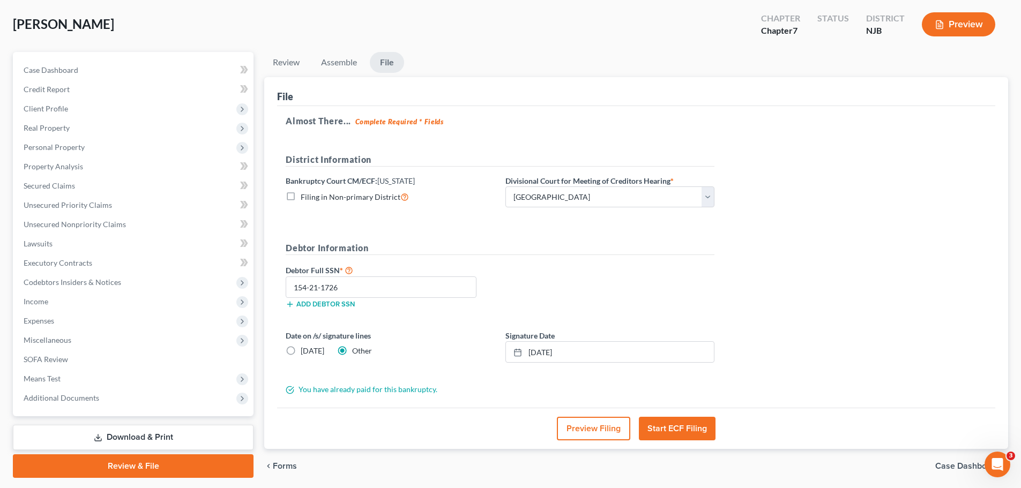
scroll to position [87, 0]
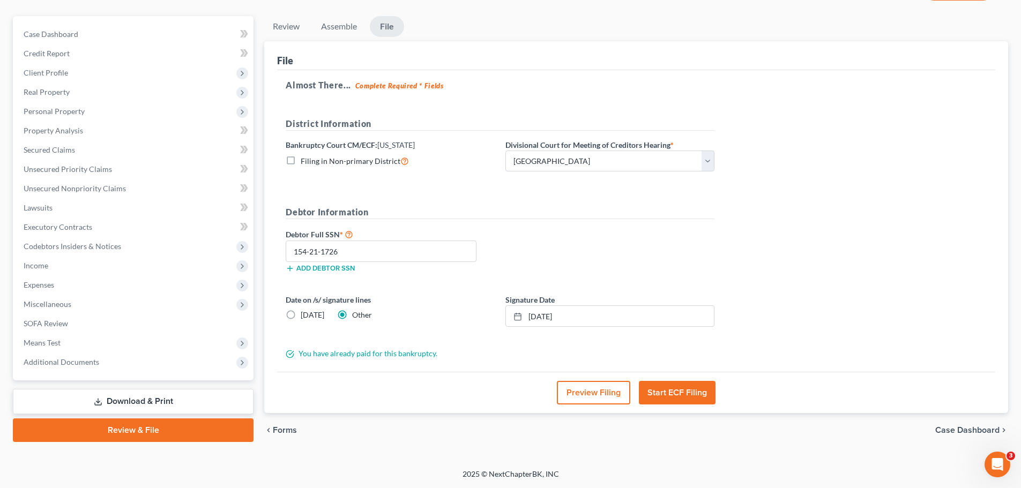
click at [687, 393] on button "Start ECF Filing" at bounding box center [677, 393] width 77 height 24
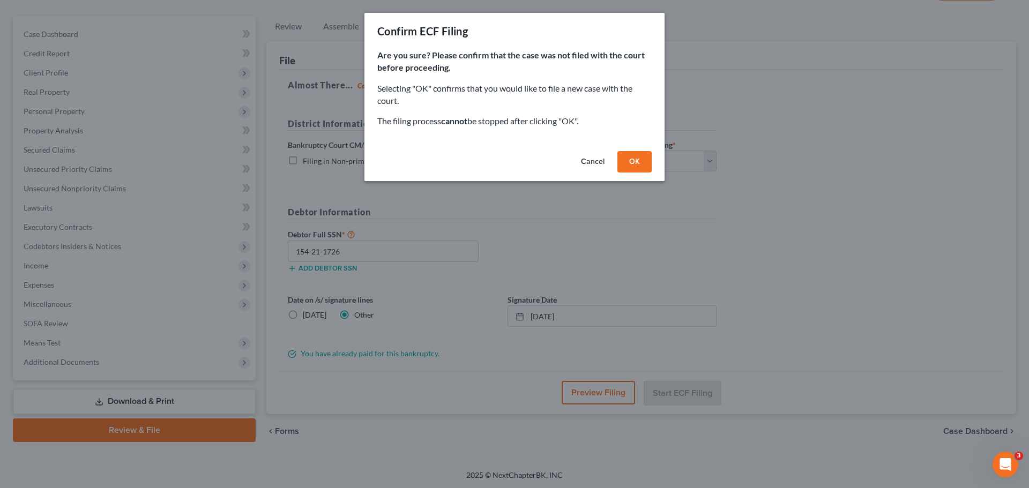
click at [637, 162] on button "OK" at bounding box center [634, 161] width 34 height 21
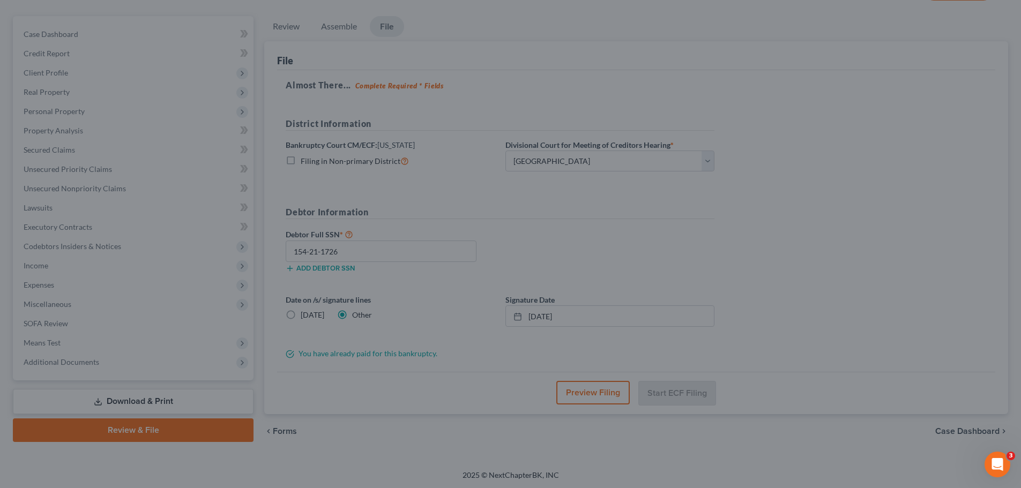
scroll to position [81, 0]
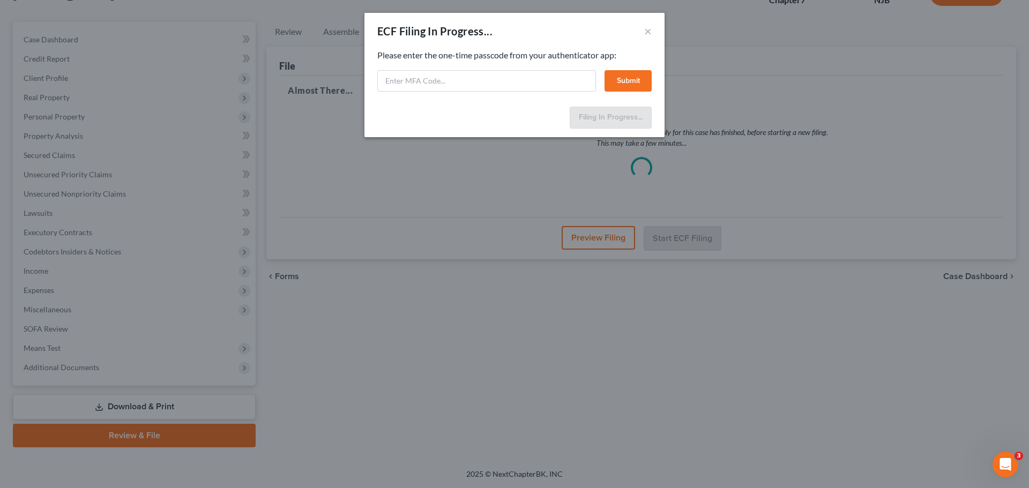
click at [567, 33] on div "ECF Filing In Progress... ×" at bounding box center [514, 31] width 300 height 36
paste input "054u-3frq-tu9p-4ep3"
type input "054u-3frq-tu9p-4ep3"
click at [630, 83] on button "Submit" at bounding box center [628, 80] width 47 height 21
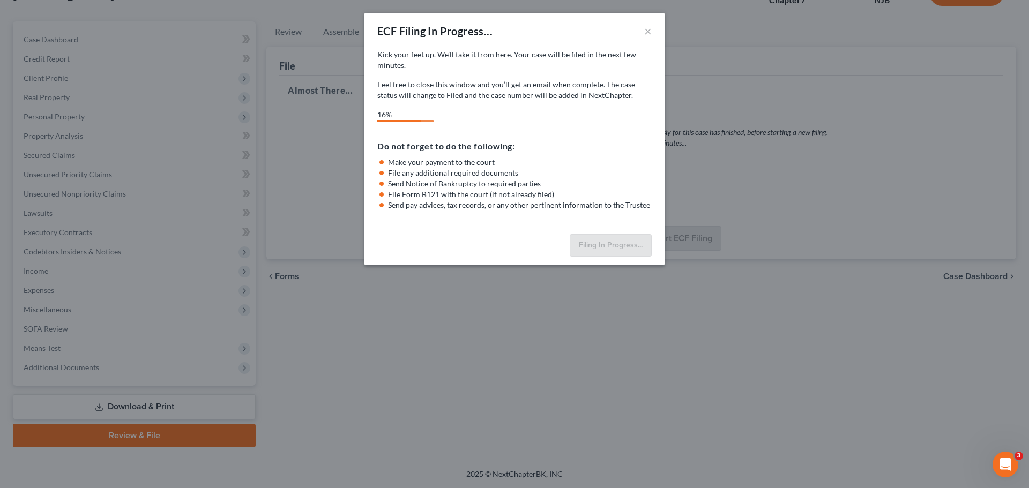
select select "2"
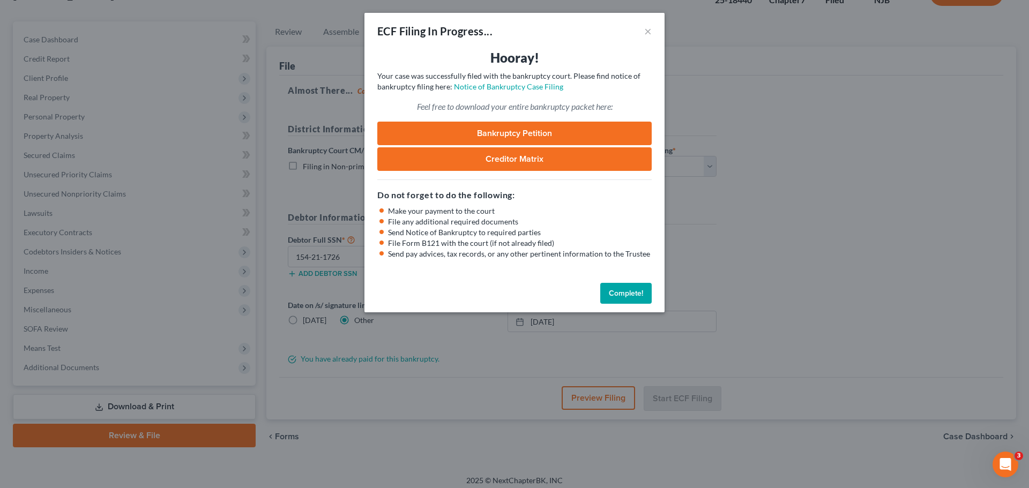
click at [643, 294] on button "Complete!" at bounding box center [625, 293] width 51 height 21
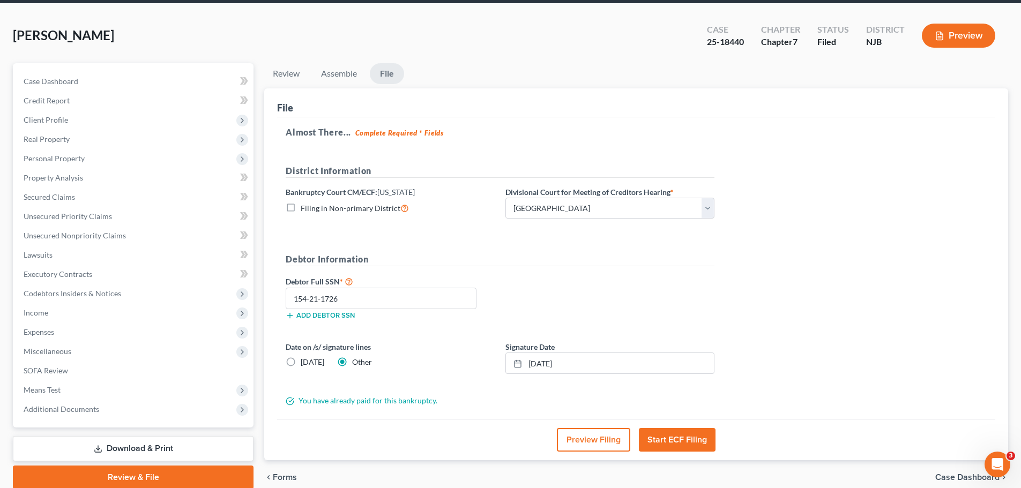
scroll to position [0, 0]
